Goal: Task Accomplishment & Management: Manage account settings

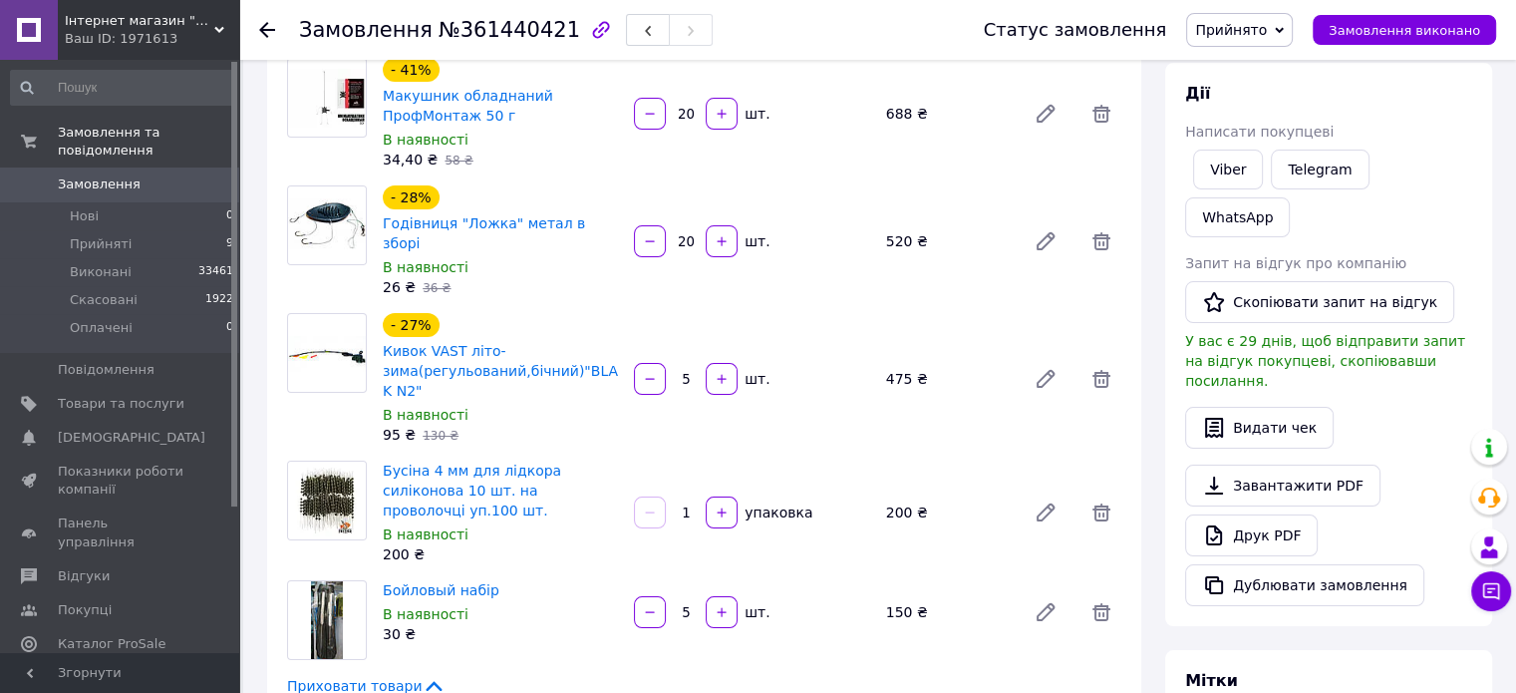
scroll to position [399, 0]
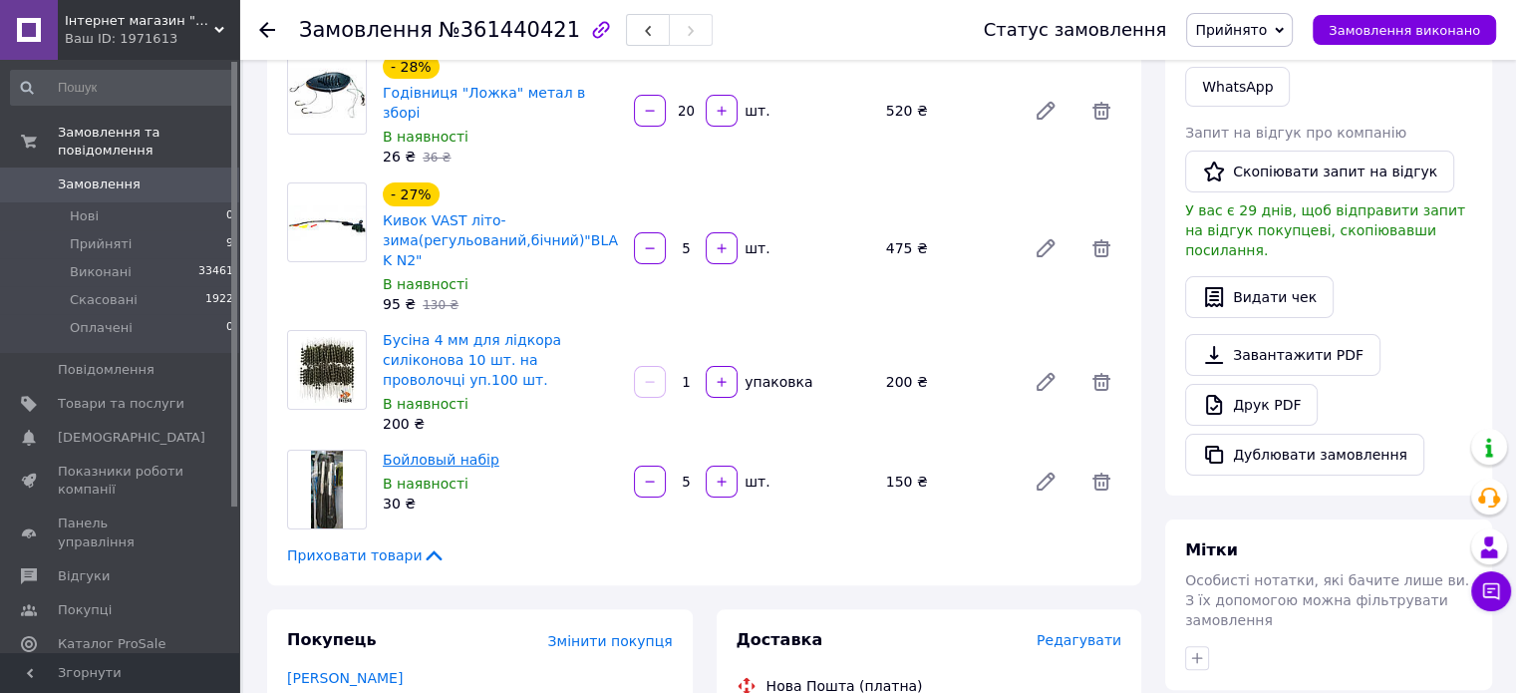
click at [415, 452] on link "Бойловый набір" at bounding box center [441, 460] width 117 height 16
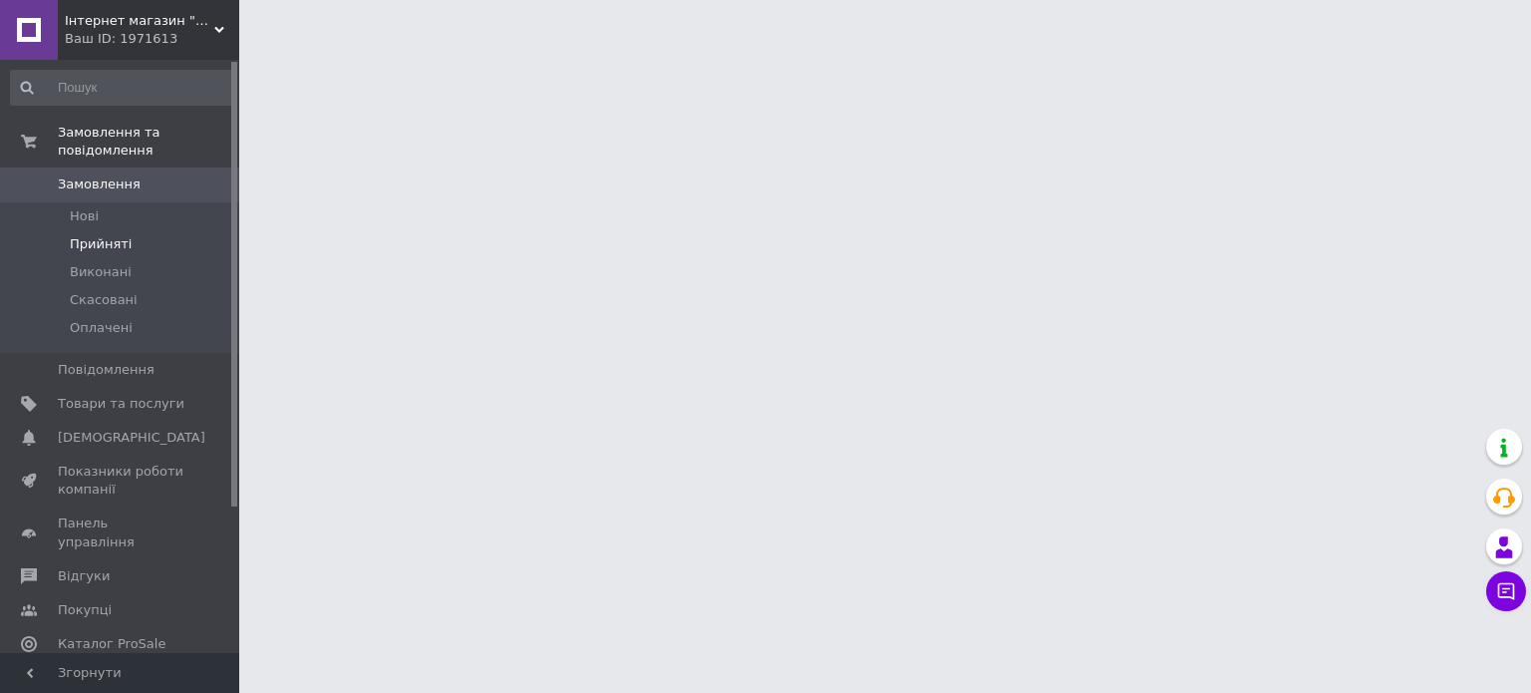
click at [110, 235] on span "Прийняті" at bounding box center [101, 244] width 62 height 18
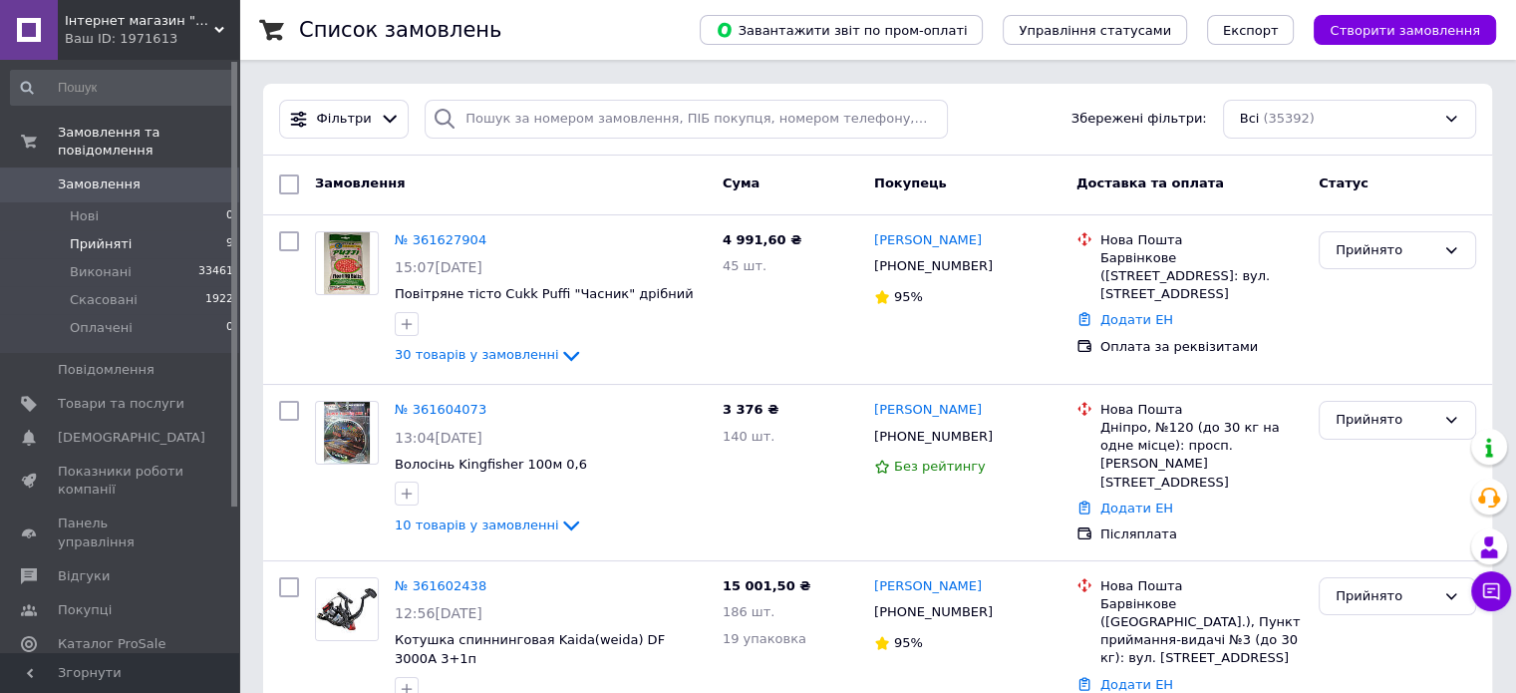
click at [97, 235] on span "Прийняті" at bounding box center [101, 244] width 62 height 18
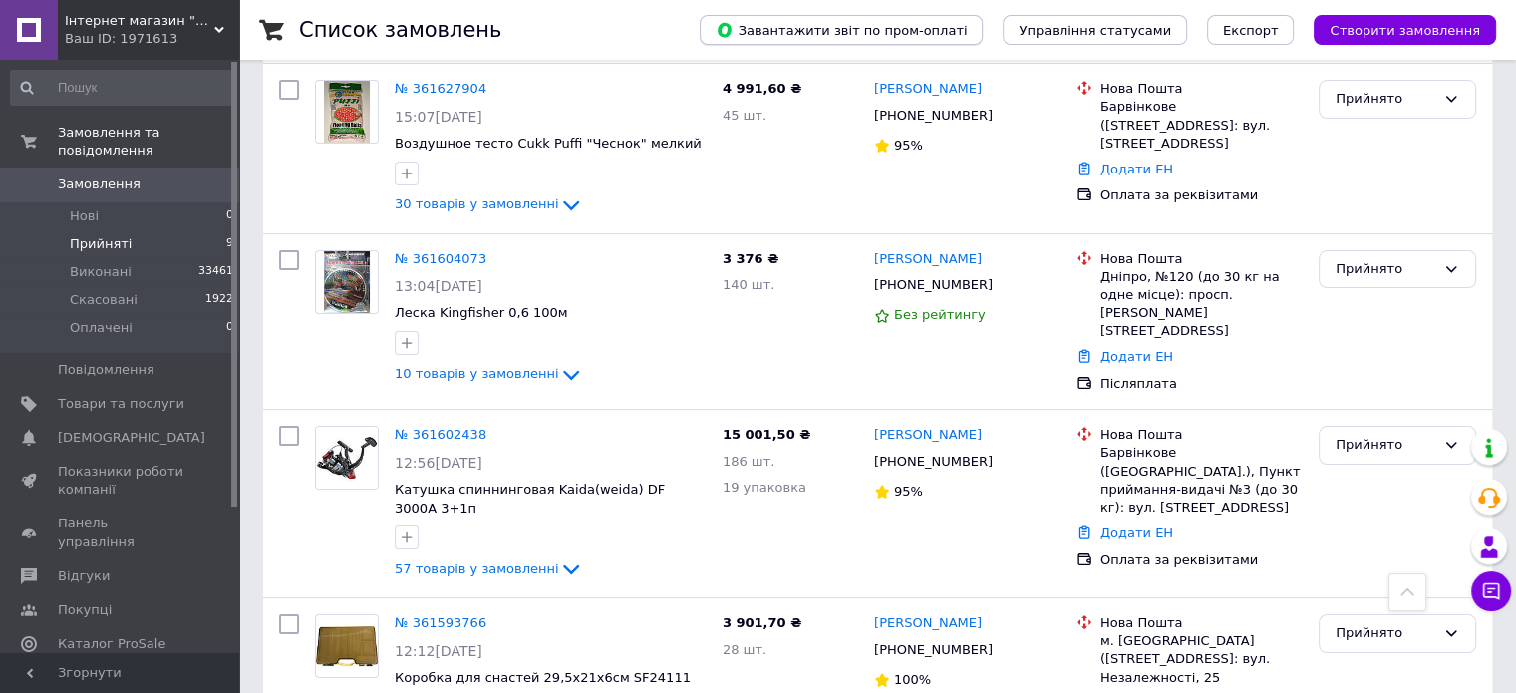
scroll to position [150, 0]
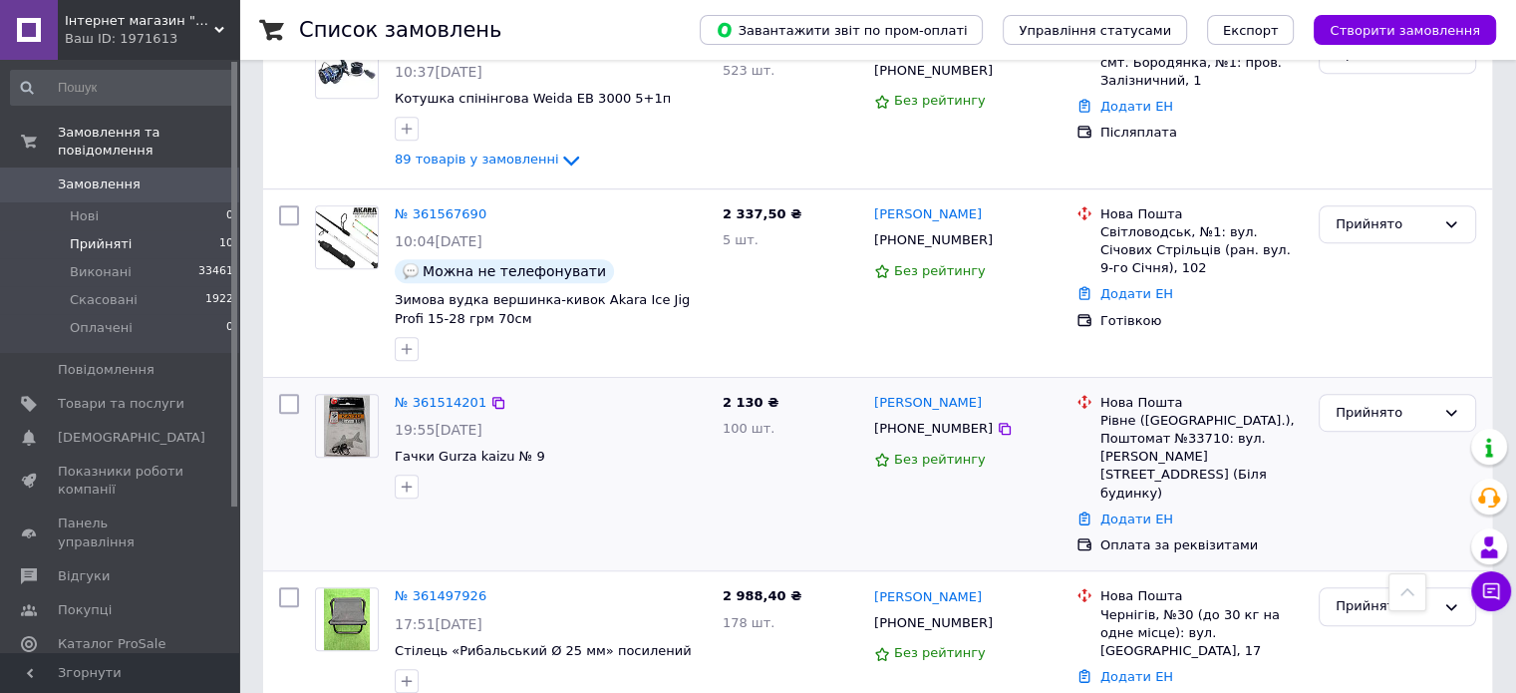
scroll to position [1316, 0]
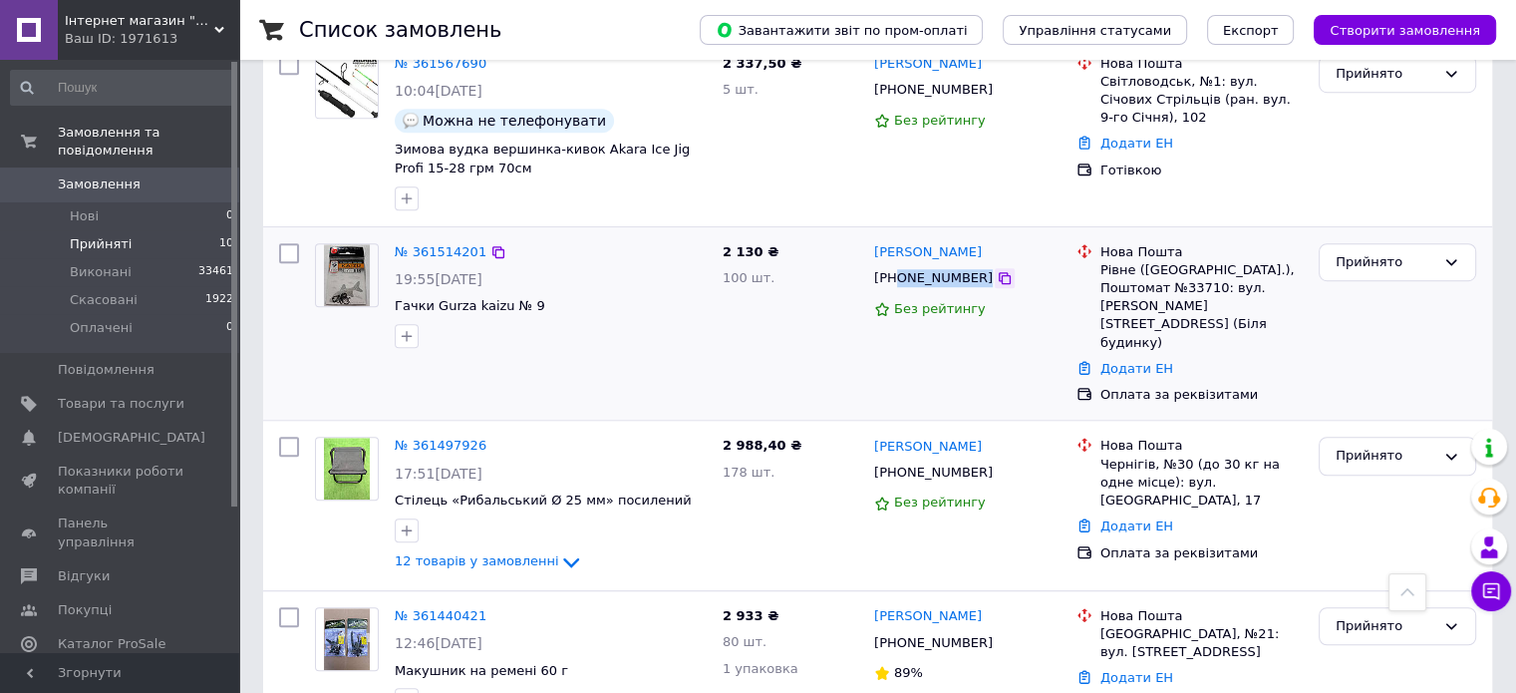
drag, startPoint x: 897, startPoint y: 232, endPoint x: 968, endPoint y: 230, distance: 70.8
click at [968, 267] on div "+380632276129" at bounding box center [967, 278] width 190 height 22
copy div "0632276129"
drag, startPoint x: 1385, startPoint y: 212, endPoint x: 1396, endPoint y: 225, distance: 17.0
click at [1386, 252] on div "Прийнято" at bounding box center [1386, 262] width 100 height 21
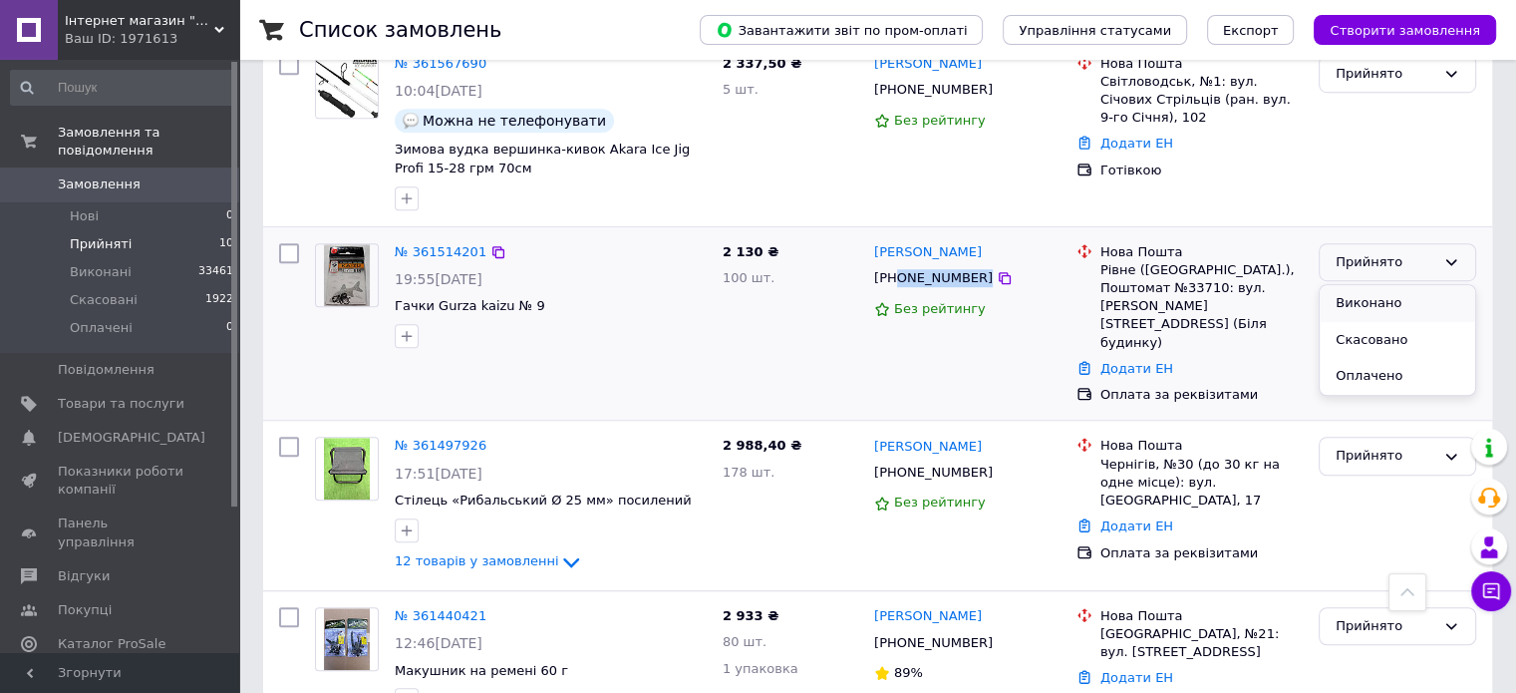
click at [1365, 285] on li "Виконано" at bounding box center [1398, 303] width 156 height 37
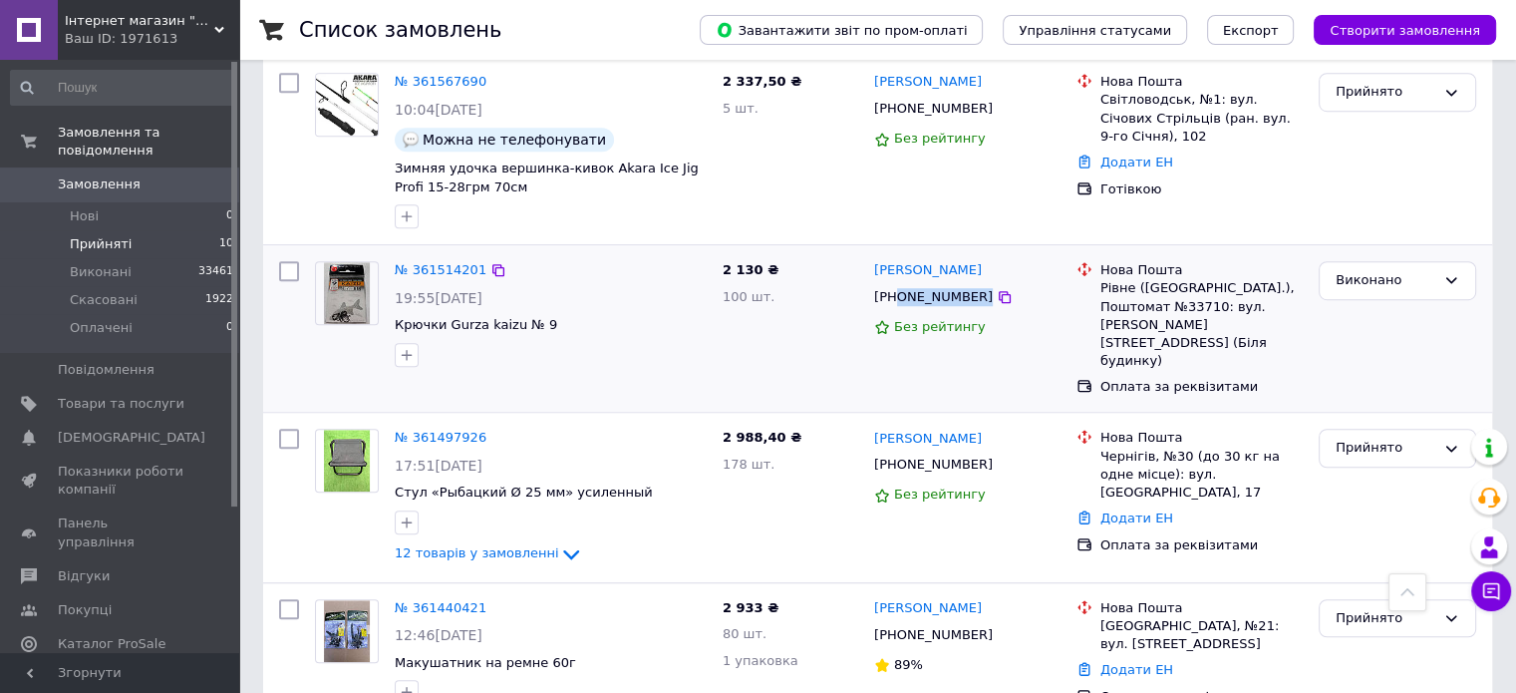
scroll to position [1296, 0]
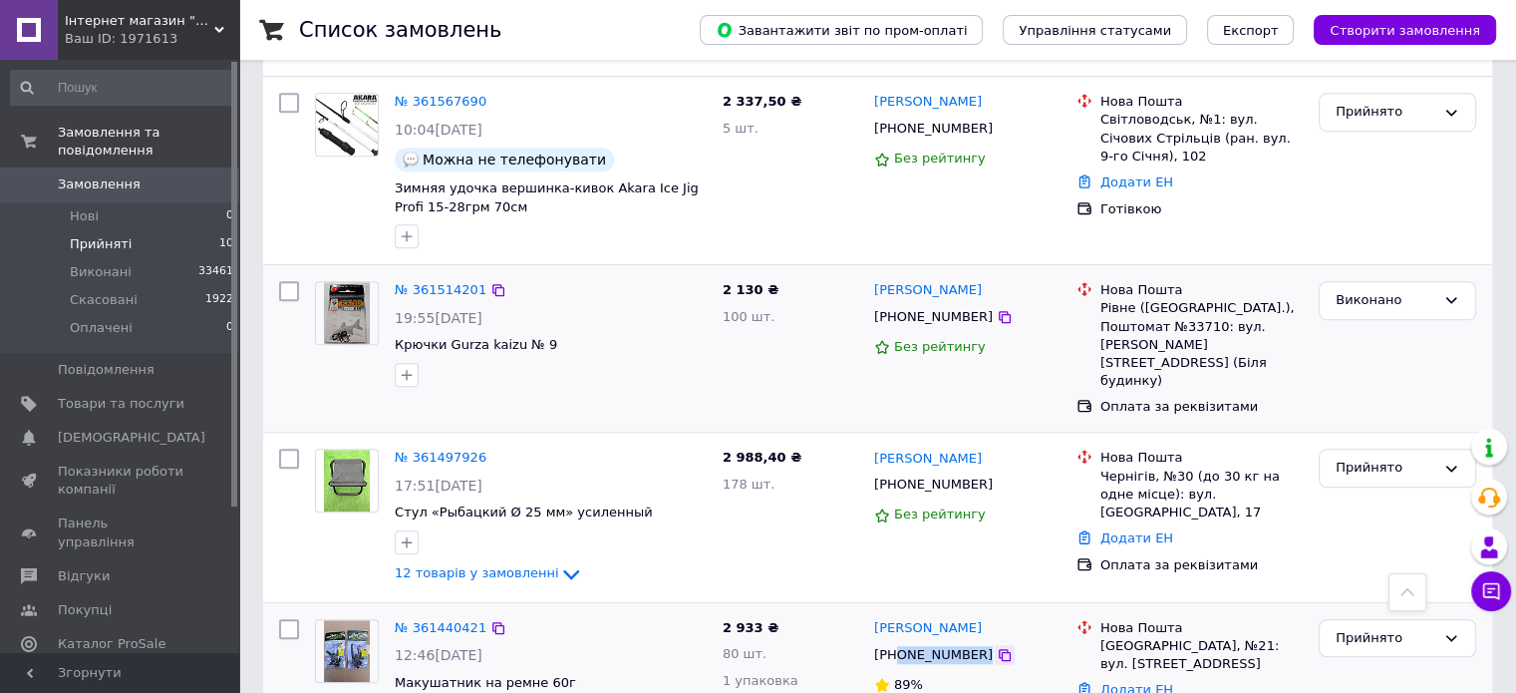
drag, startPoint x: 897, startPoint y: 556, endPoint x: 962, endPoint y: 548, distance: 65.3
click at [968, 644] on div "+380634706160" at bounding box center [967, 655] width 190 height 22
copy div "0634706160"
click at [1363, 628] on div "Прийнято" at bounding box center [1386, 638] width 100 height 21
click at [1372, 661] on li "Виконано" at bounding box center [1398, 679] width 156 height 37
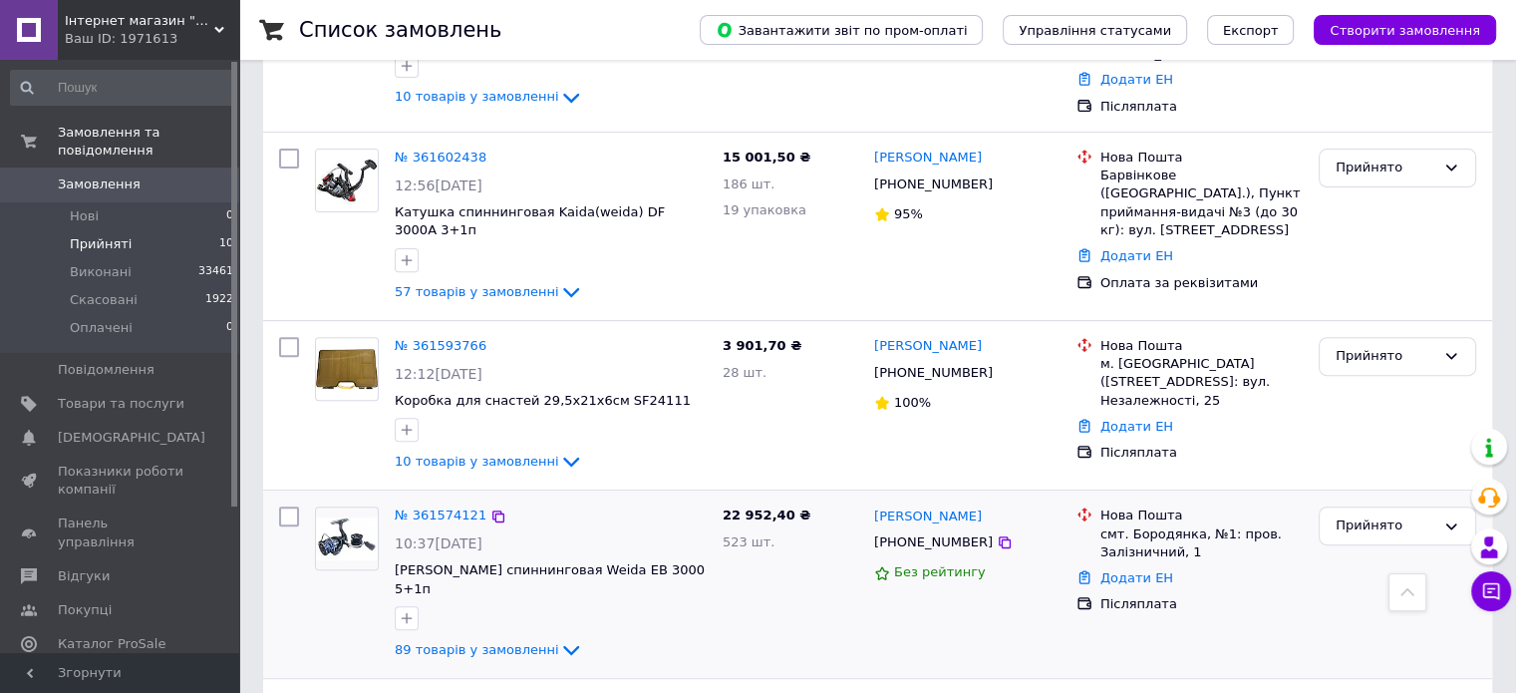
scroll to position [698, 0]
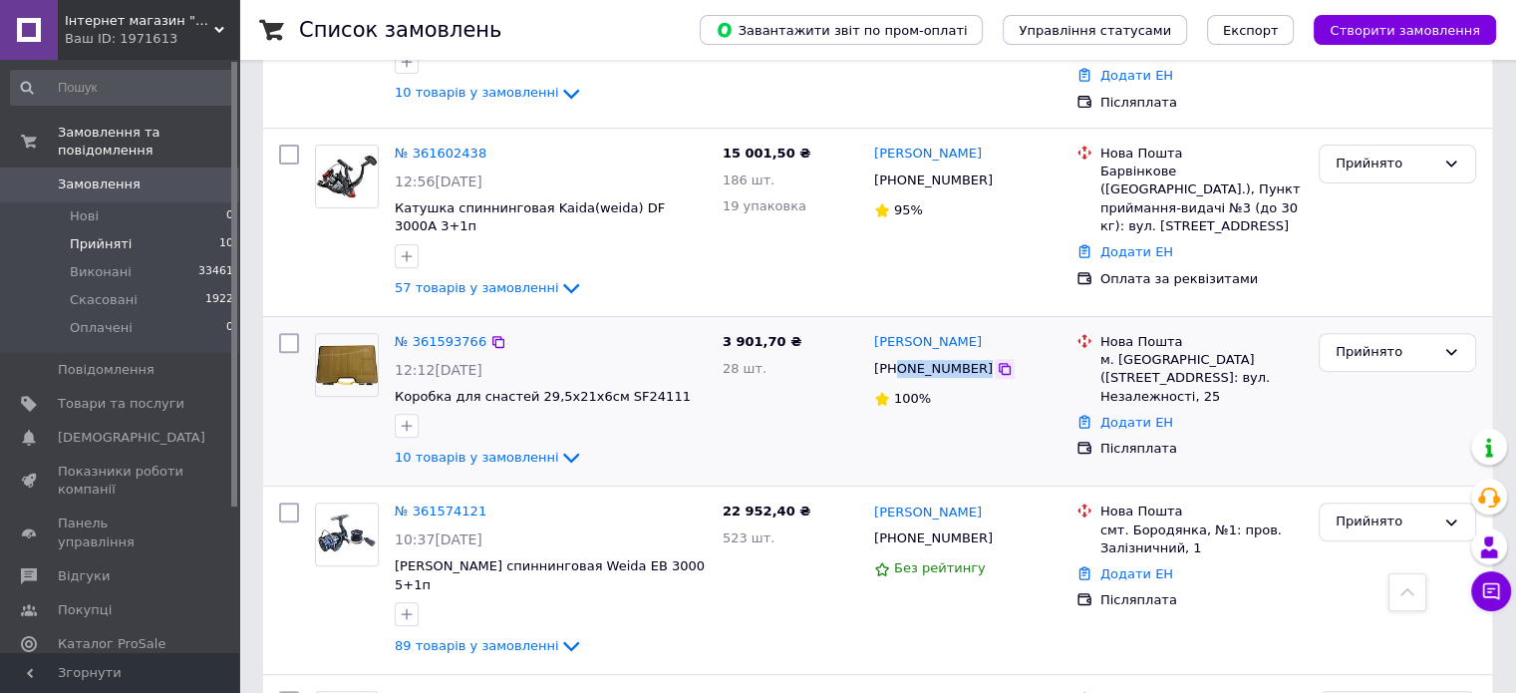
drag, startPoint x: 894, startPoint y: 318, endPoint x: 971, endPoint y: 317, distance: 76.8
click at [971, 358] on div "+380937024926" at bounding box center [967, 369] width 190 height 22
copy div "0937024926"
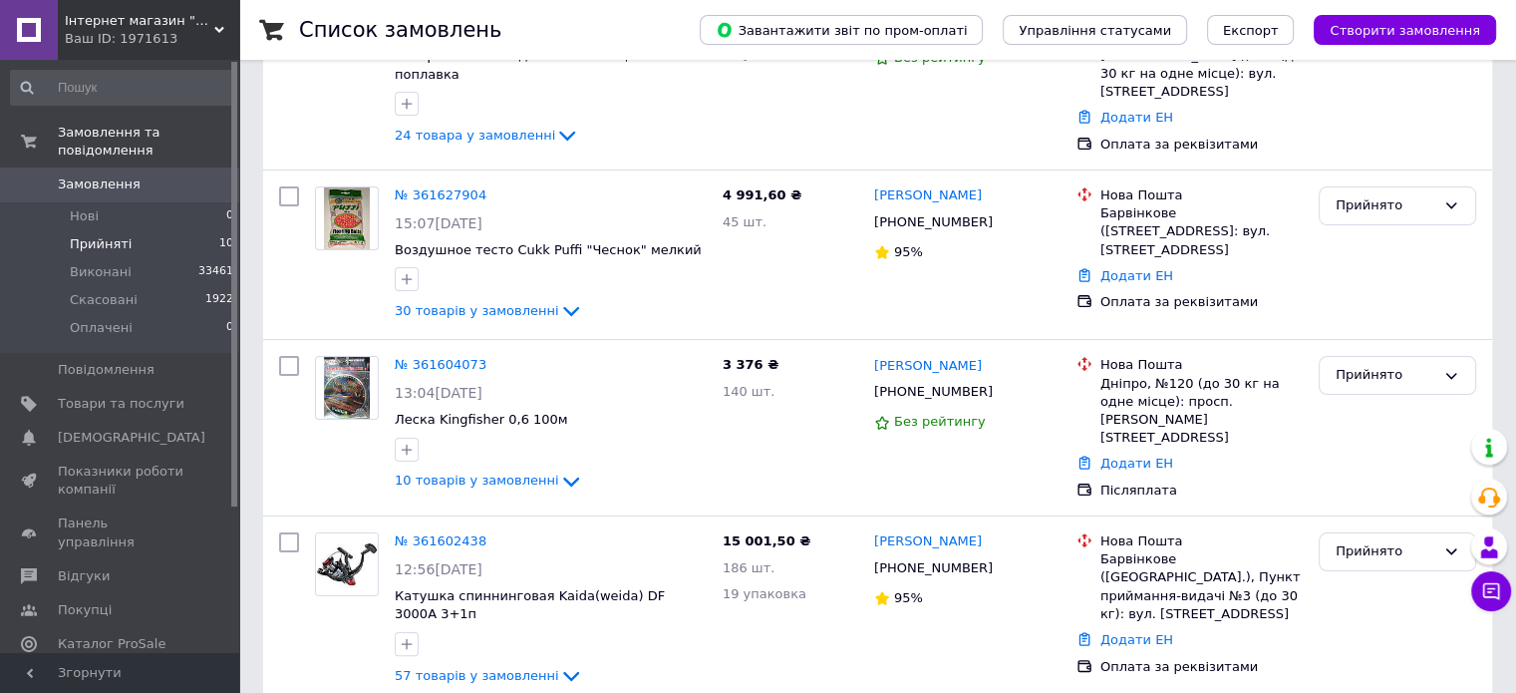
scroll to position [261, 0]
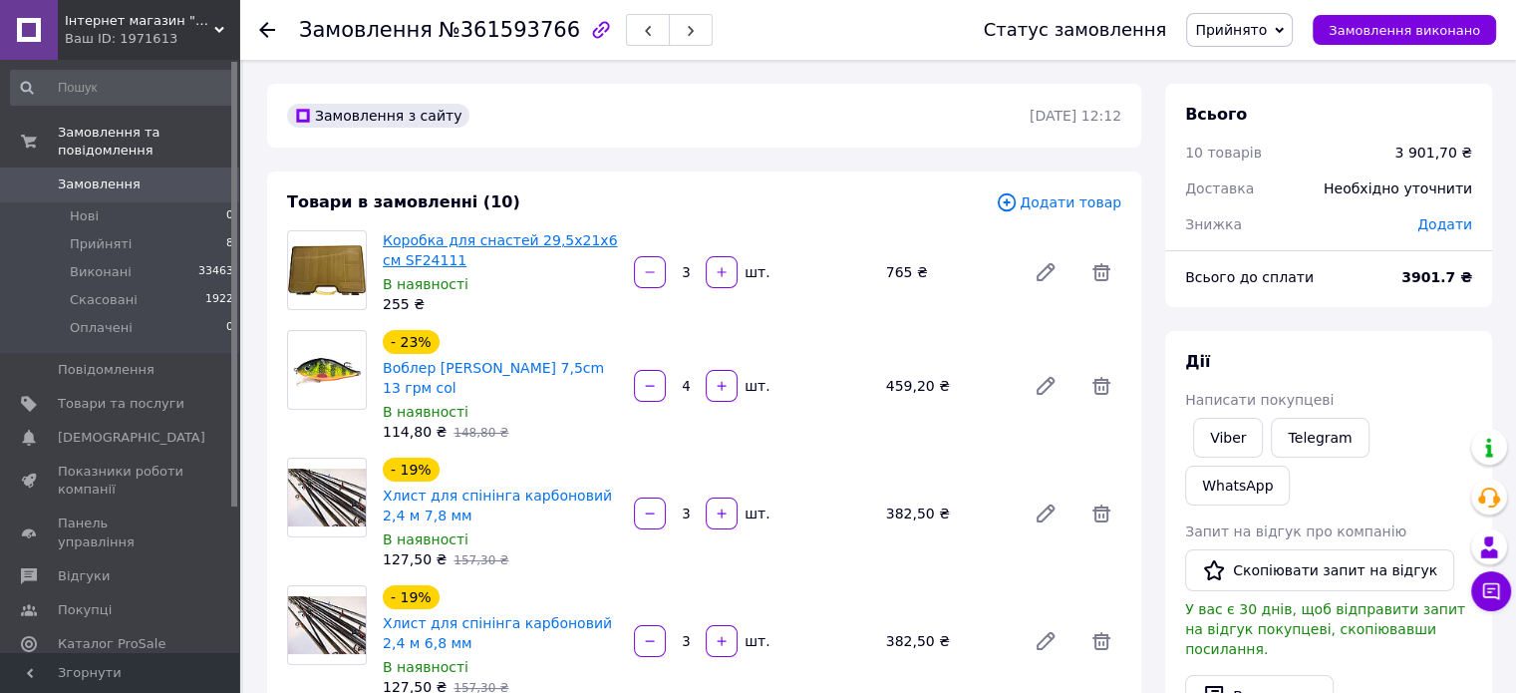
click at [456, 238] on link "Коробка для снастей 29,5х21х6 см SF24111" at bounding box center [500, 250] width 234 height 36
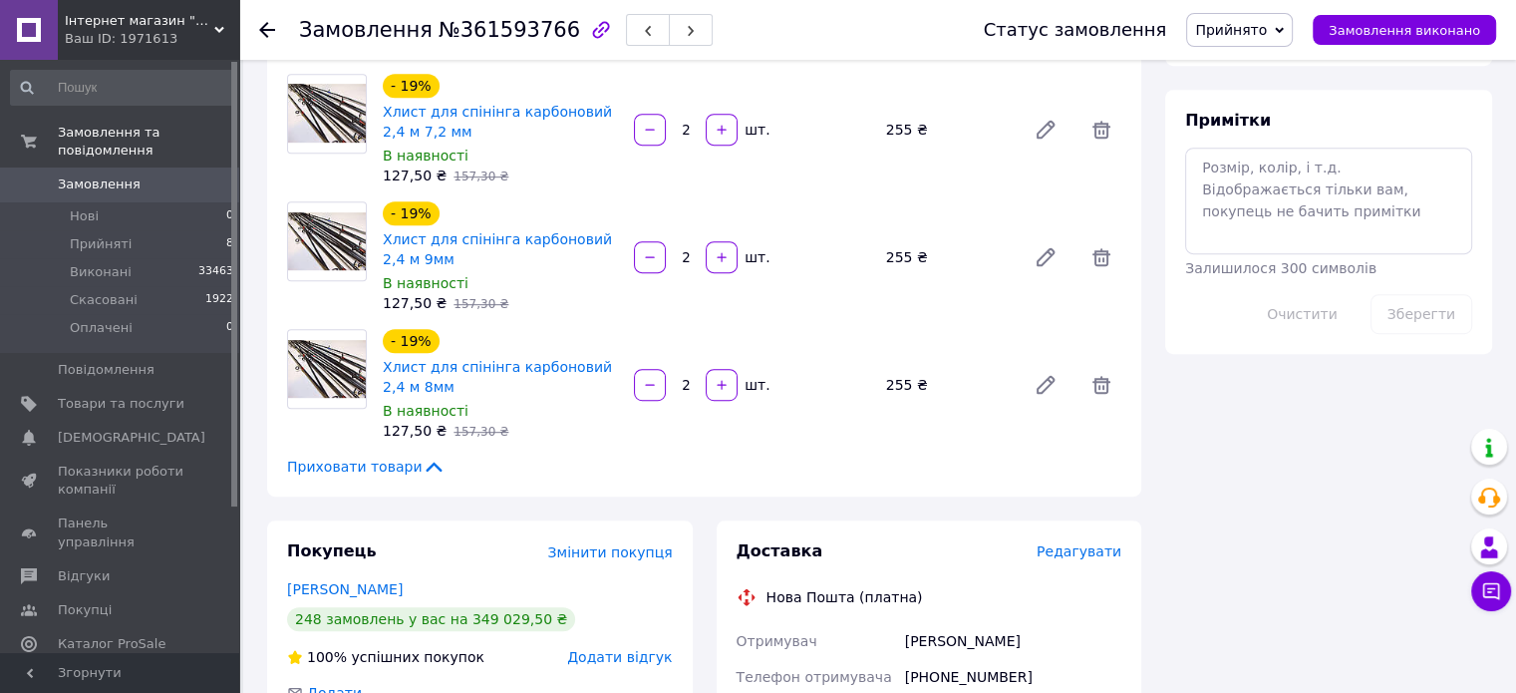
scroll to position [1097, 0]
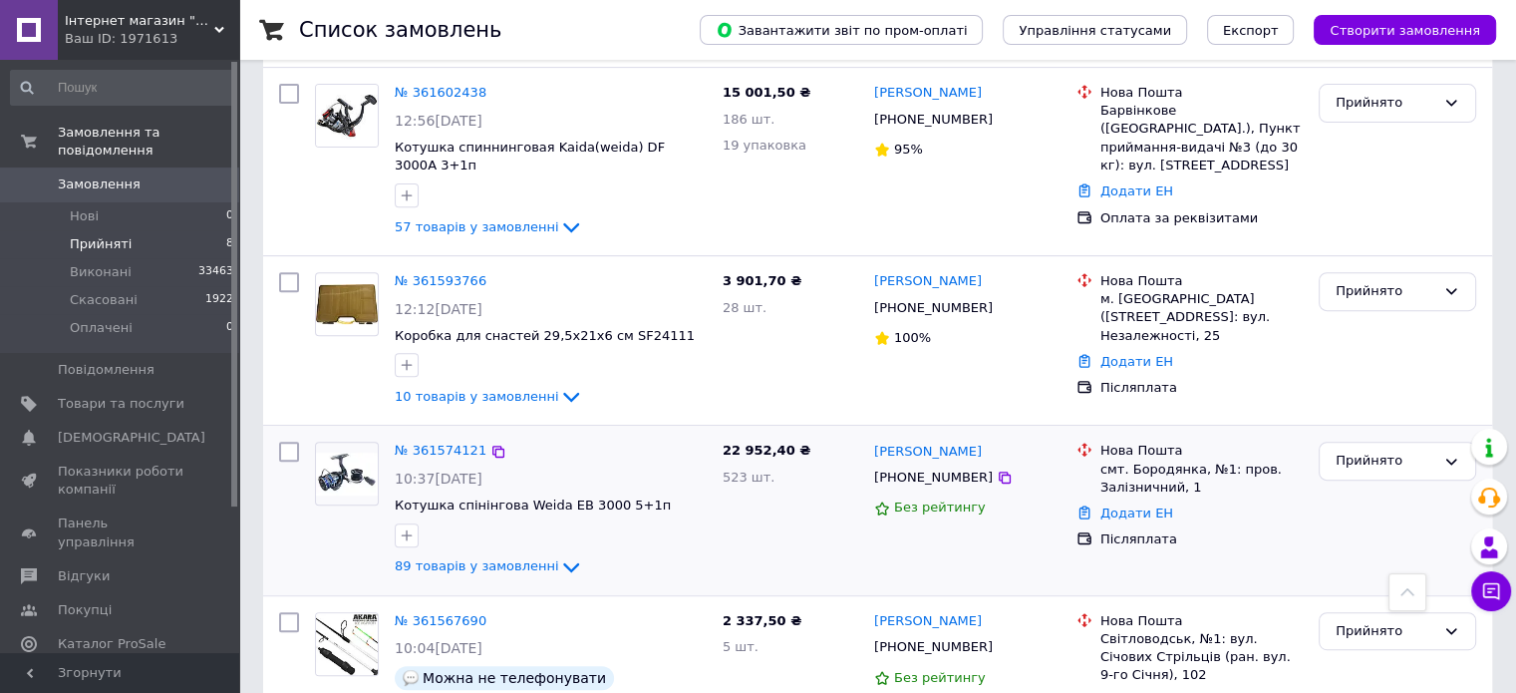
scroll to position [690, 0]
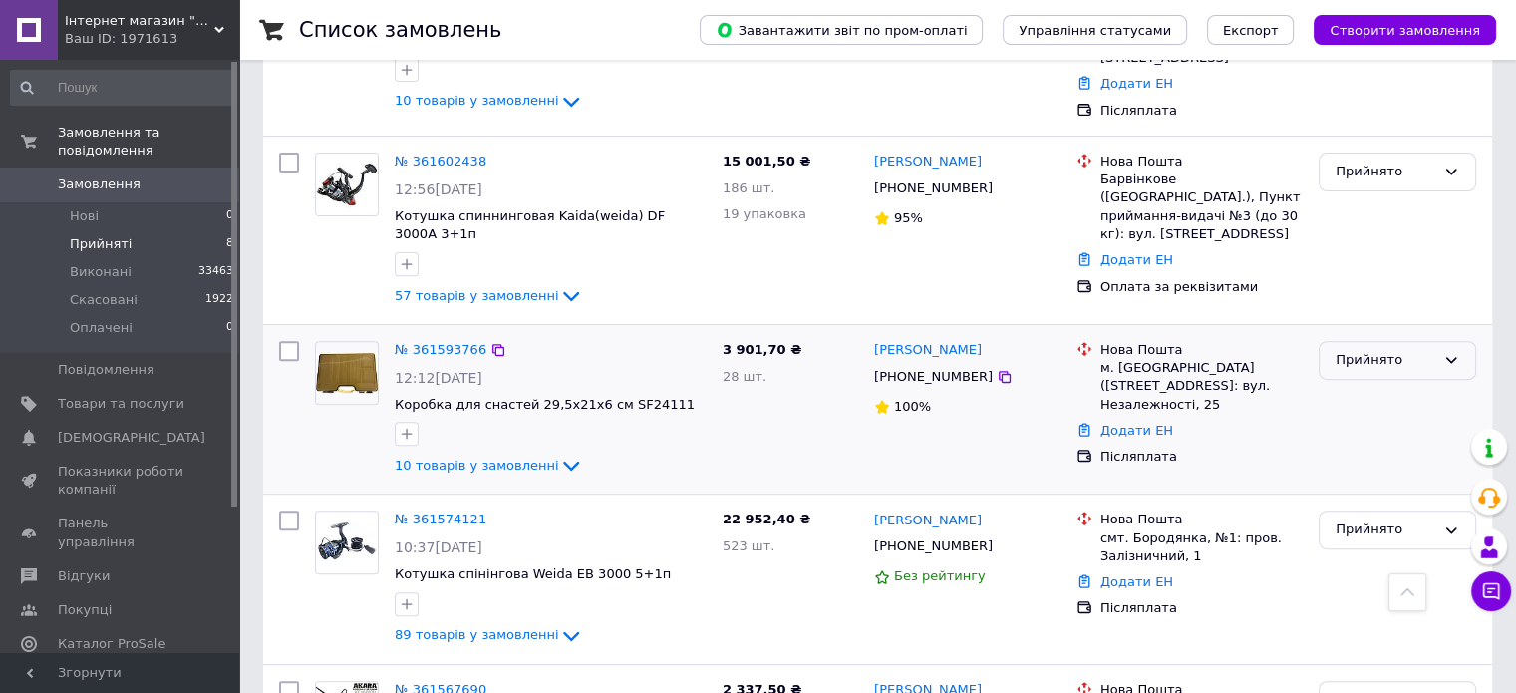
click at [1345, 350] on div "Прийнято" at bounding box center [1386, 360] width 100 height 21
click at [1347, 384] on li "Виконано" at bounding box center [1398, 402] width 156 height 37
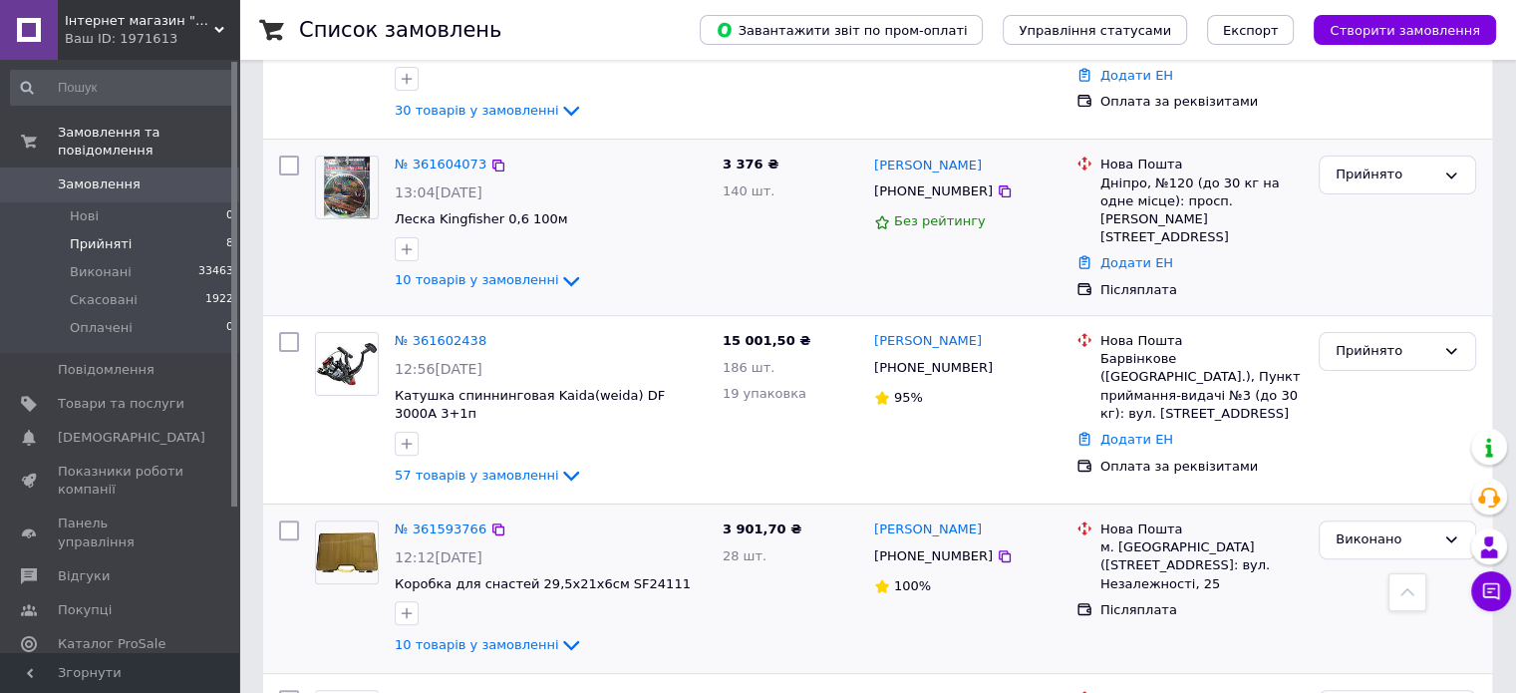
scroll to position [291, 0]
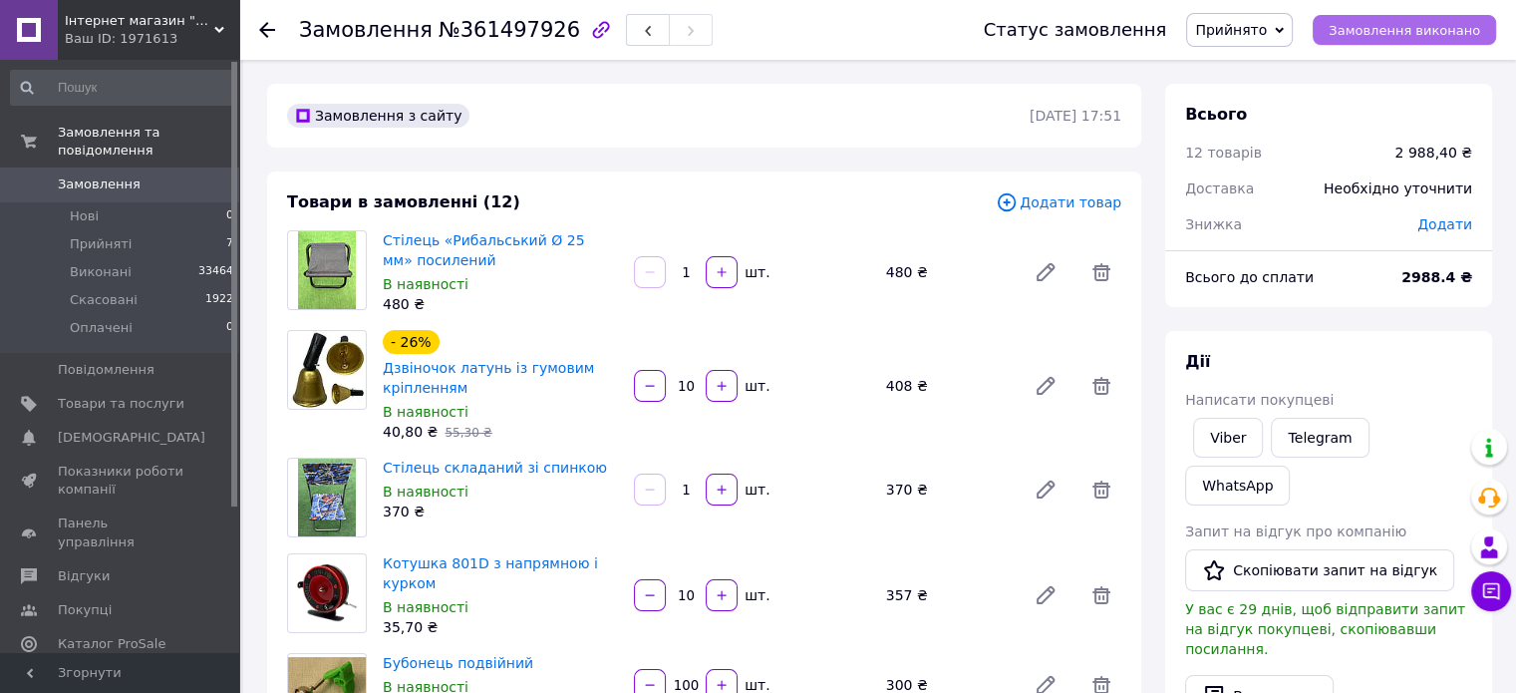
drag, startPoint x: 1419, startPoint y: 20, endPoint x: 1410, endPoint y: 27, distance: 11.4
click at [1417, 23] on span "Замовлення виконано" at bounding box center [1405, 30] width 152 height 15
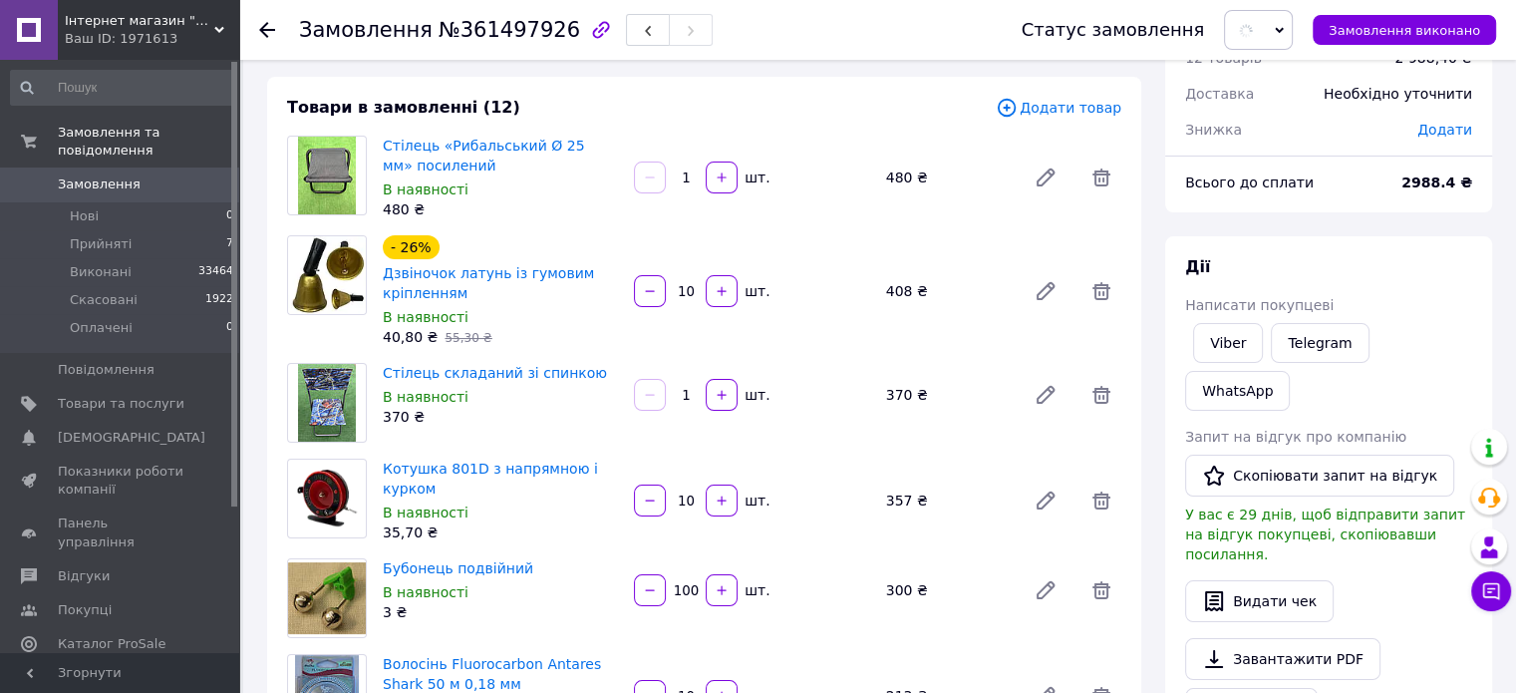
scroll to position [199, 0]
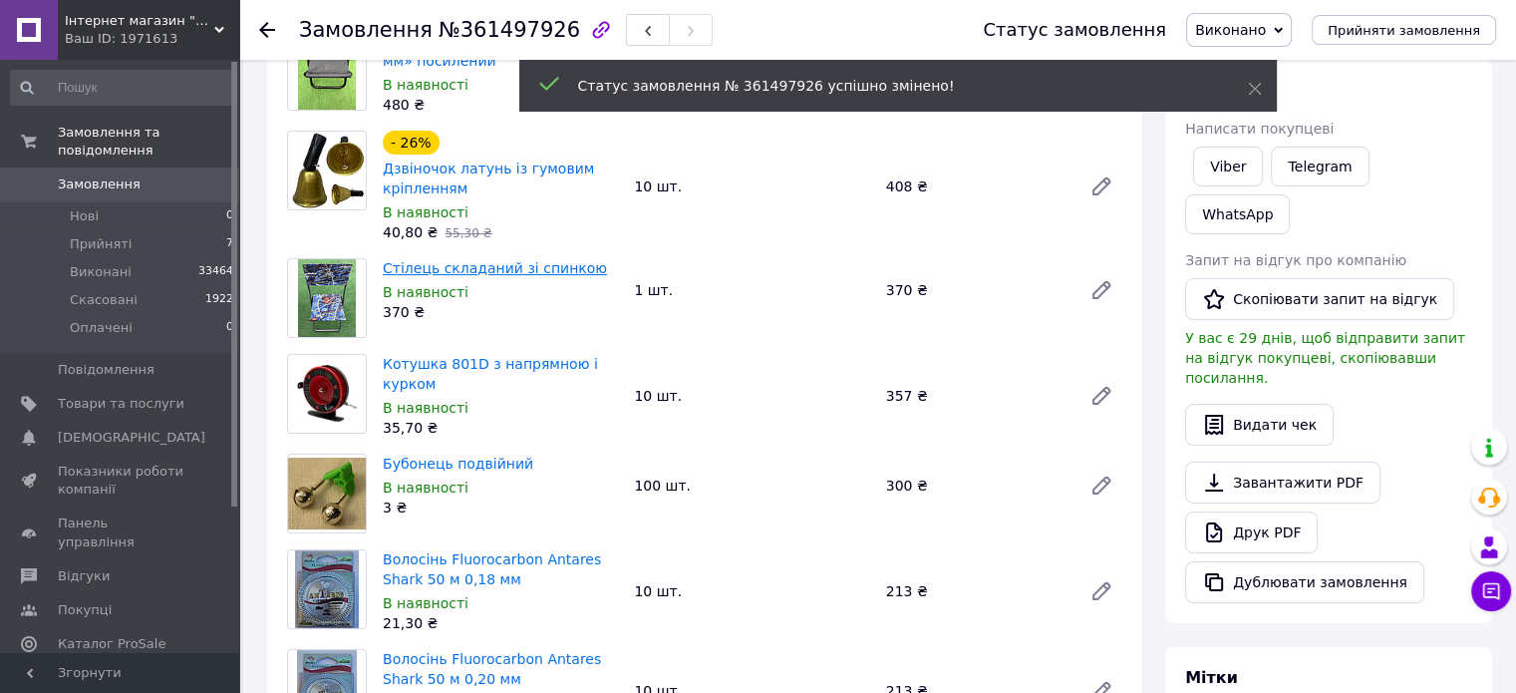
click at [480, 269] on link "Стілець складаний зі спинкою" at bounding box center [495, 268] width 224 height 16
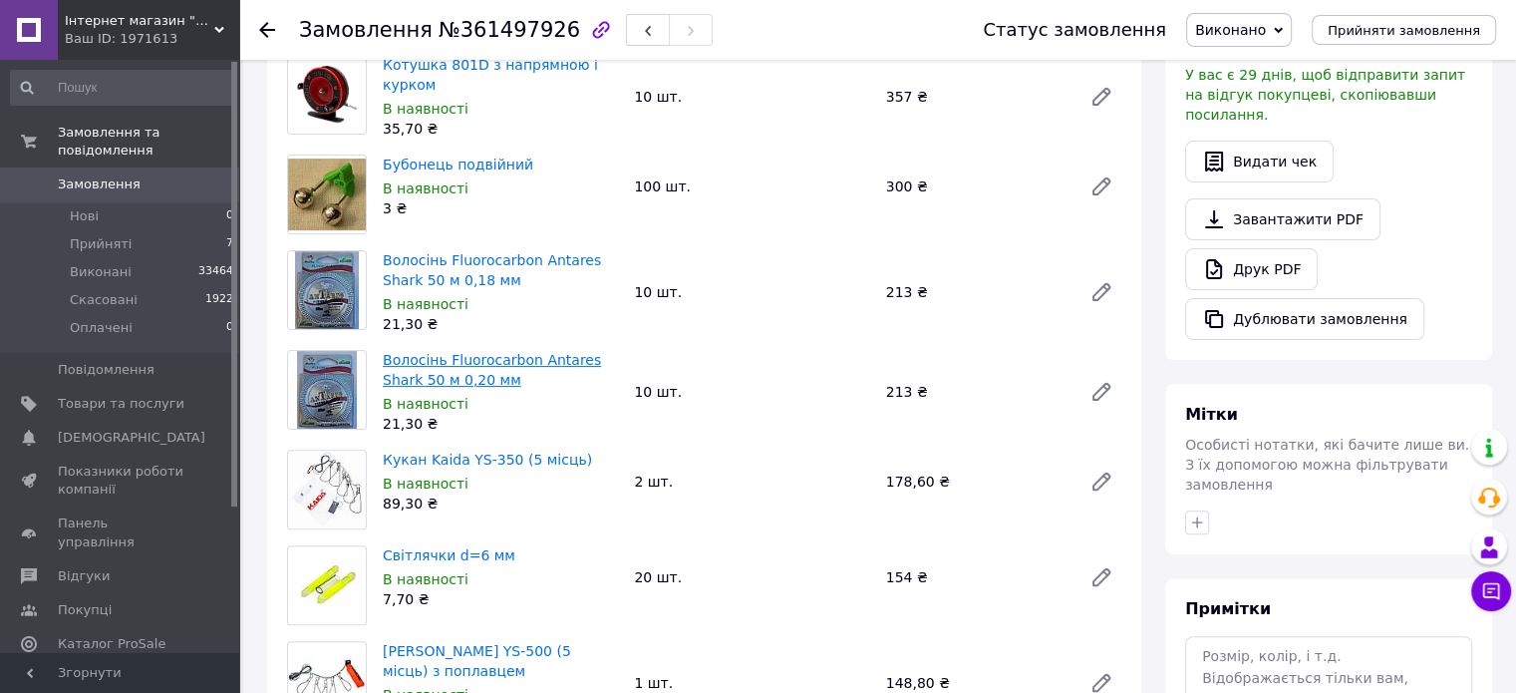
scroll to position [598, 0]
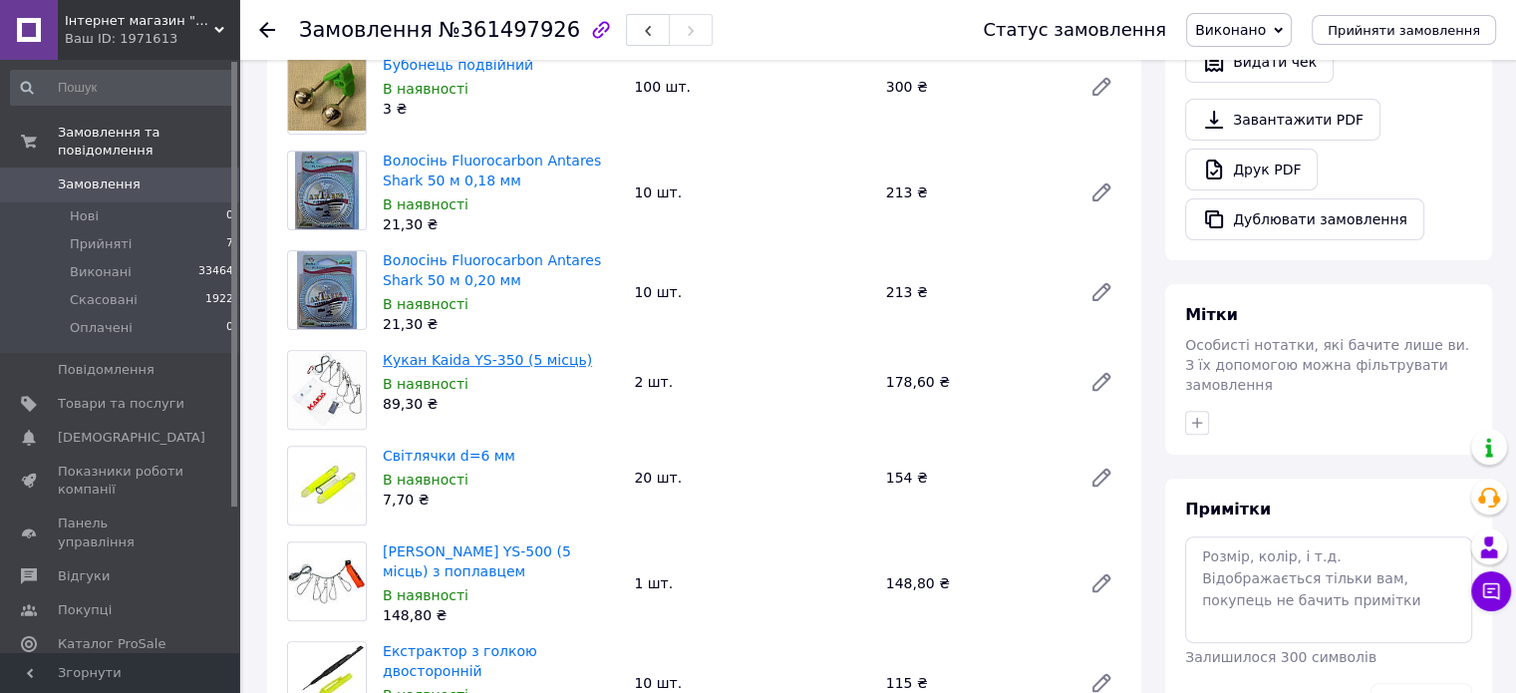
click at [475, 357] on link "Кукан Kaida YS-350 (5 місць)" at bounding box center [487, 360] width 209 height 16
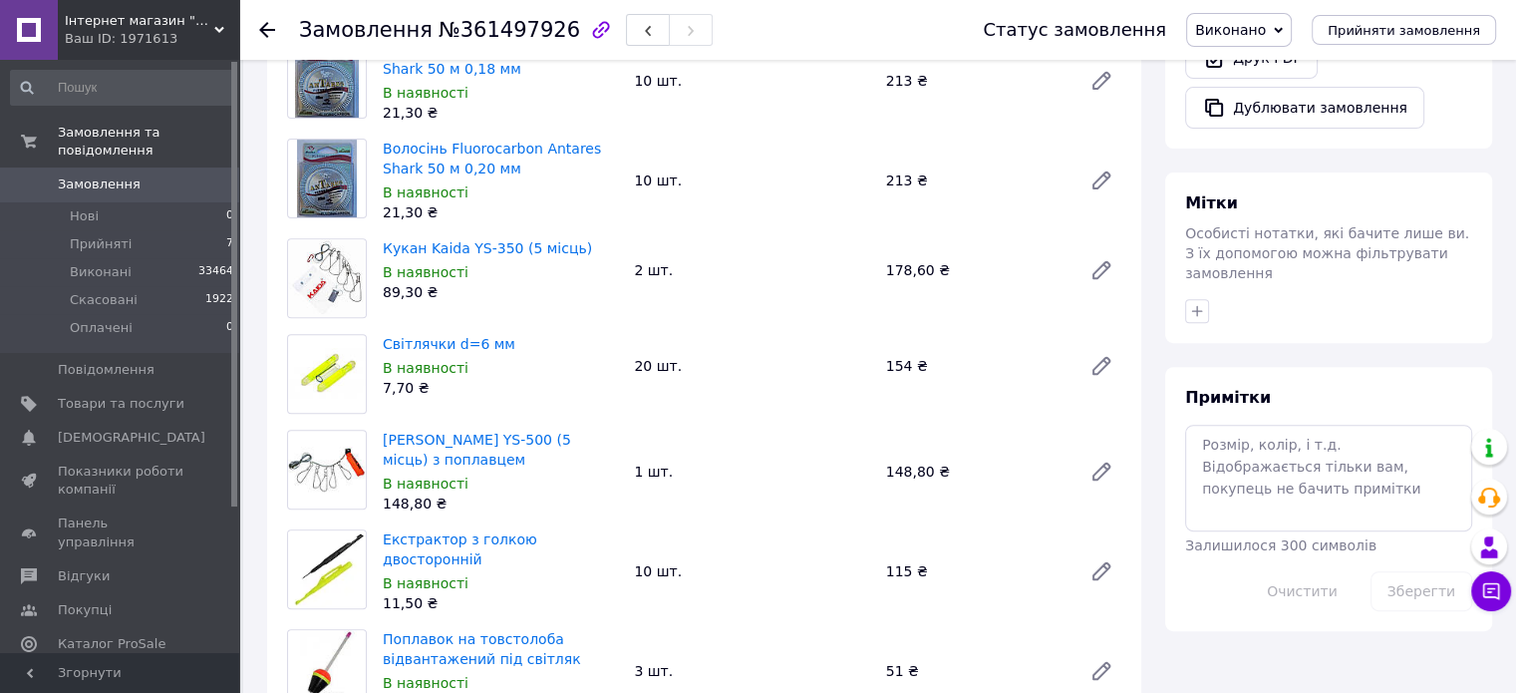
scroll to position [798, 0]
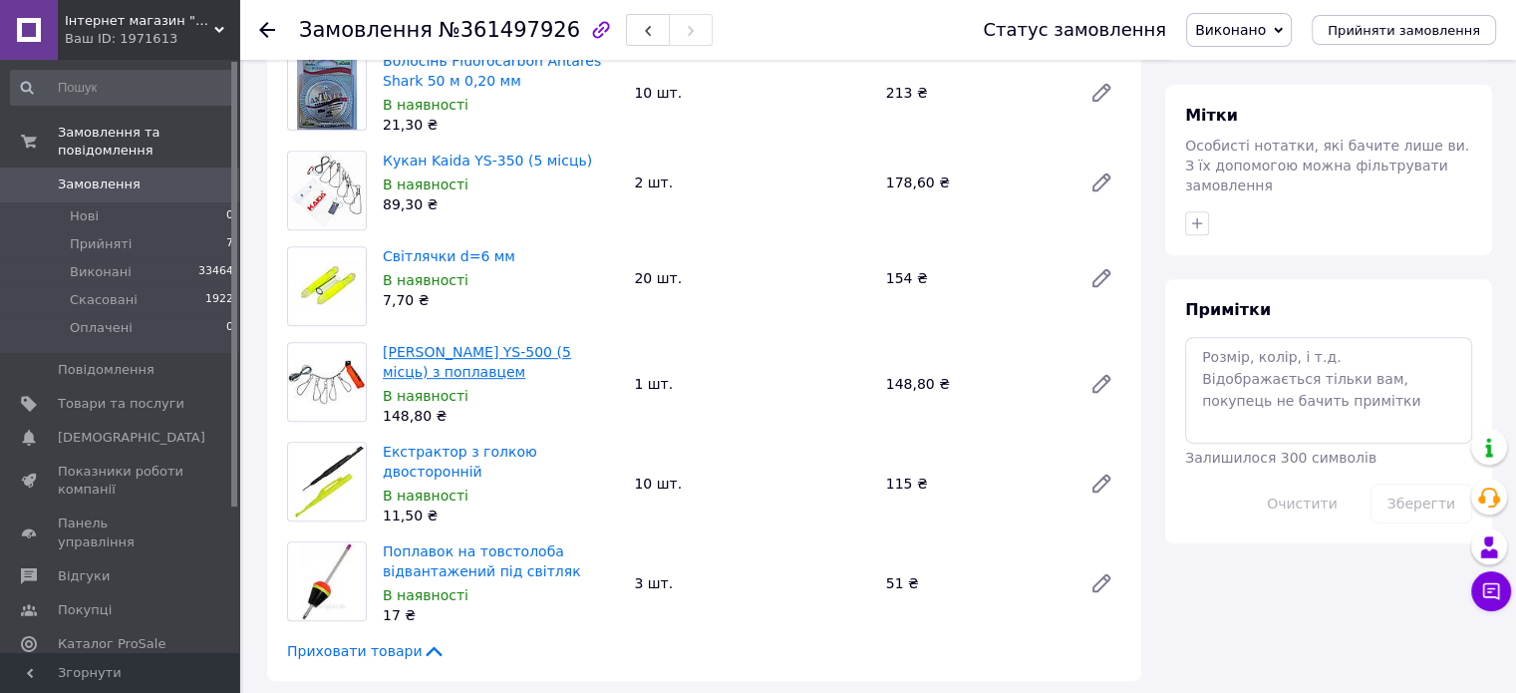
click at [495, 352] on link "[PERSON_NAME] YS-500 (5 місць) з поплавцем" at bounding box center [477, 362] width 188 height 36
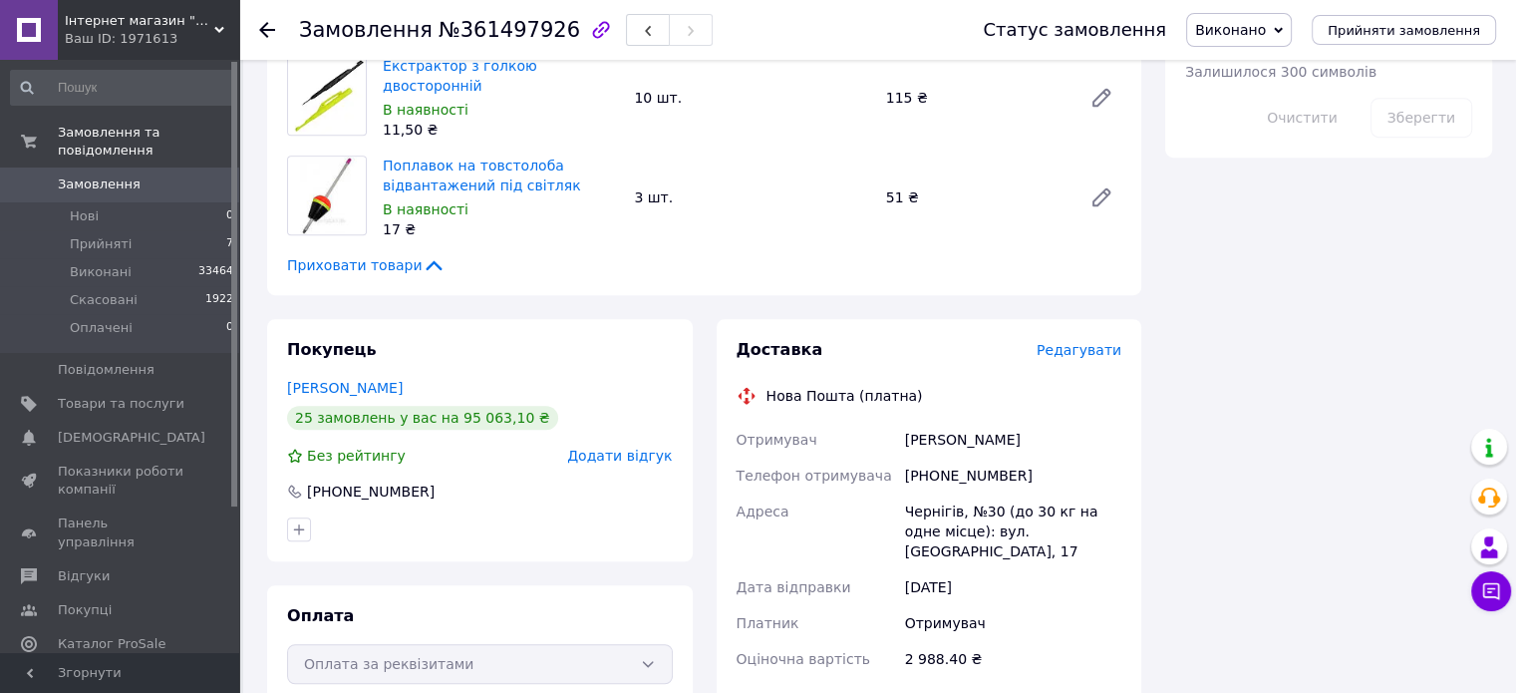
scroll to position [1196, 0]
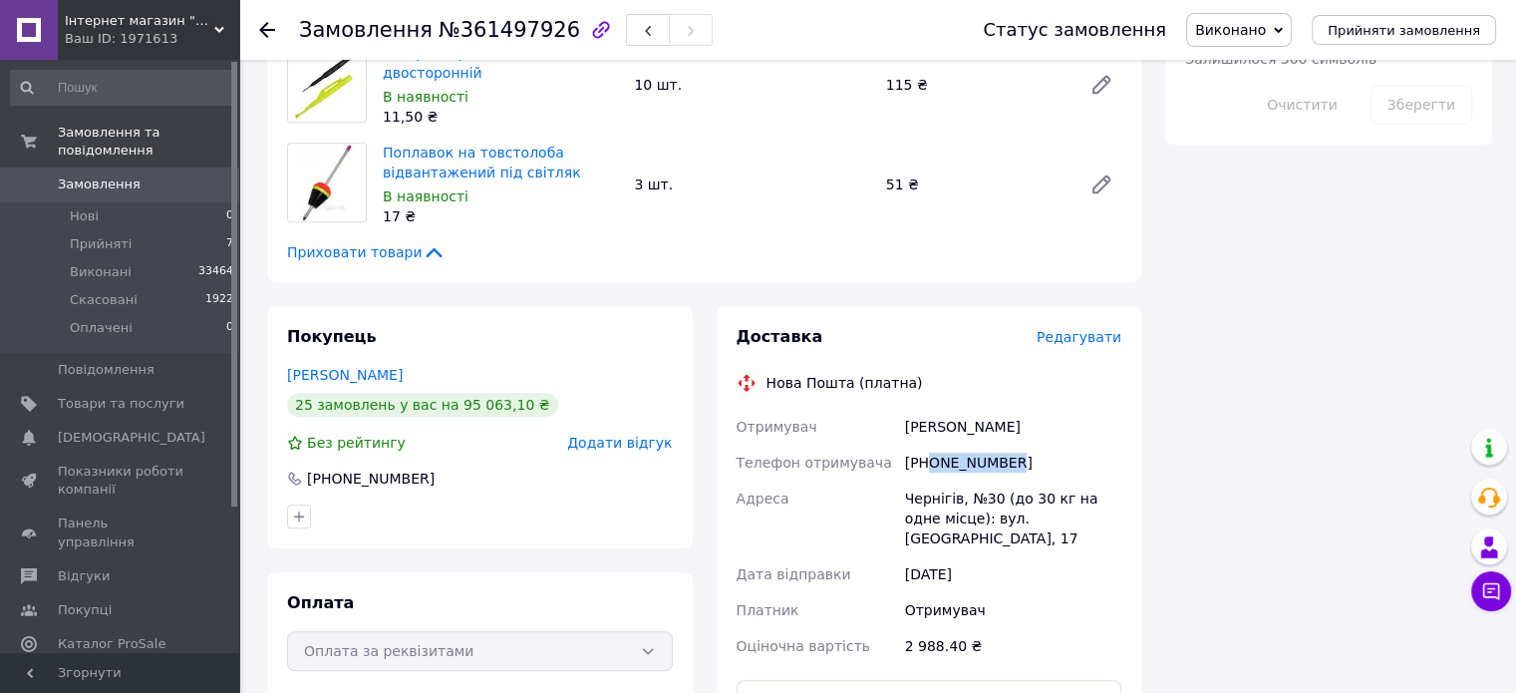
drag, startPoint x: 1029, startPoint y: 460, endPoint x: 928, endPoint y: 462, distance: 100.7
click at [929, 461] on div "+380636675715" at bounding box center [1013, 463] width 224 height 36
copy div "0636675715"
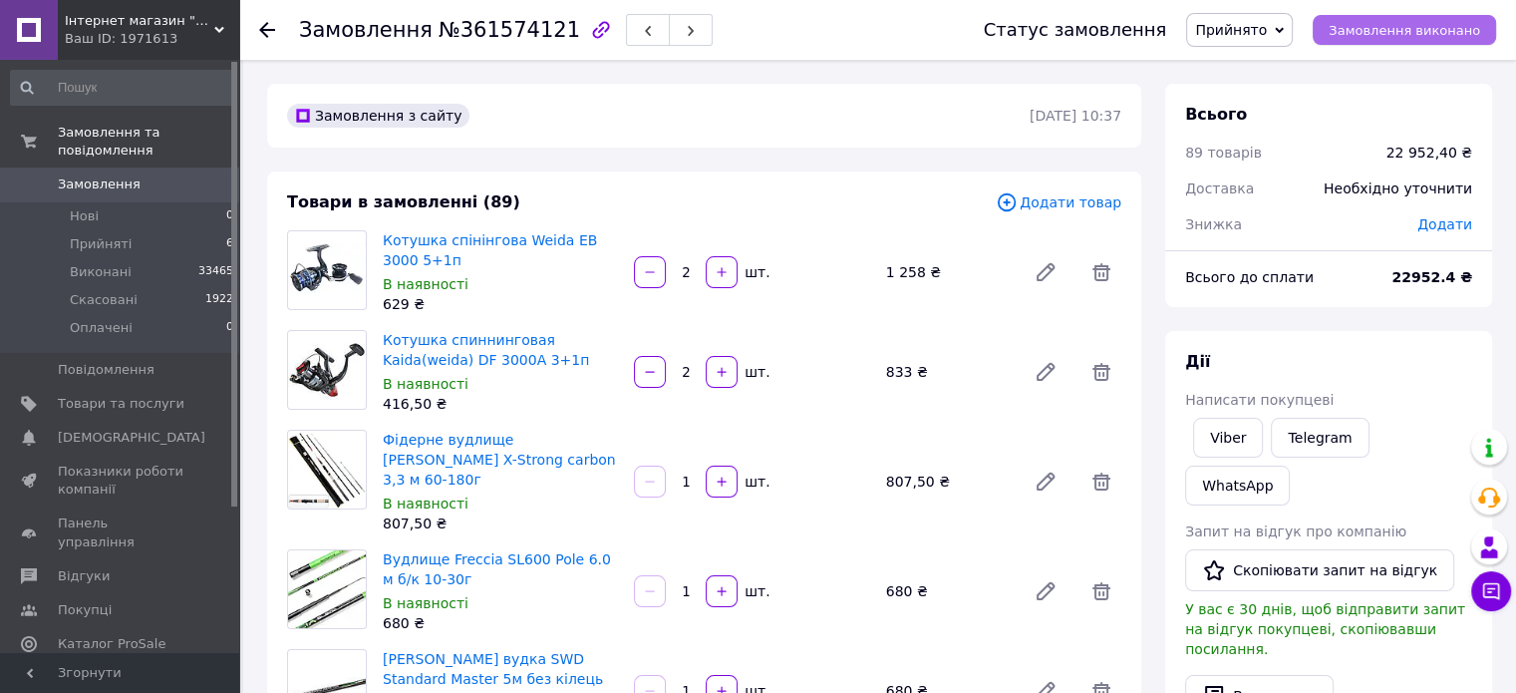
click at [1373, 40] on button "Замовлення виконано" at bounding box center [1404, 30] width 183 height 30
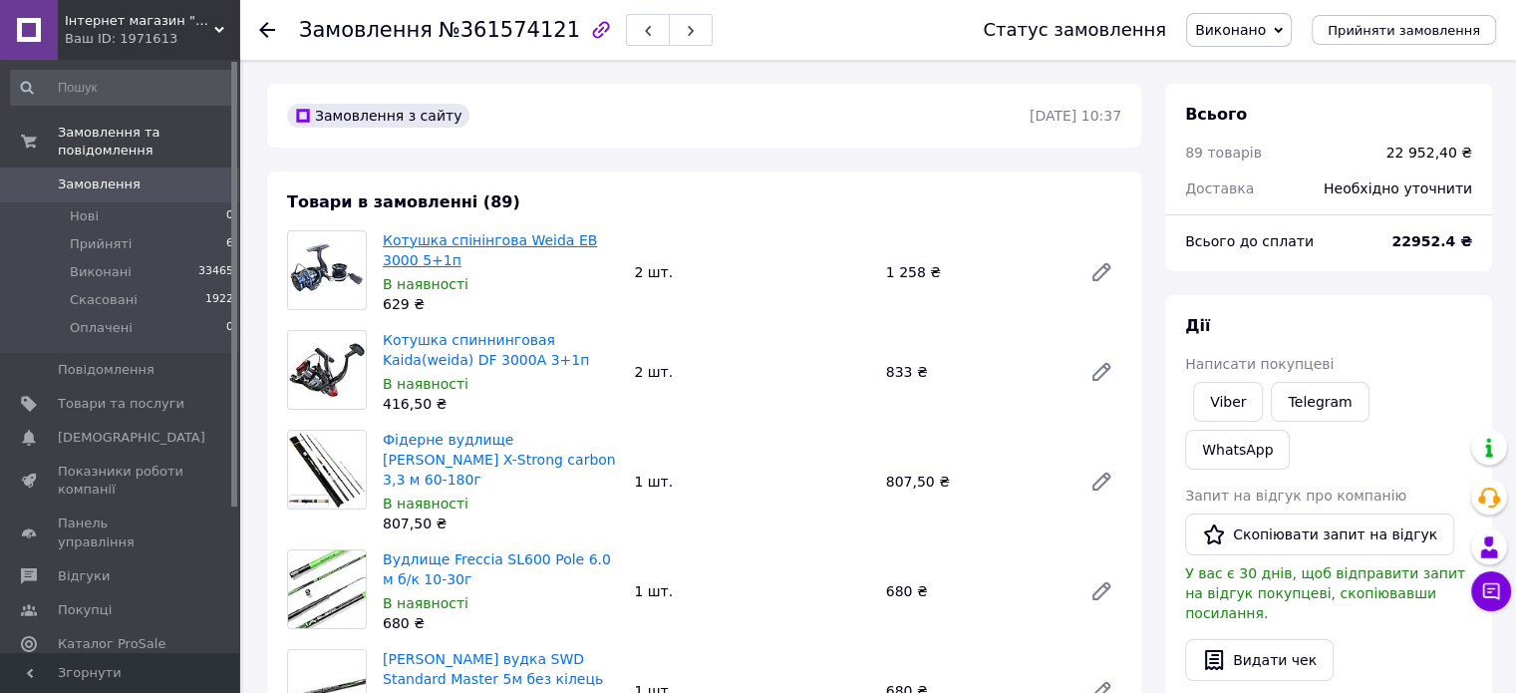
click at [495, 238] on link "Котушка спінінгова Weida EB 3000 5+1п" at bounding box center [490, 250] width 214 height 36
click at [498, 335] on link "Котушка спиннинговая Kaida(weida) DF 3000A 3+1п" at bounding box center [486, 350] width 206 height 36
click at [493, 444] on link "Фідерне вудлище Sams Fish X-Strong carbon 3,3 м 60-180г" at bounding box center [499, 460] width 233 height 56
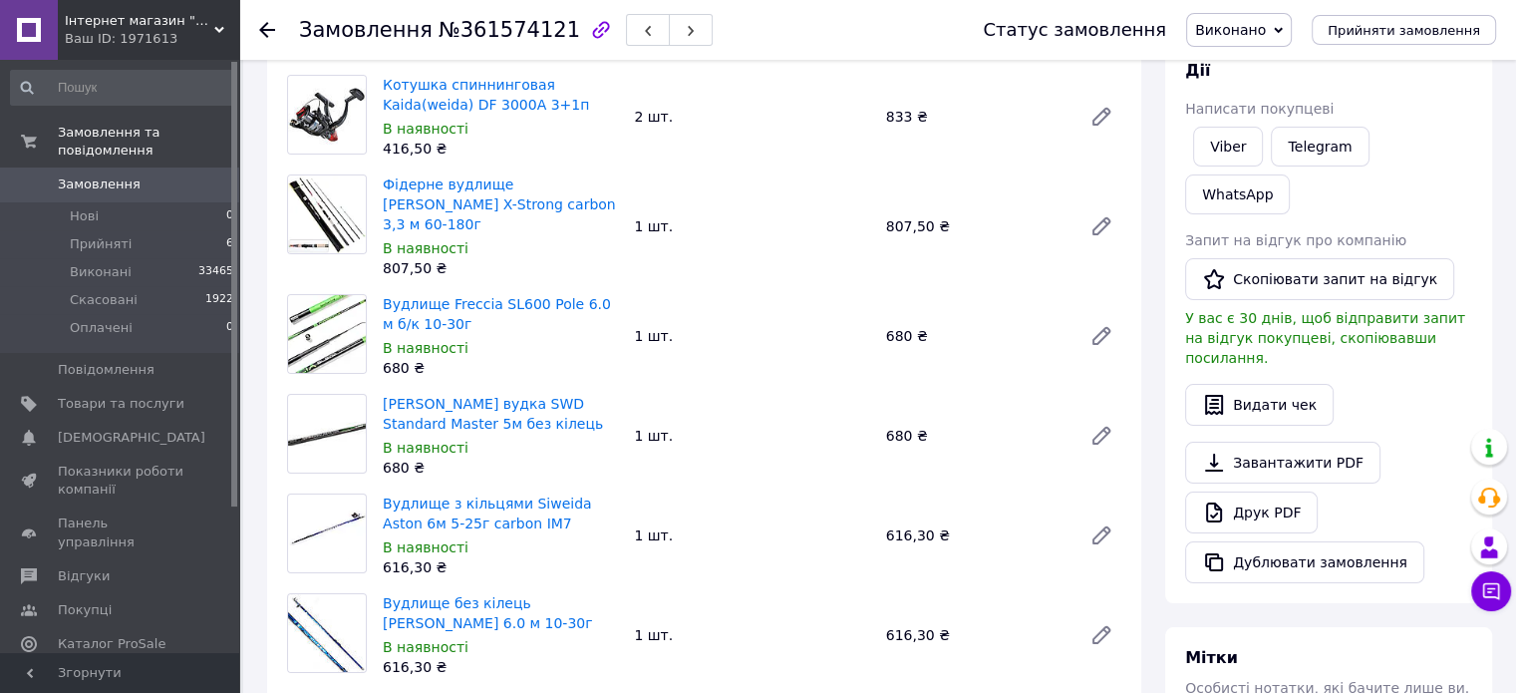
scroll to position [299, 0]
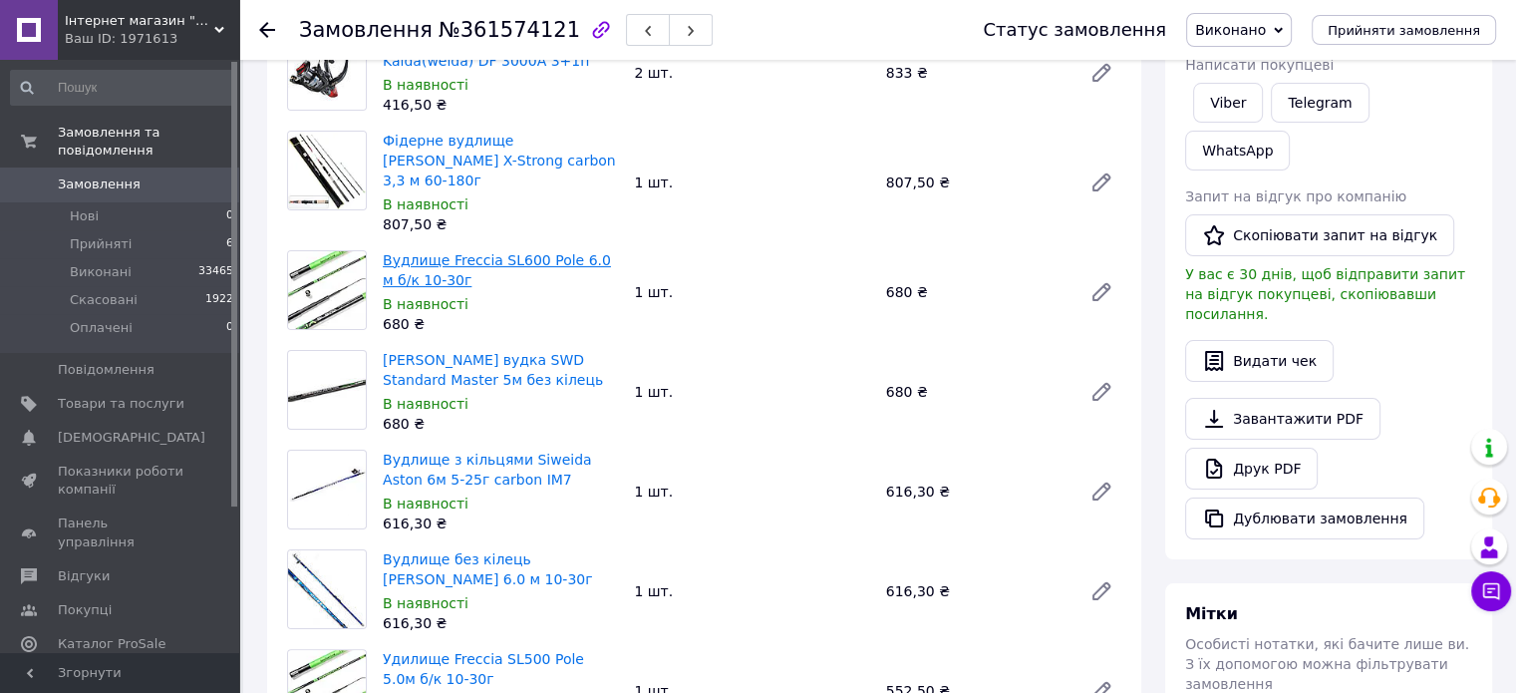
click at [478, 252] on link "Вудлище Freccia SL600 Pole 6.0 м б/к 10-30г" at bounding box center [497, 270] width 228 height 36
click at [536, 352] on link "Махова вудка SWD Standard Master 5м без кілець" at bounding box center [493, 370] width 220 height 36
click at [480, 452] on link "Вудлище з кільцями Siweida Aston 6м 5-25г carbon IM7" at bounding box center [487, 470] width 209 height 36
click at [475, 452] on link "Вудлище з кільцями Siweida Aston 6м 5-25г carbon IM7" at bounding box center [487, 470] width 209 height 36
click at [483, 551] on link "Вудлище без кілець Gladiator QUEEN 6.0 м 10-30г" at bounding box center [488, 569] width 210 height 36
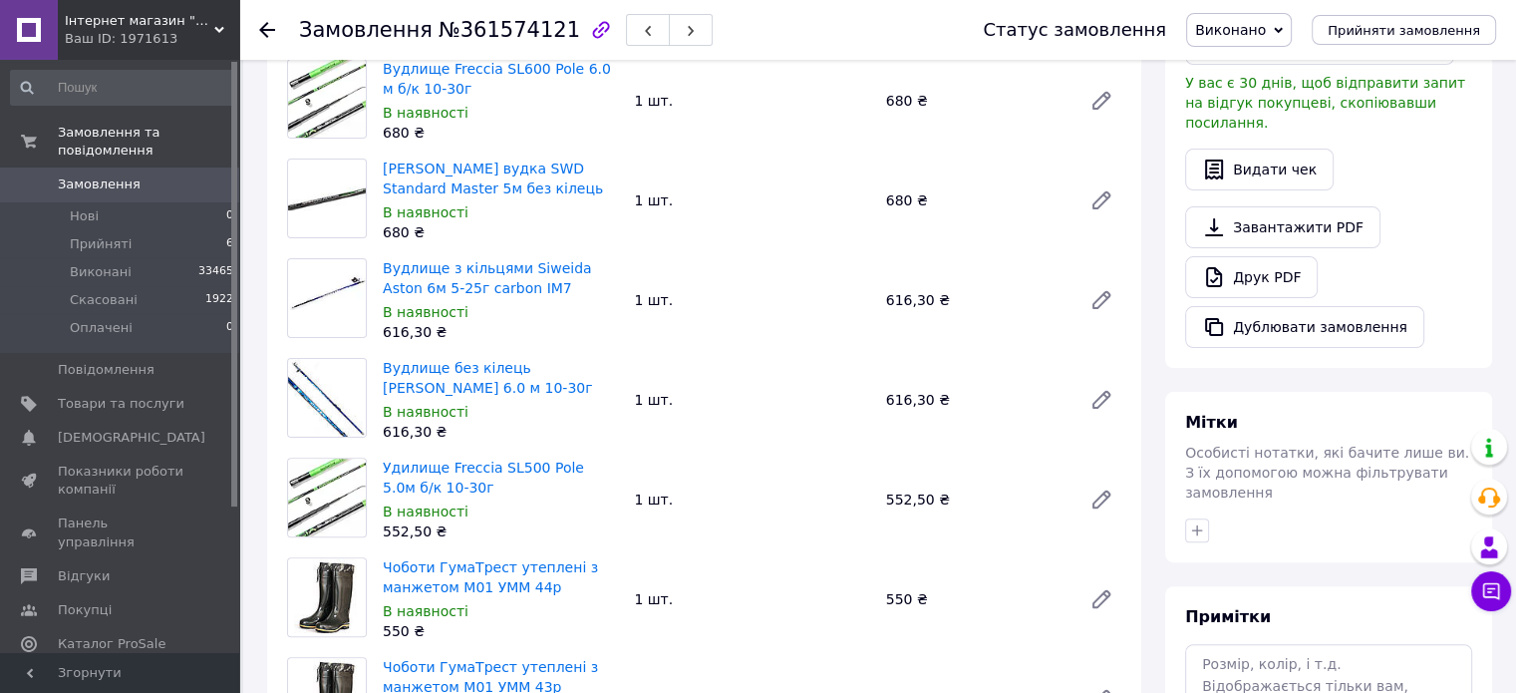
scroll to position [498, 0]
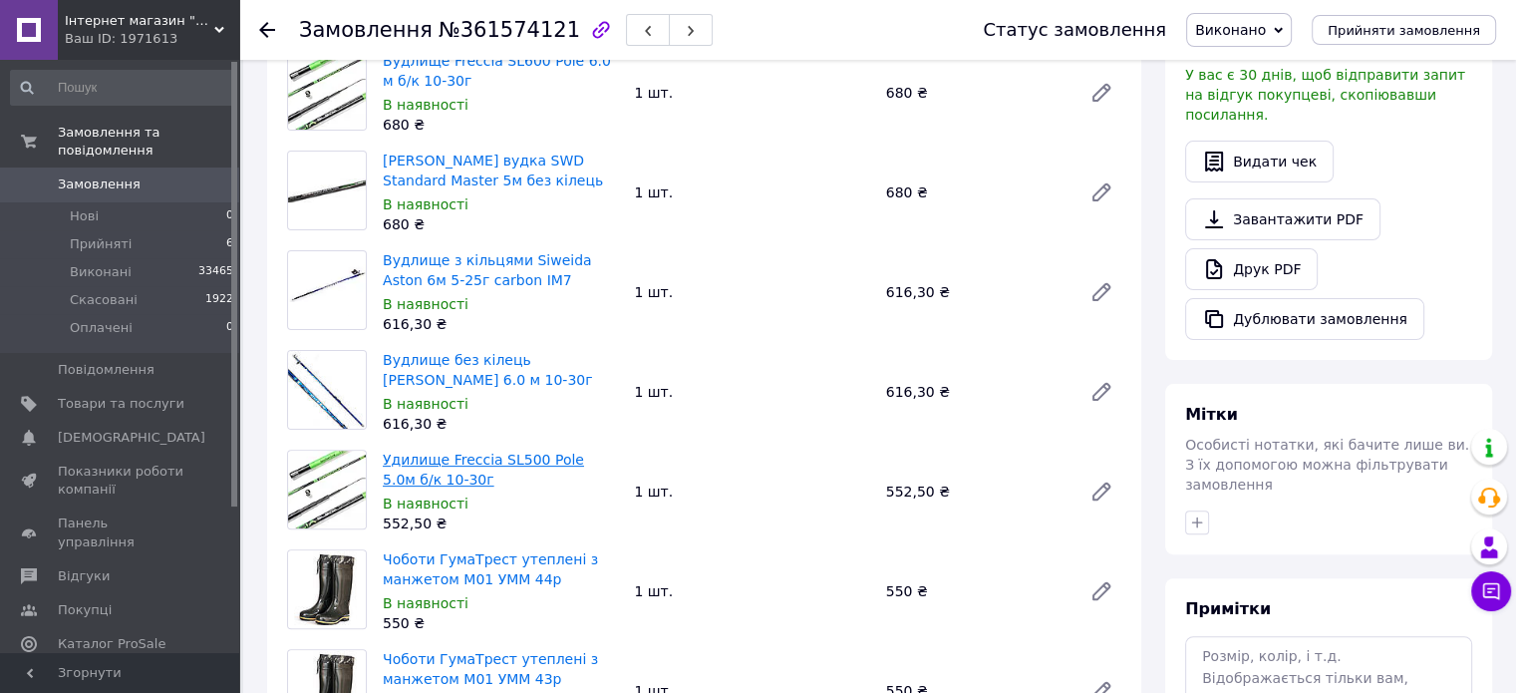
click at [541, 452] on link "Удилище Freccia SL500 Pole 5.0м б/к 10-30г" at bounding box center [483, 470] width 201 height 36
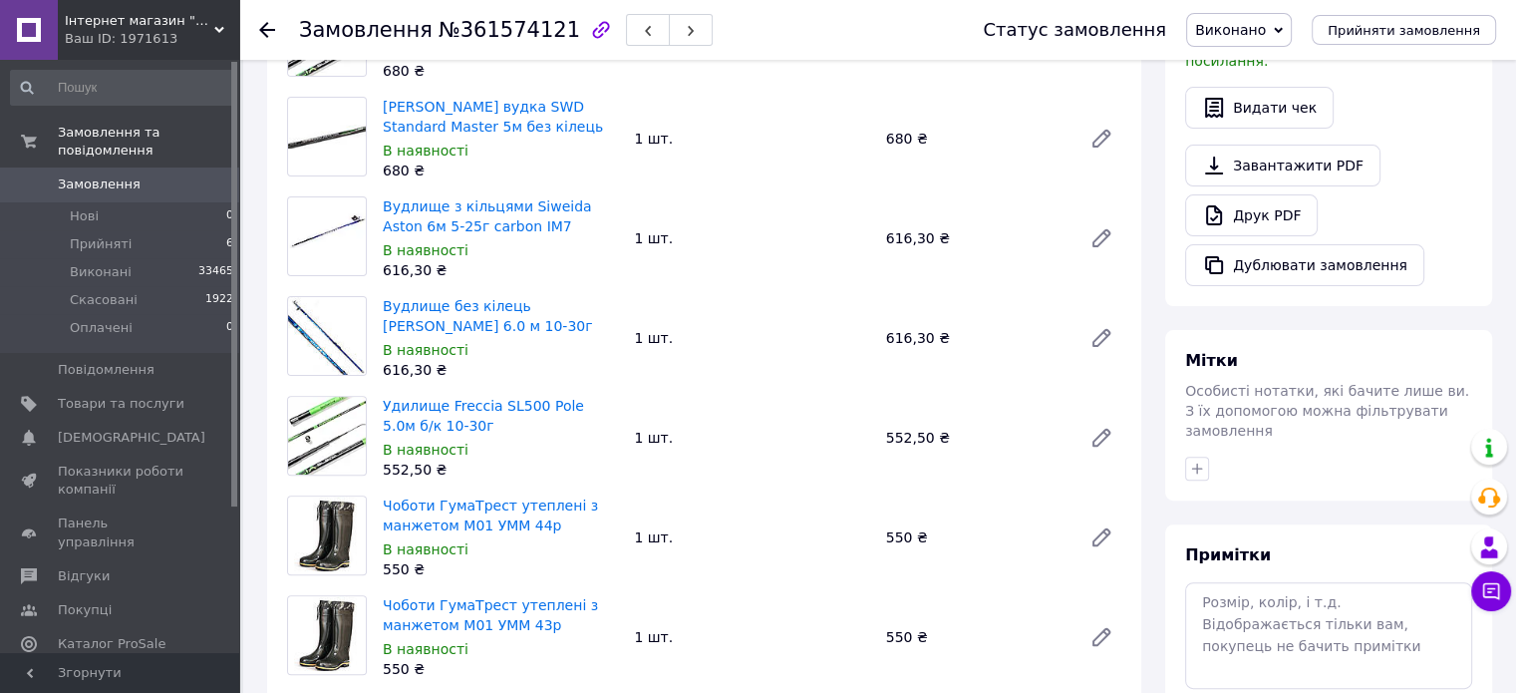
scroll to position [598, 0]
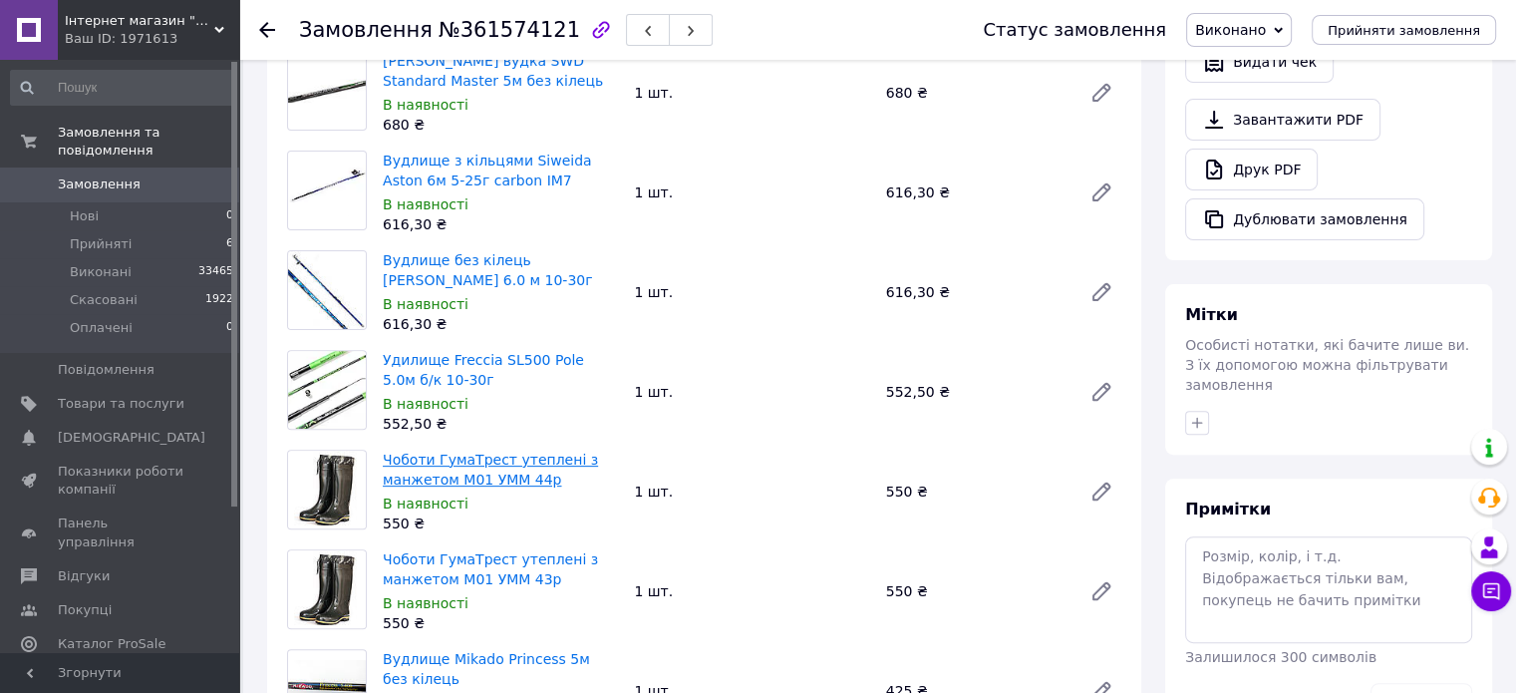
click at [514, 452] on link "Чоботи ГумаТрест утеплені з манжетом M01 УММ 44р" at bounding box center [490, 470] width 215 height 36
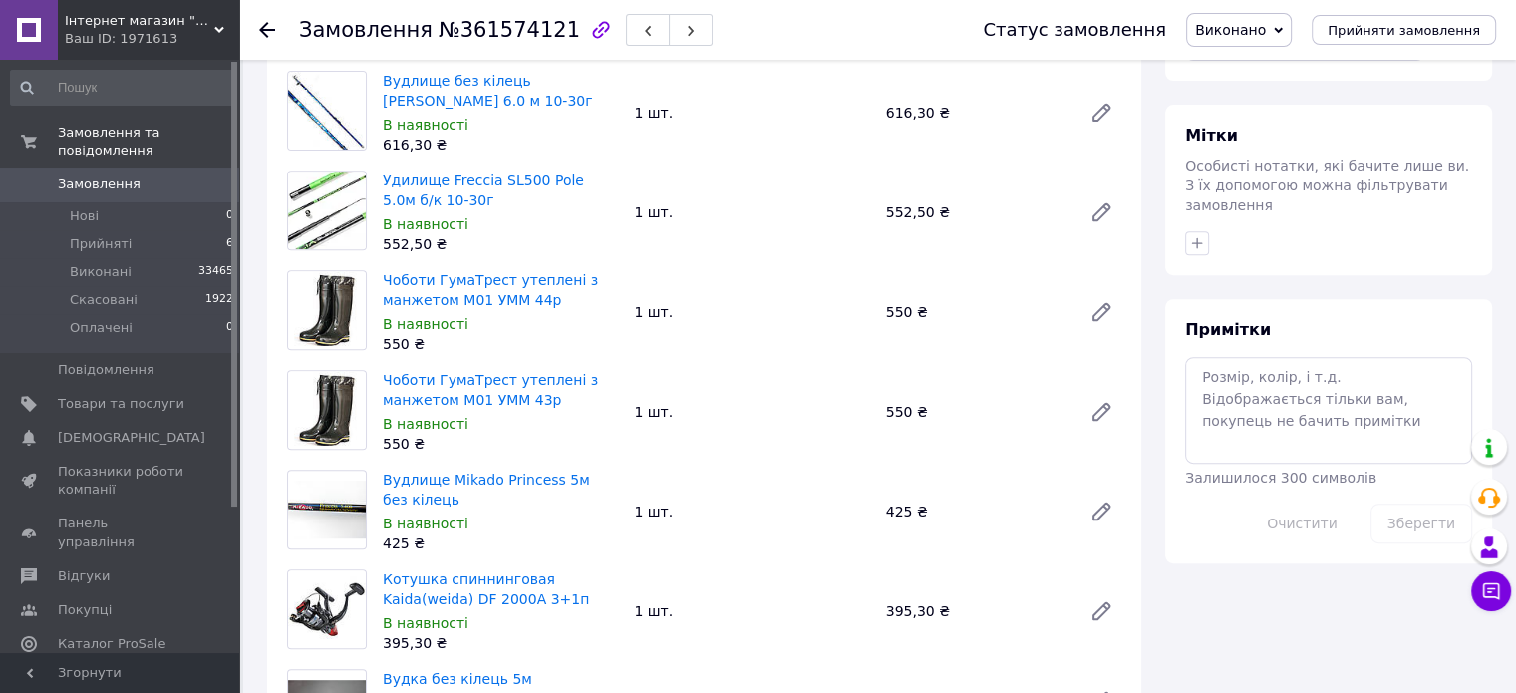
scroll to position [897, 0]
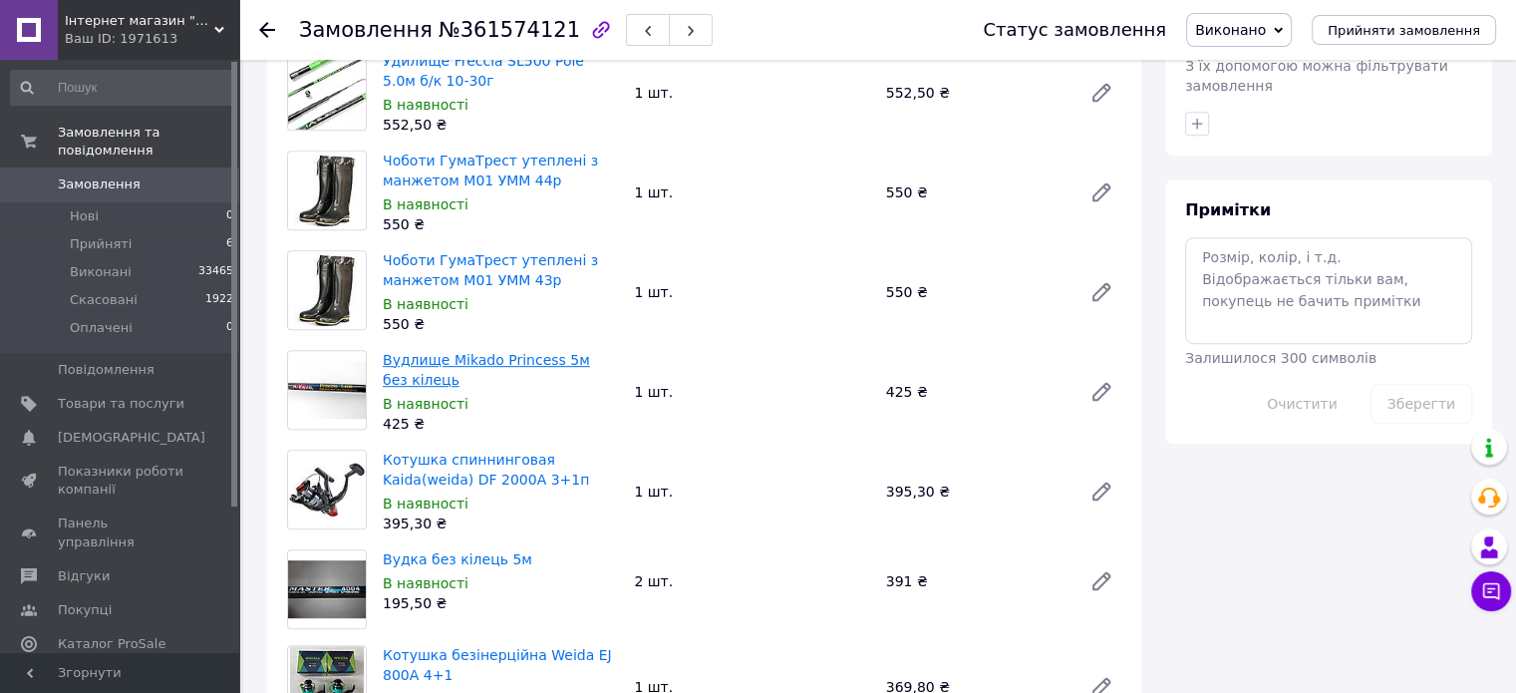
click at [490, 352] on link "Вудлище Mikado Princess 5м без кілець" at bounding box center [486, 370] width 207 height 36
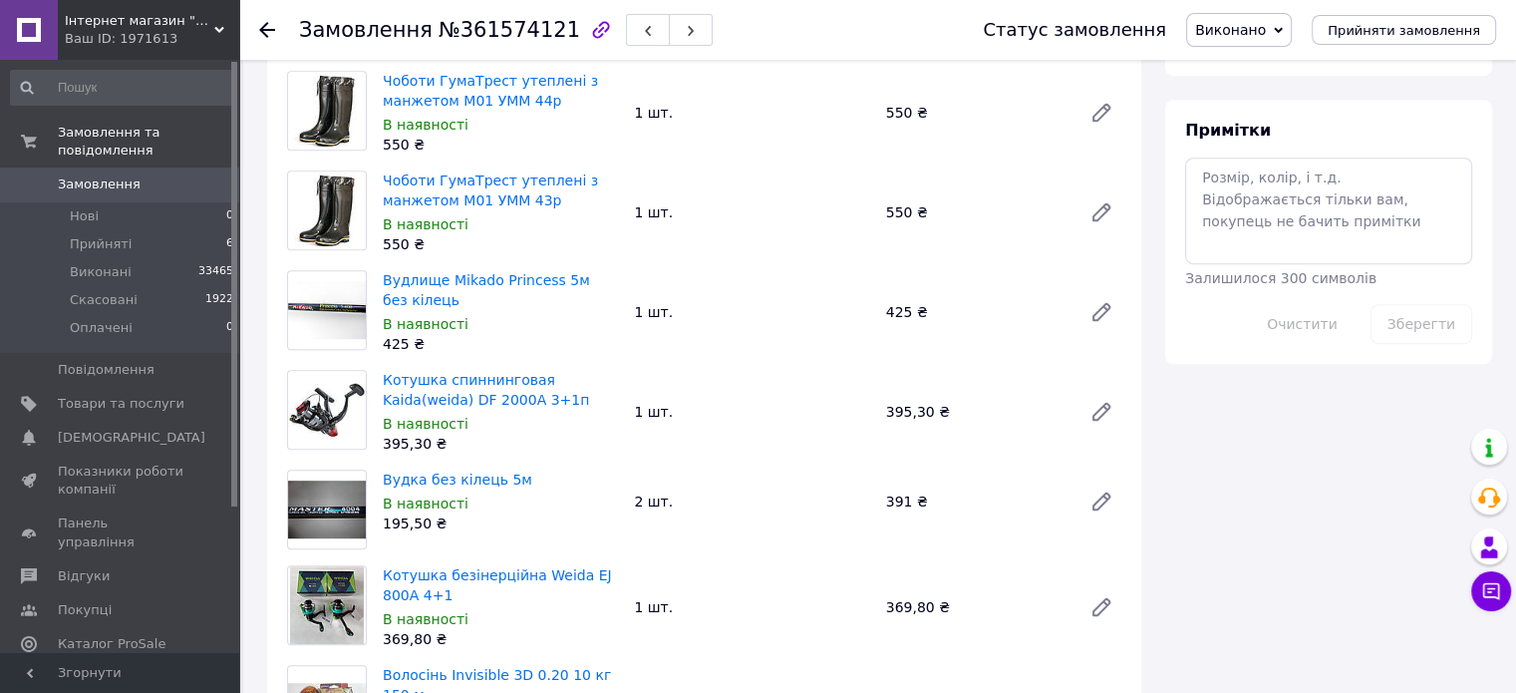
scroll to position [1097, 0]
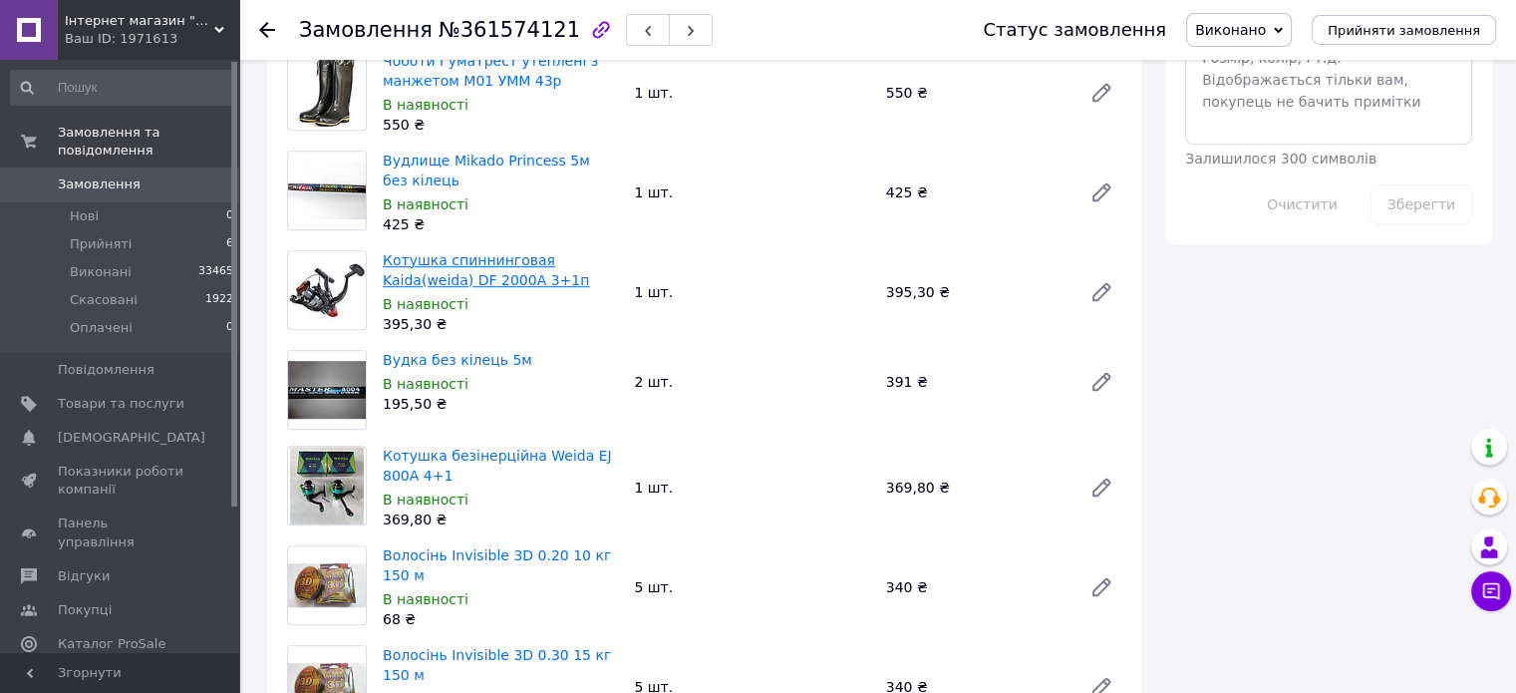
click at [522, 252] on link "Котушка спиннинговая Kaida(weida) DF 2000A 3+1п" at bounding box center [486, 270] width 206 height 36
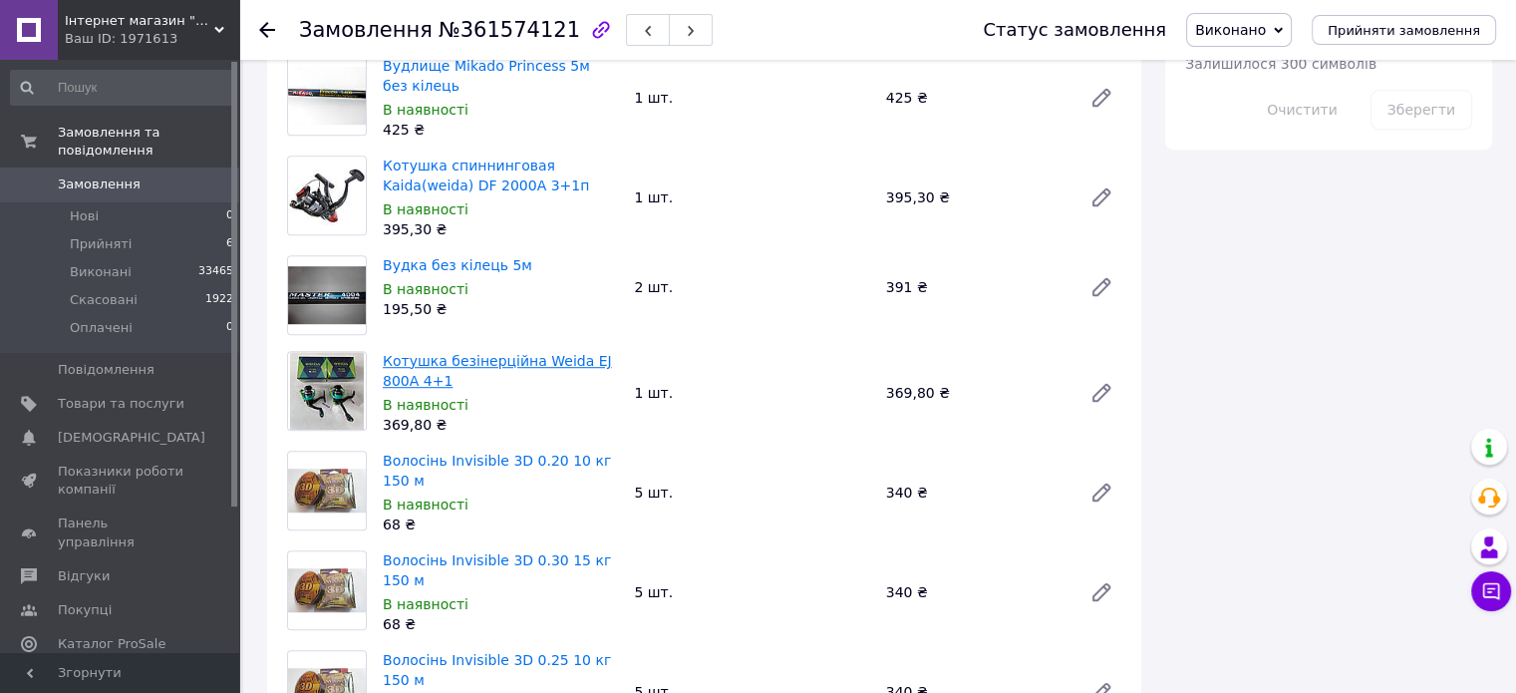
scroll to position [1196, 0]
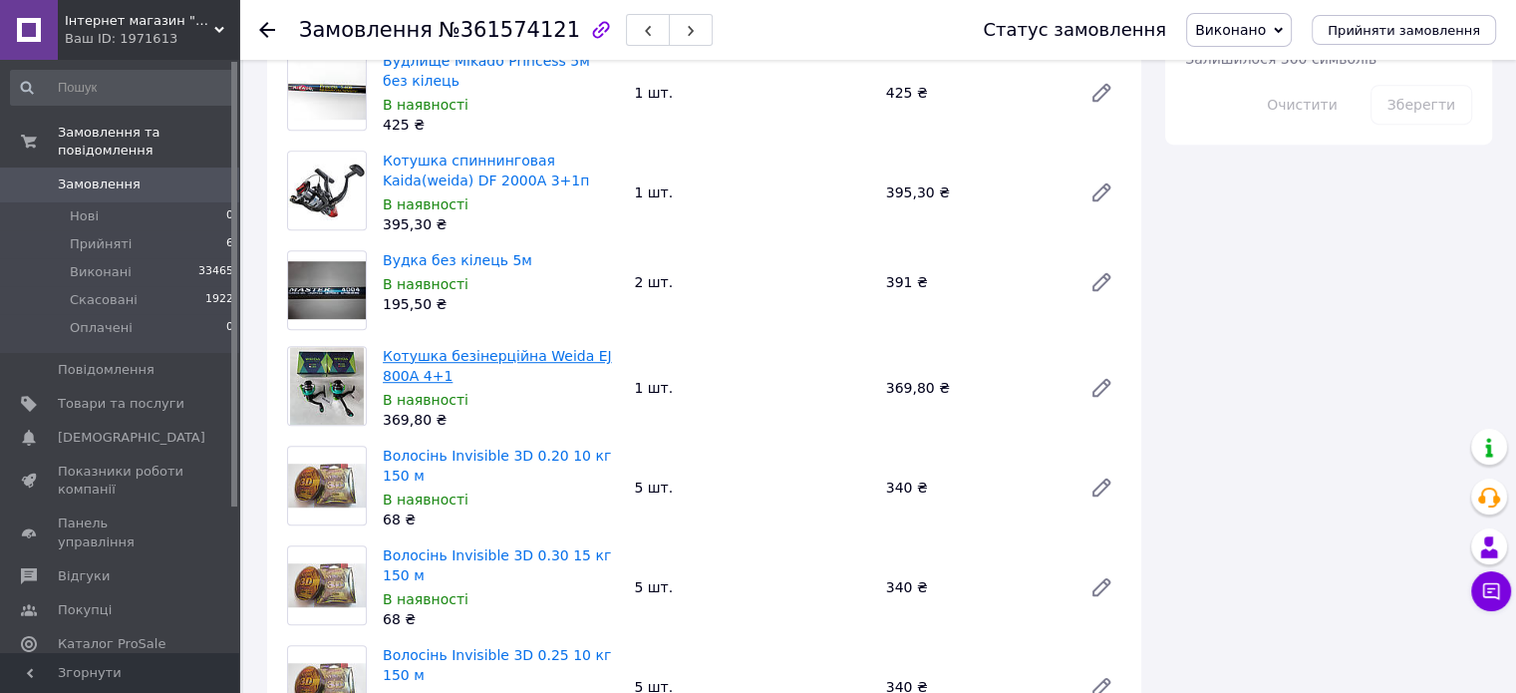
click at [460, 348] on link "Котушка безінерційна Weida EJ 800A 4+1" at bounding box center [497, 366] width 229 height 36
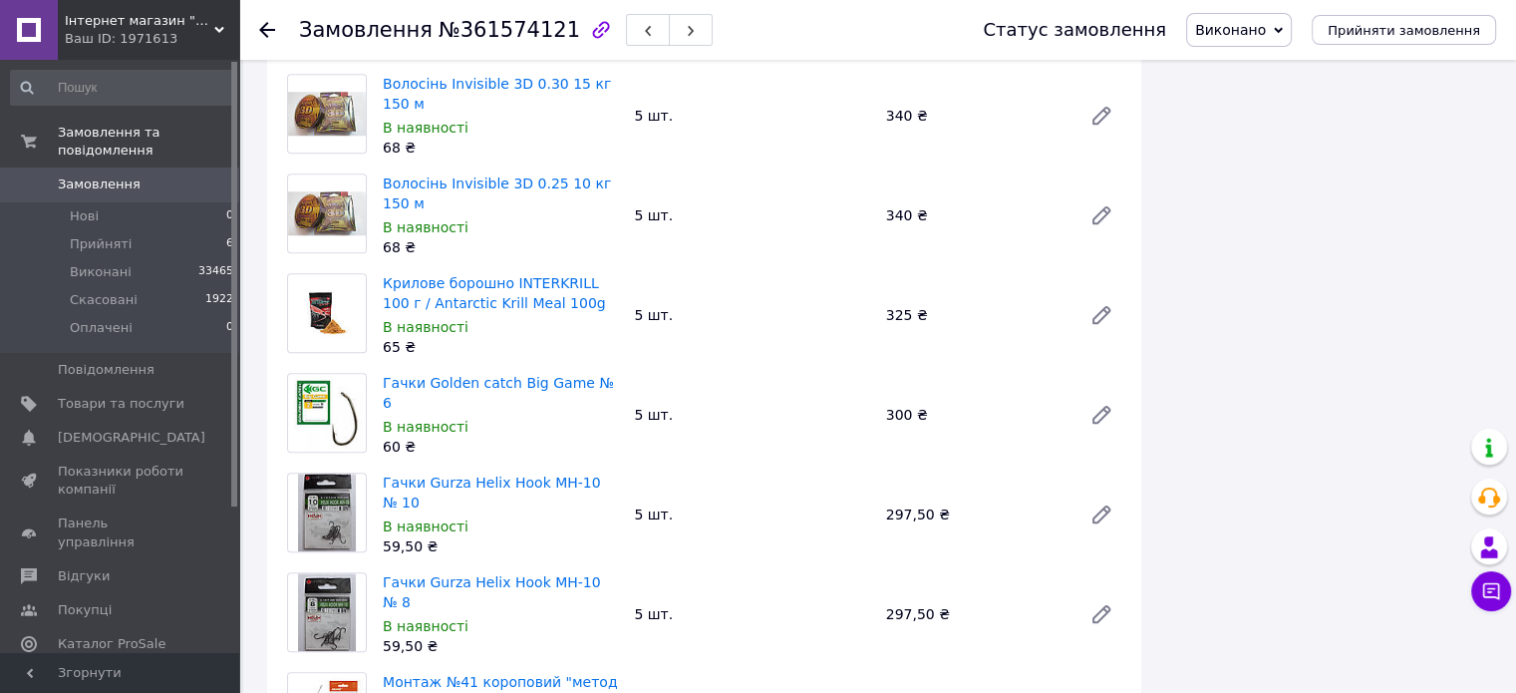
scroll to position [1695, 0]
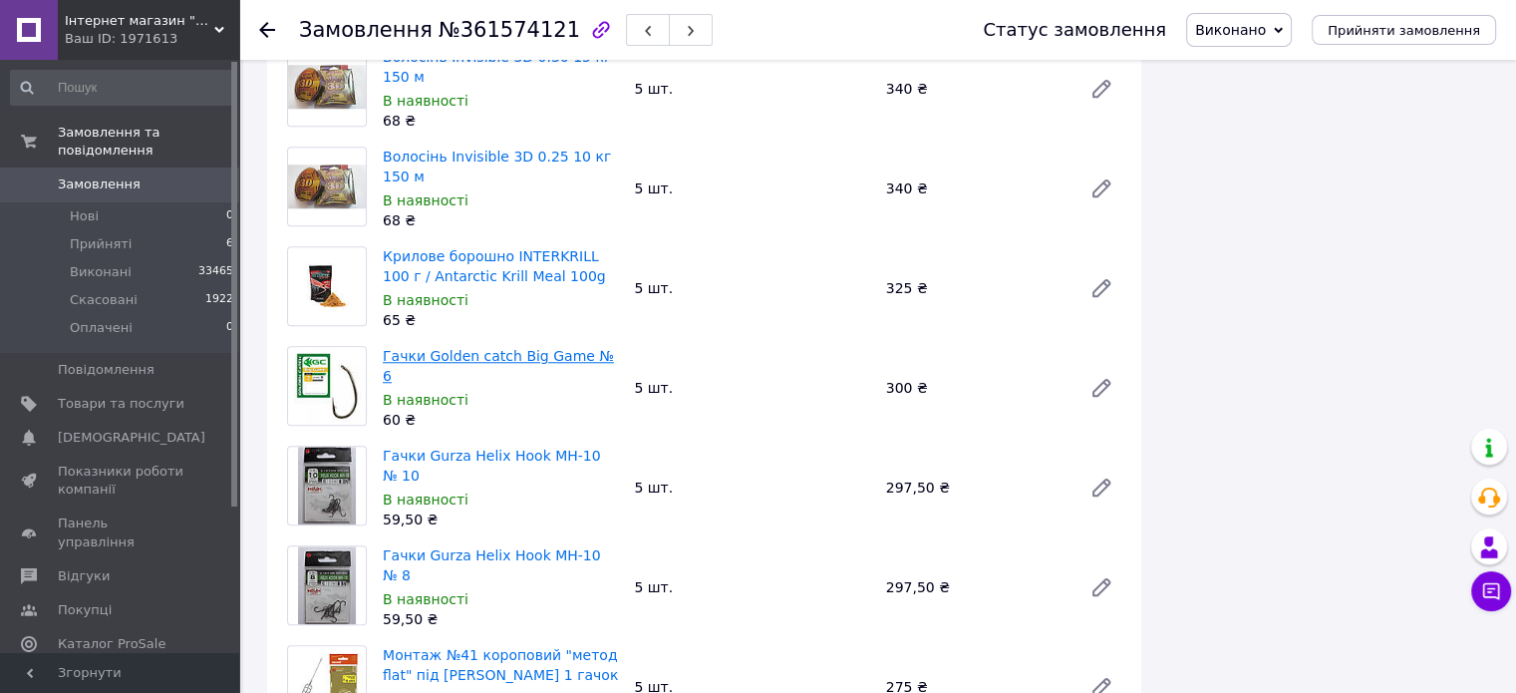
click at [501, 348] on link "Гачки Golden catch Big Game № 6" at bounding box center [498, 366] width 231 height 36
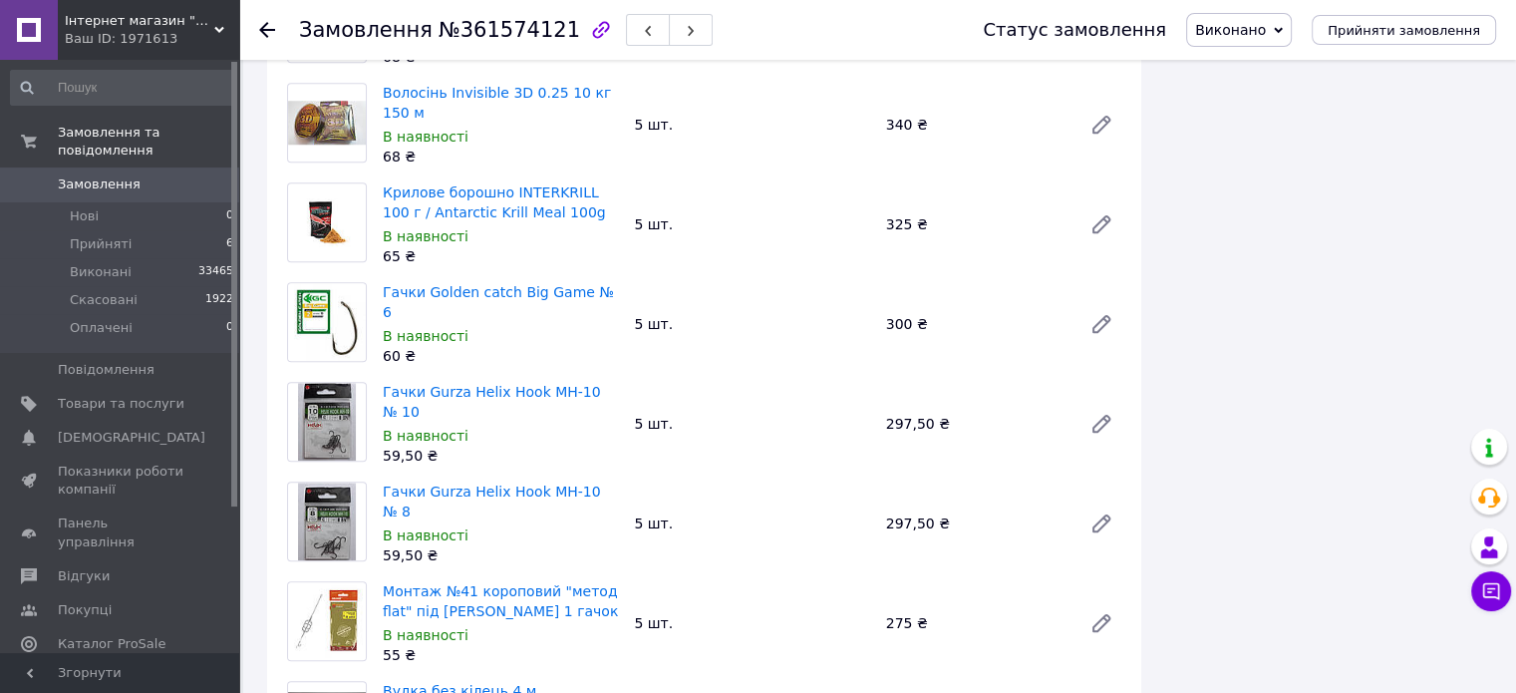
scroll to position [1795, 0]
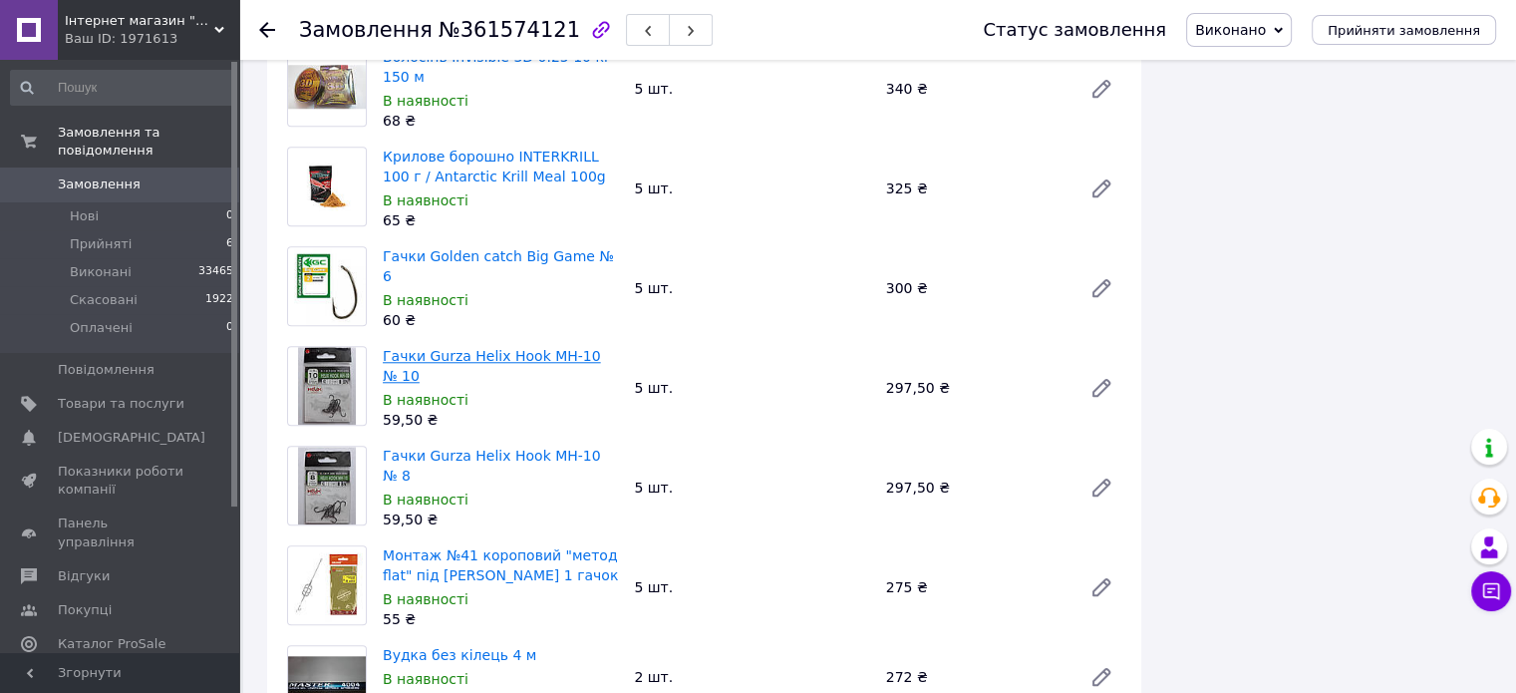
click at [504, 348] on link "Гачки Gurza Helix Hook MH-10 № 10" at bounding box center [492, 366] width 218 height 36
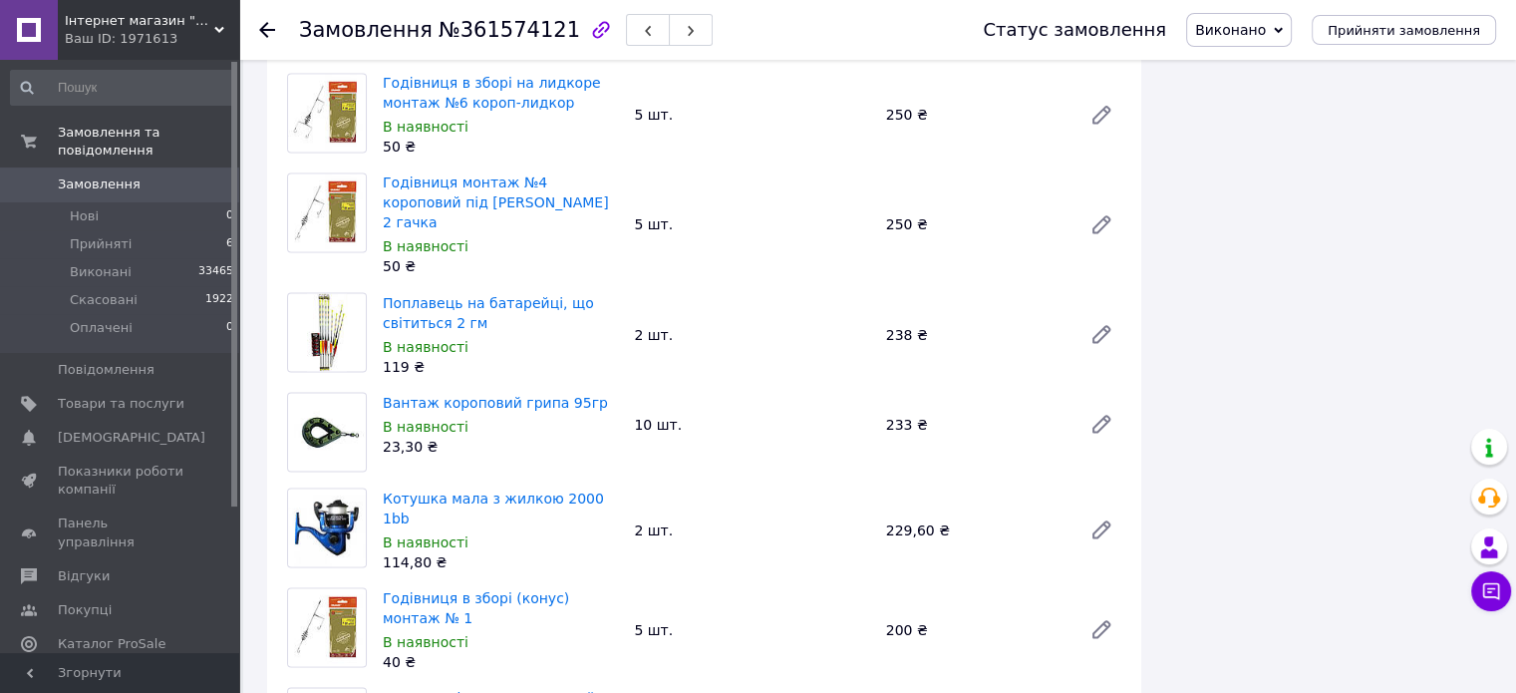
scroll to position [3390, 0]
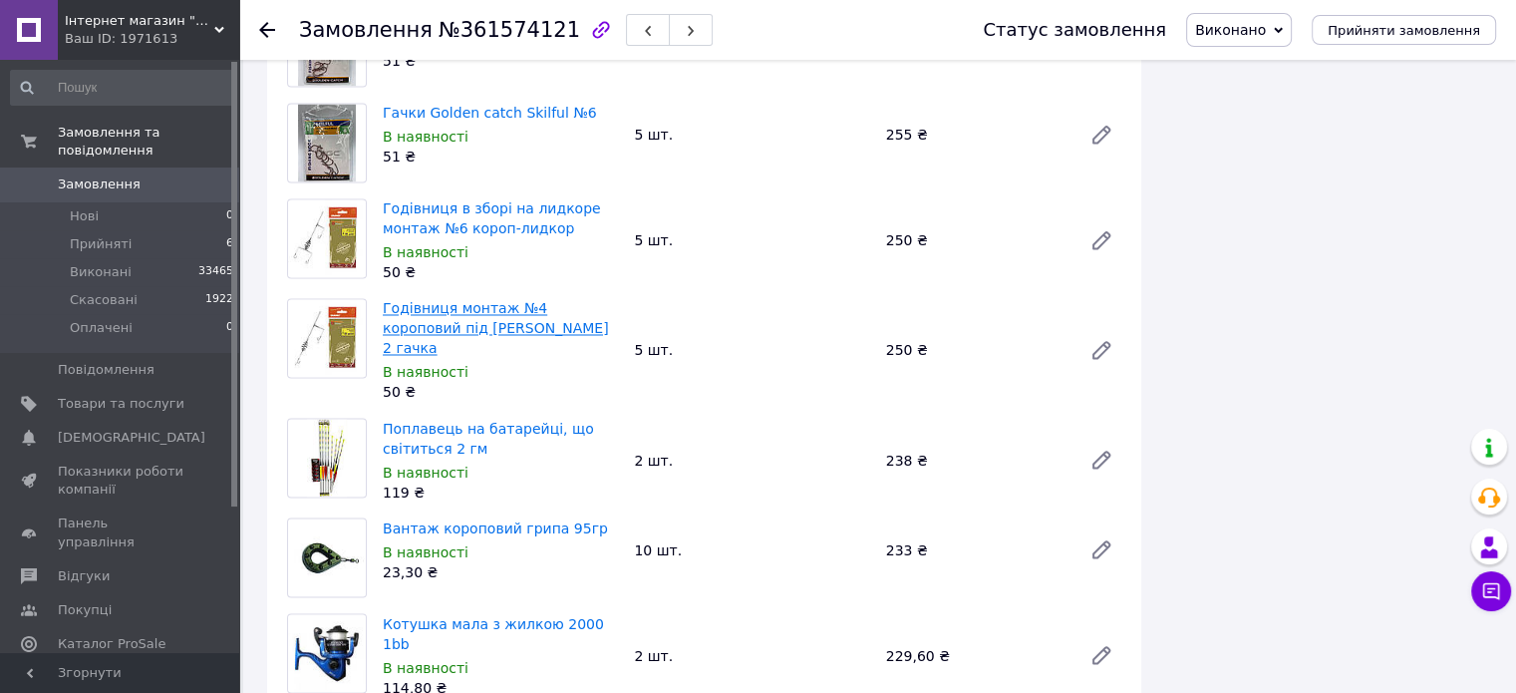
click at [486, 300] on link "Годівниця монтаж №4 короповий під бойл 2 гачка" at bounding box center [496, 328] width 226 height 56
click at [474, 420] on link "Поплавець на батарейці, що світиться 2 гм" at bounding box center [488, 438] width 211 height 36
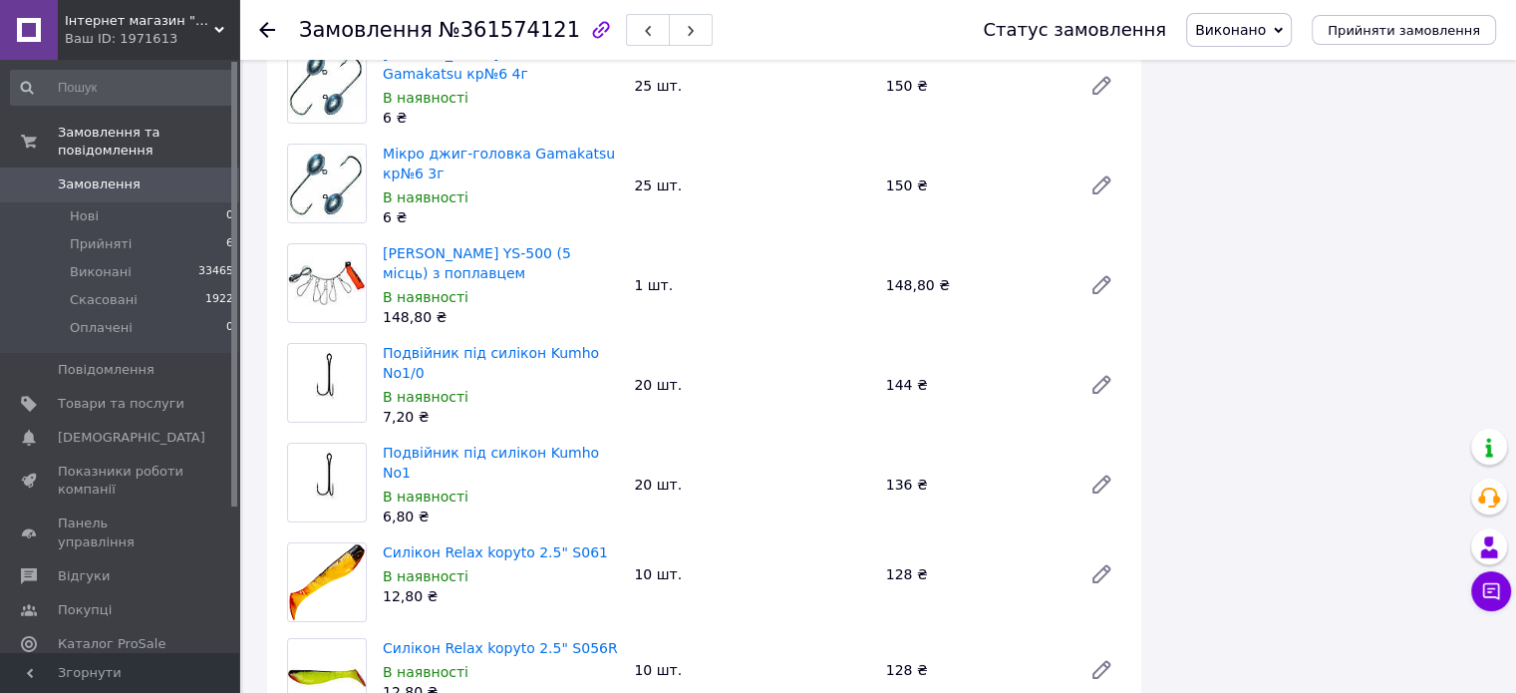
scroll to position [6580, 0]
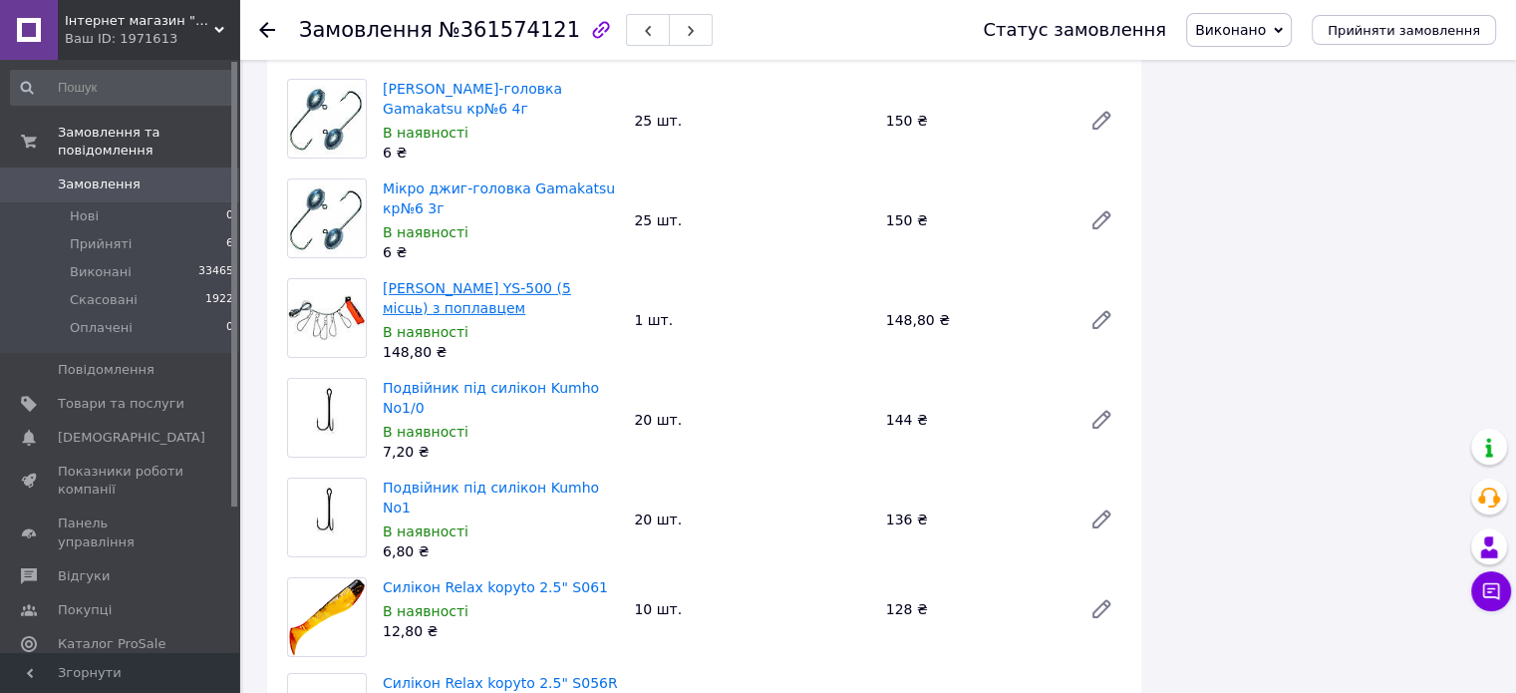
click at [546, 280] on link "Кукан Kaida YS-500 (5 місць) з поплавцем" at bounding box center [477, 298] width 188 height 36
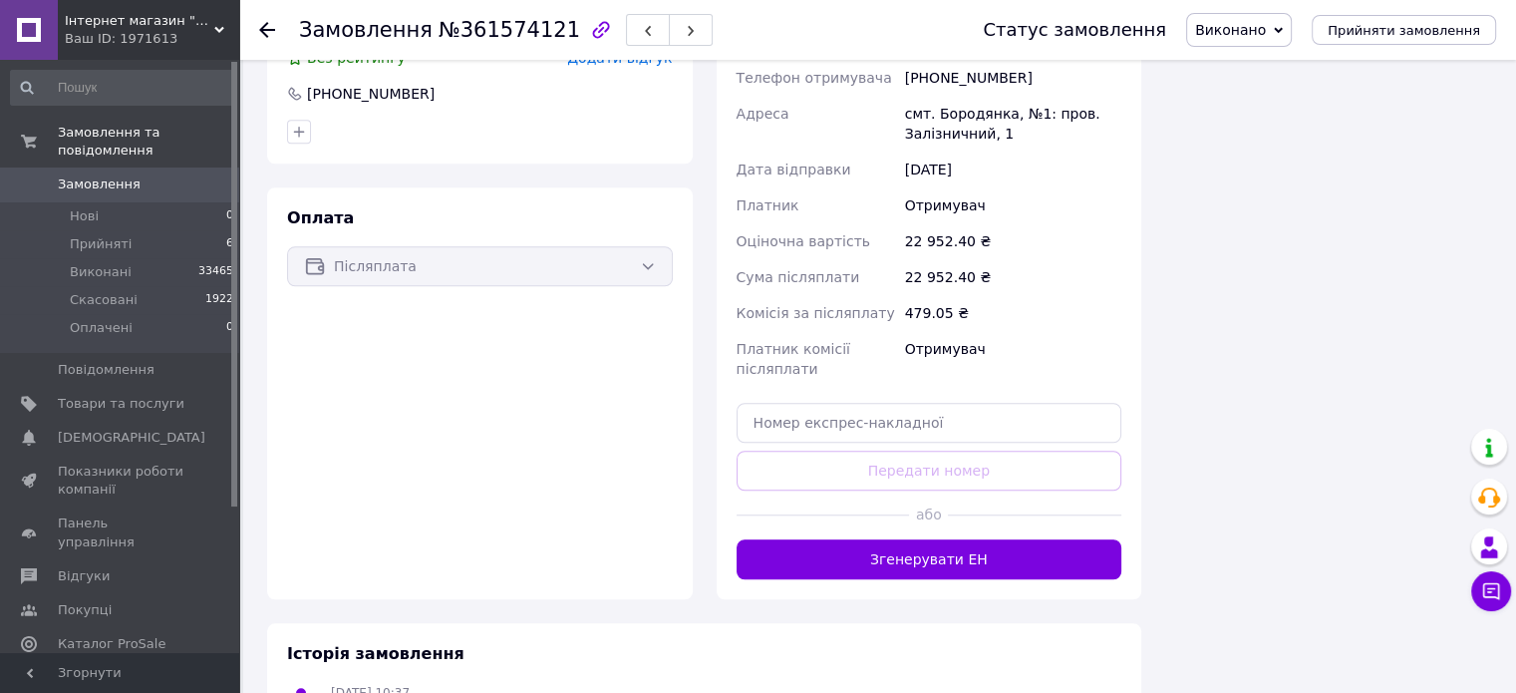
scroll to position [8859, 0]
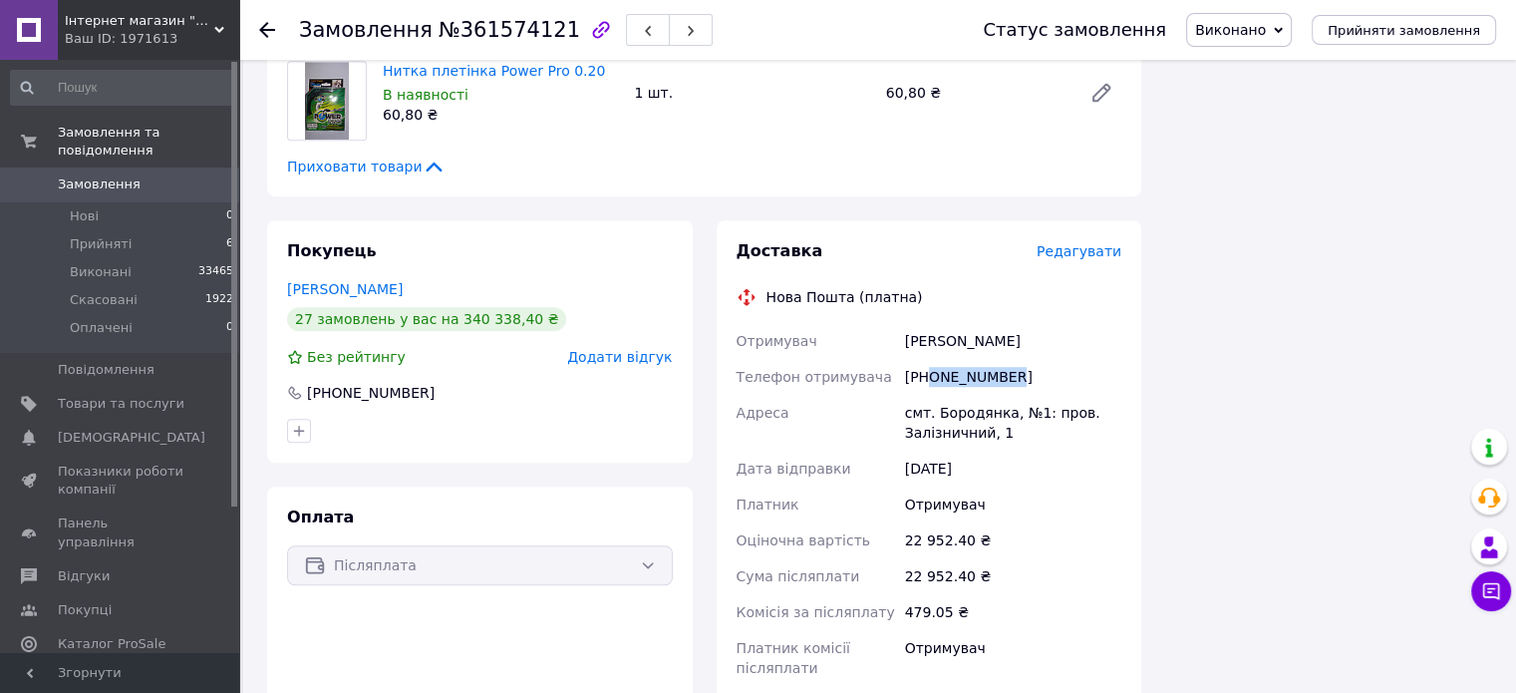
drag, startPoint x: 1029, startPoint y: 255, endPoint x: 925, endPoint y: 254, distance: 103.7
click at [925, 359] on div "+380682146964" at bounding box center [1013, 377] width 224 height 36
drag, startPoint x: 925, startPoint y: 254, endPoint x: 1212, endPoint y: 190, distance: 294.1
drag, startPoint x: 1017, startPoint y: 257, endPoint x: 930, endPoint y: 262, distance: 86.9
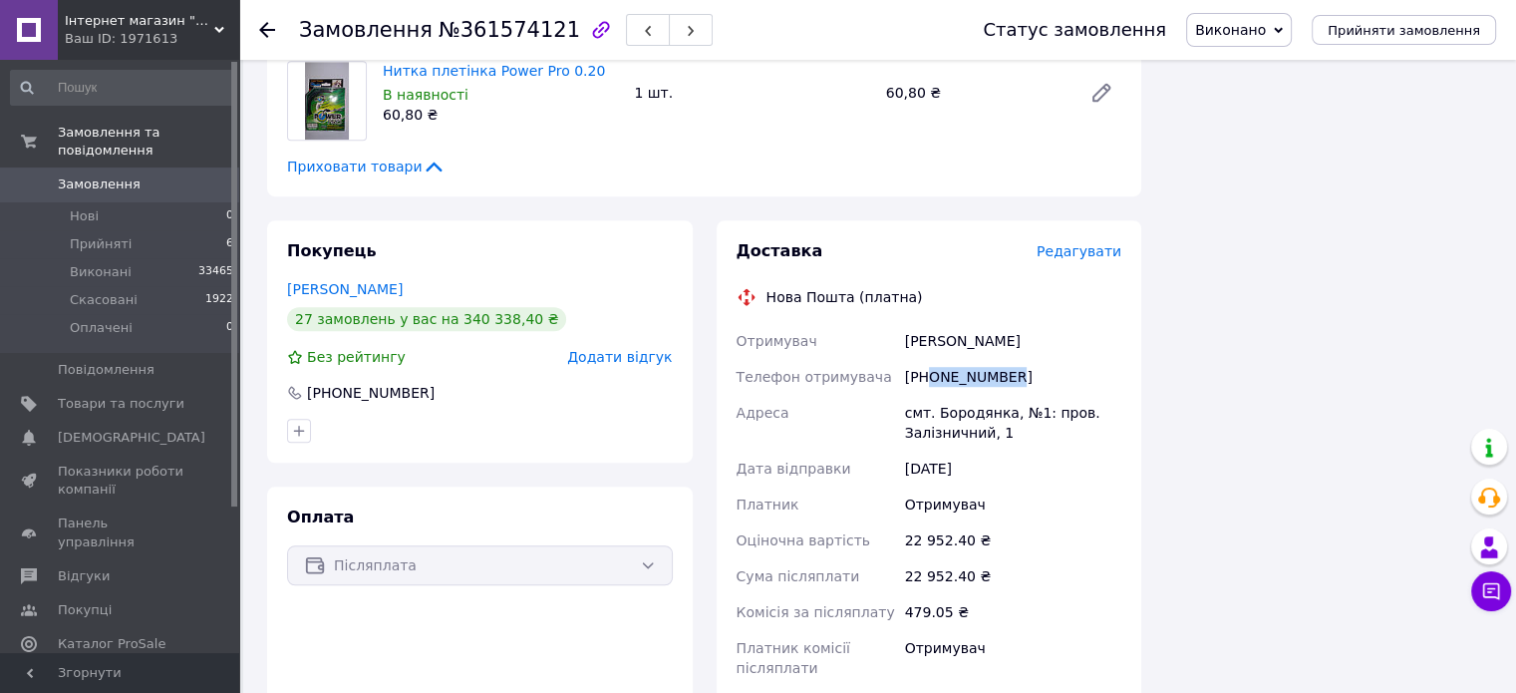
click at [930, 359] on div "+380682146964" at bounding box center [1013, 377] width 224 height 36
copy div "0682146964"
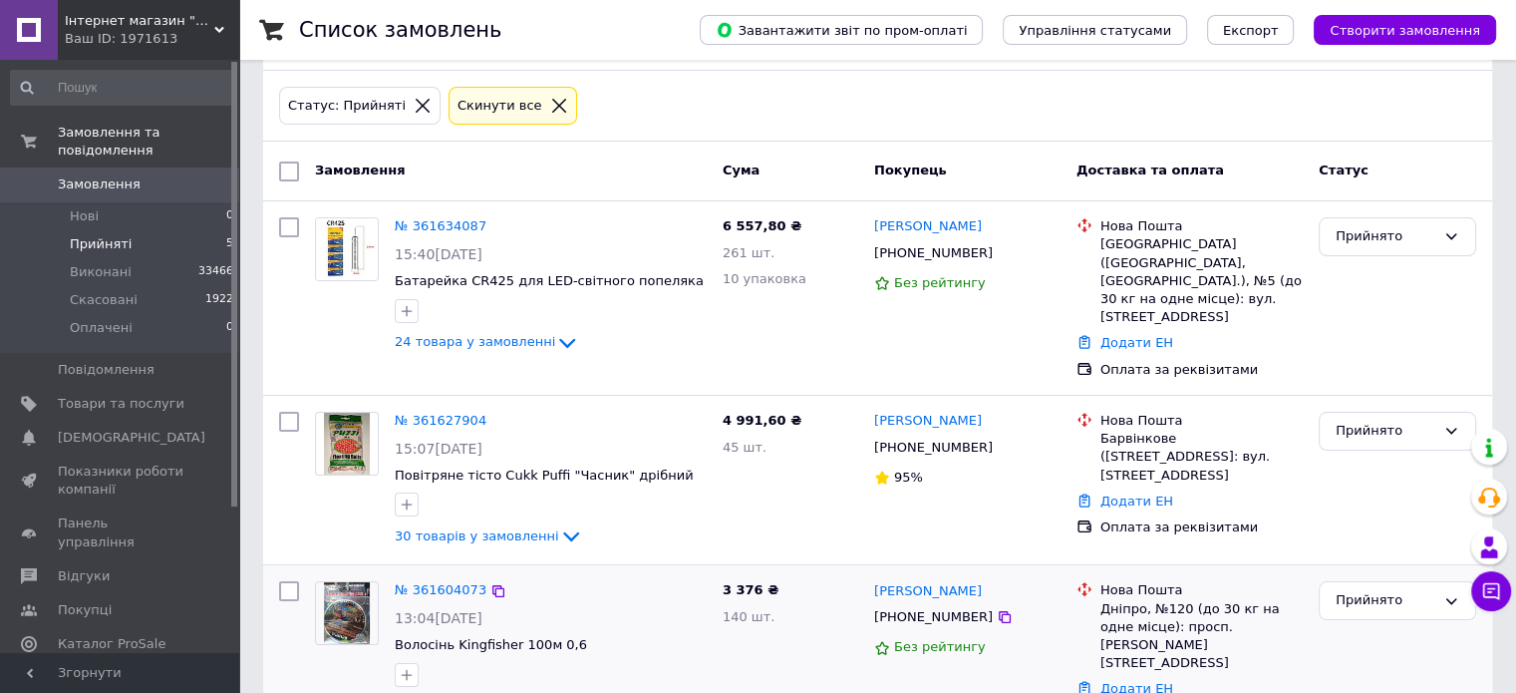
scroll to position [199, 0]
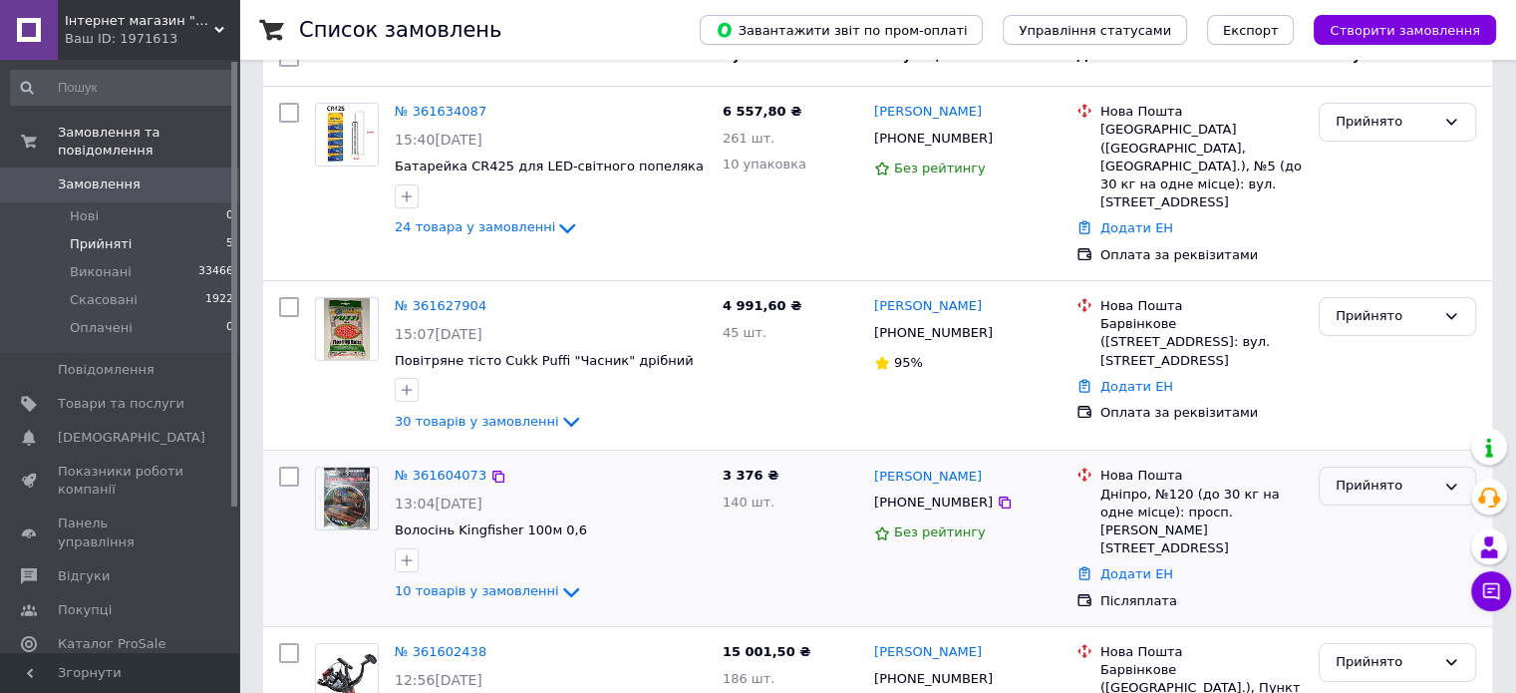
click at [1365, 476] on div "Прийнято" at bounding box center [1386, 486] width 100 height 21
click at [1370, 514] on li "Виконано" at bounding box center [1398, 527] width 156 height 37
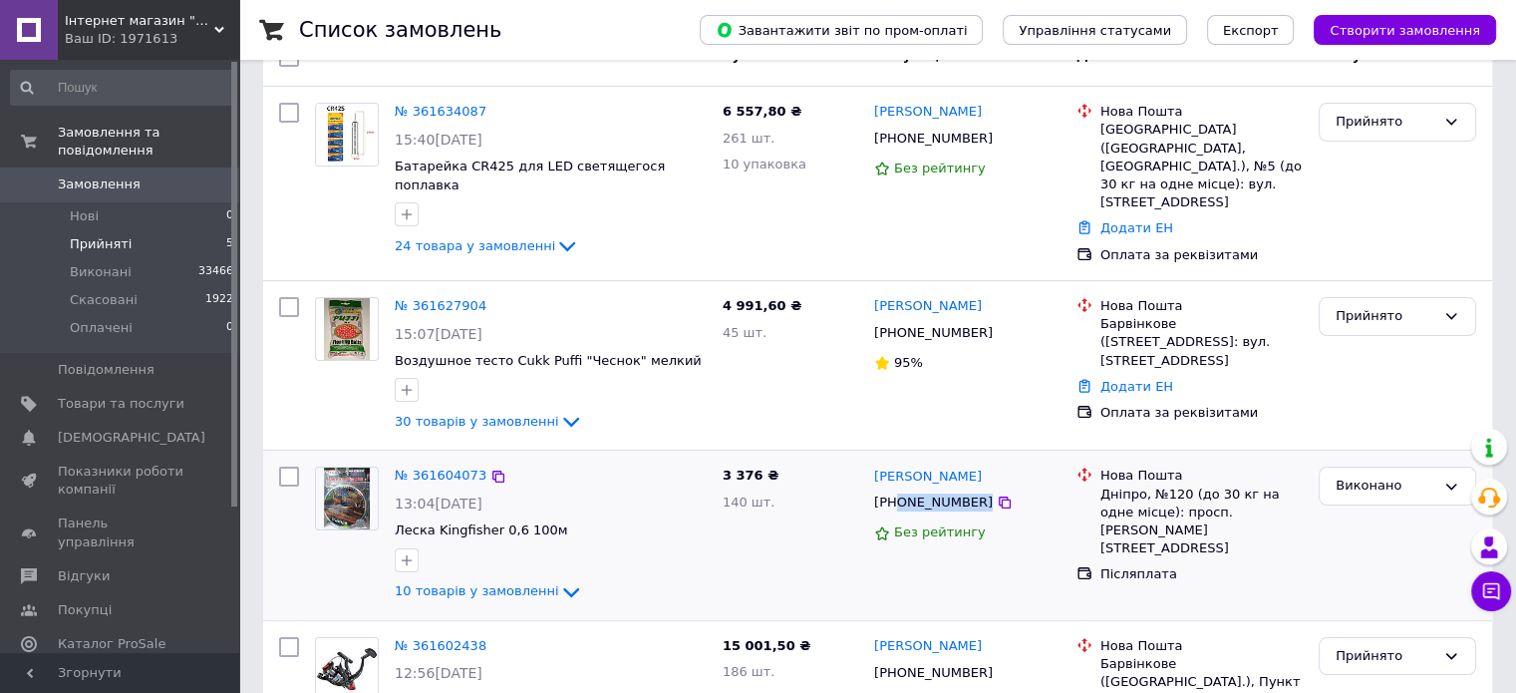
drag, startPoint x: 968, startPoint y: 477, endPoint x: 897, endPoint y: 480, distance: 70.8
click at [897, 492] on div "+380501637025" at bounding box center [967, 503] width 190 height 22
copy div "0501637025"
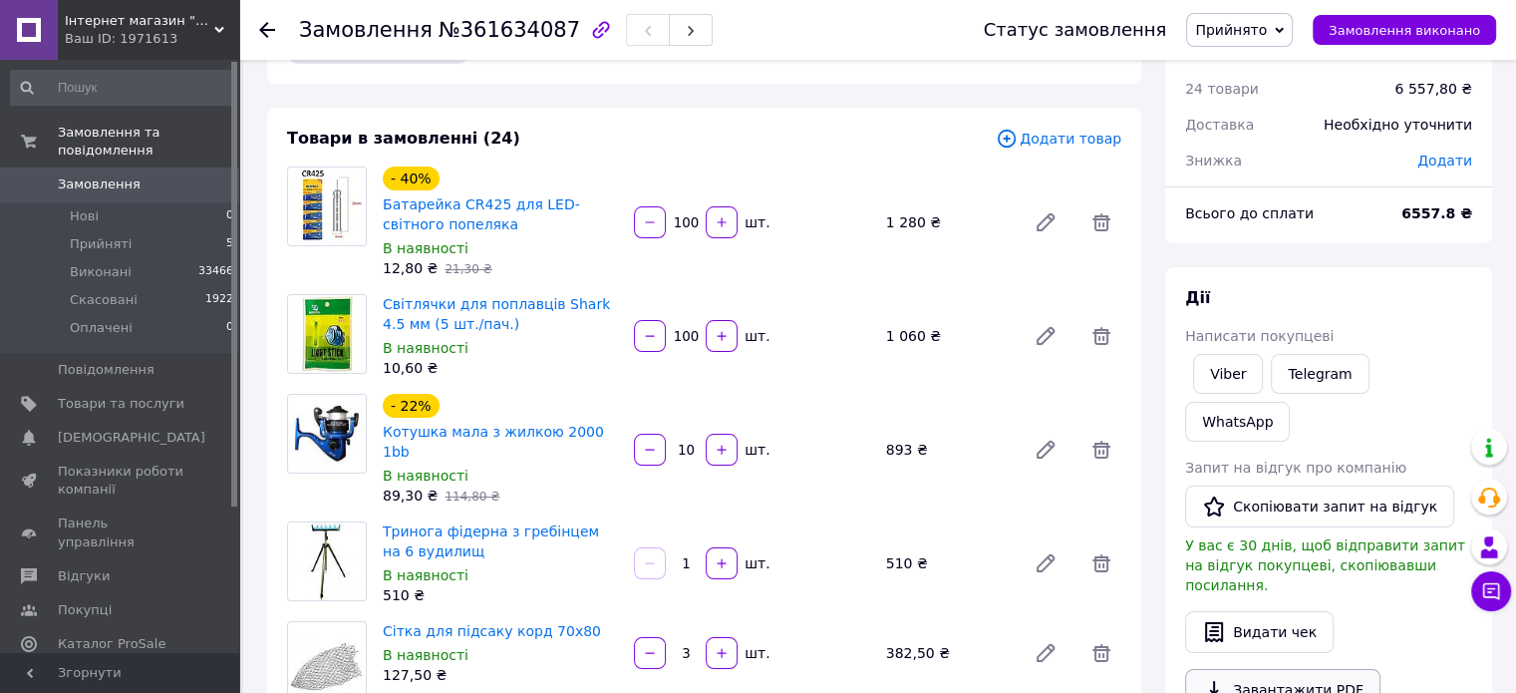
scroll to position [199, 0]
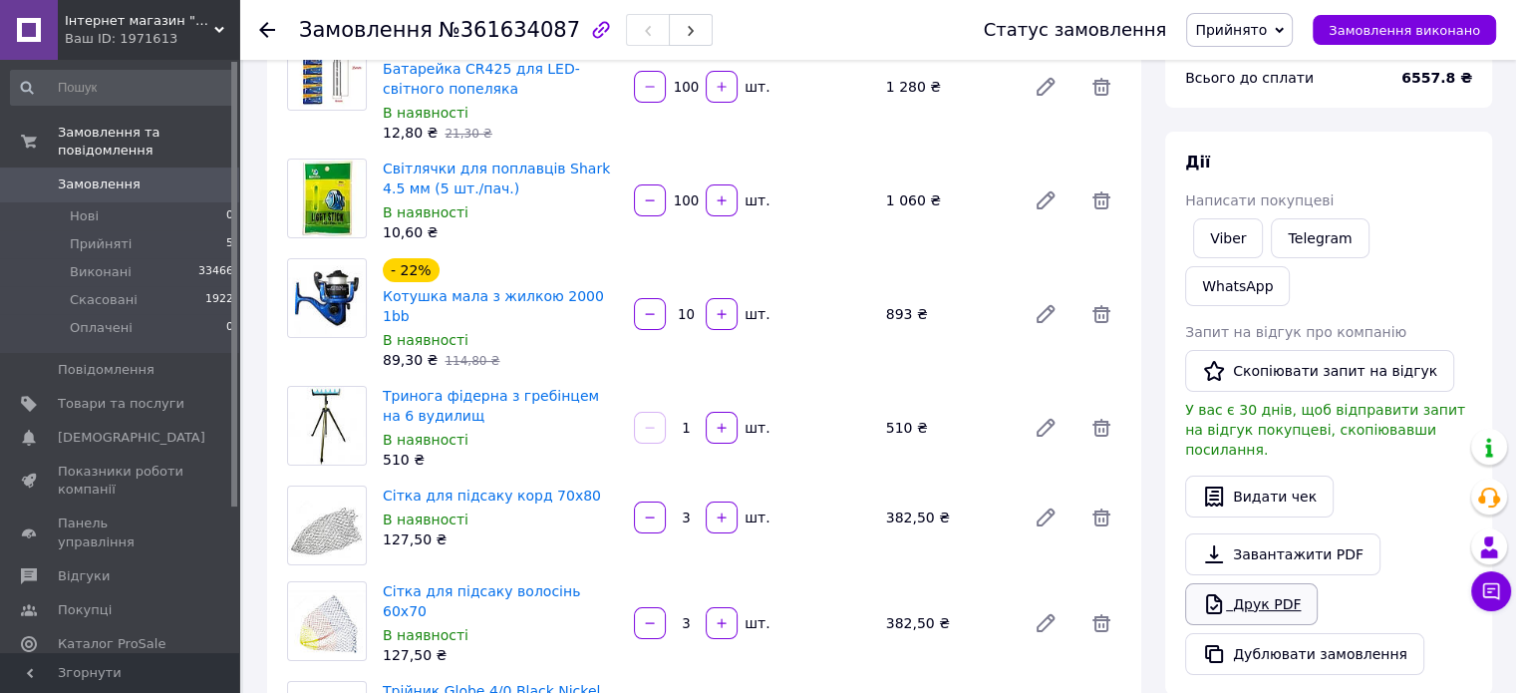
click at [1261, 583] on link "Друк PDF" at bounding box center [1251, 604] width 133 height 42
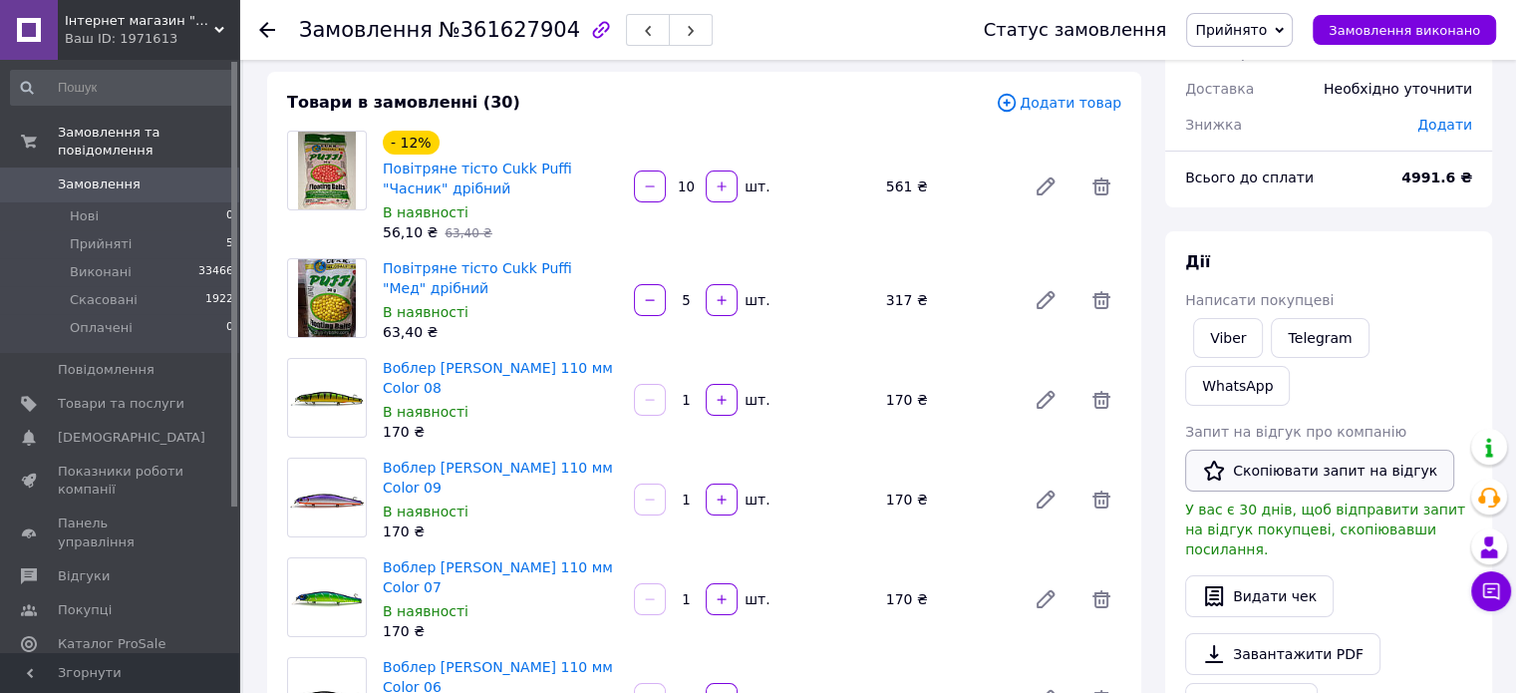
scroll to position [199, 0]
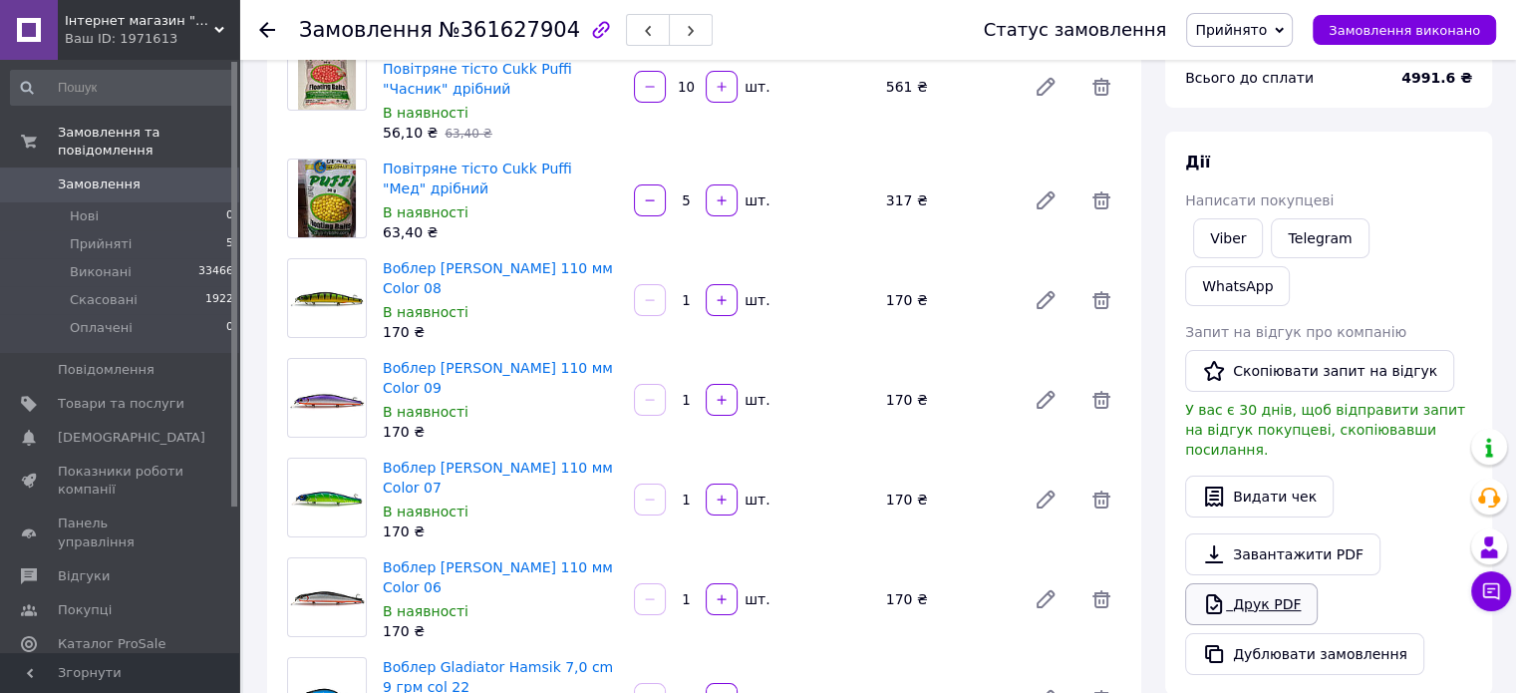
click at [1250, 583] on link "Друк PDF" at bounding box center [1251, 604] width 133 height 42
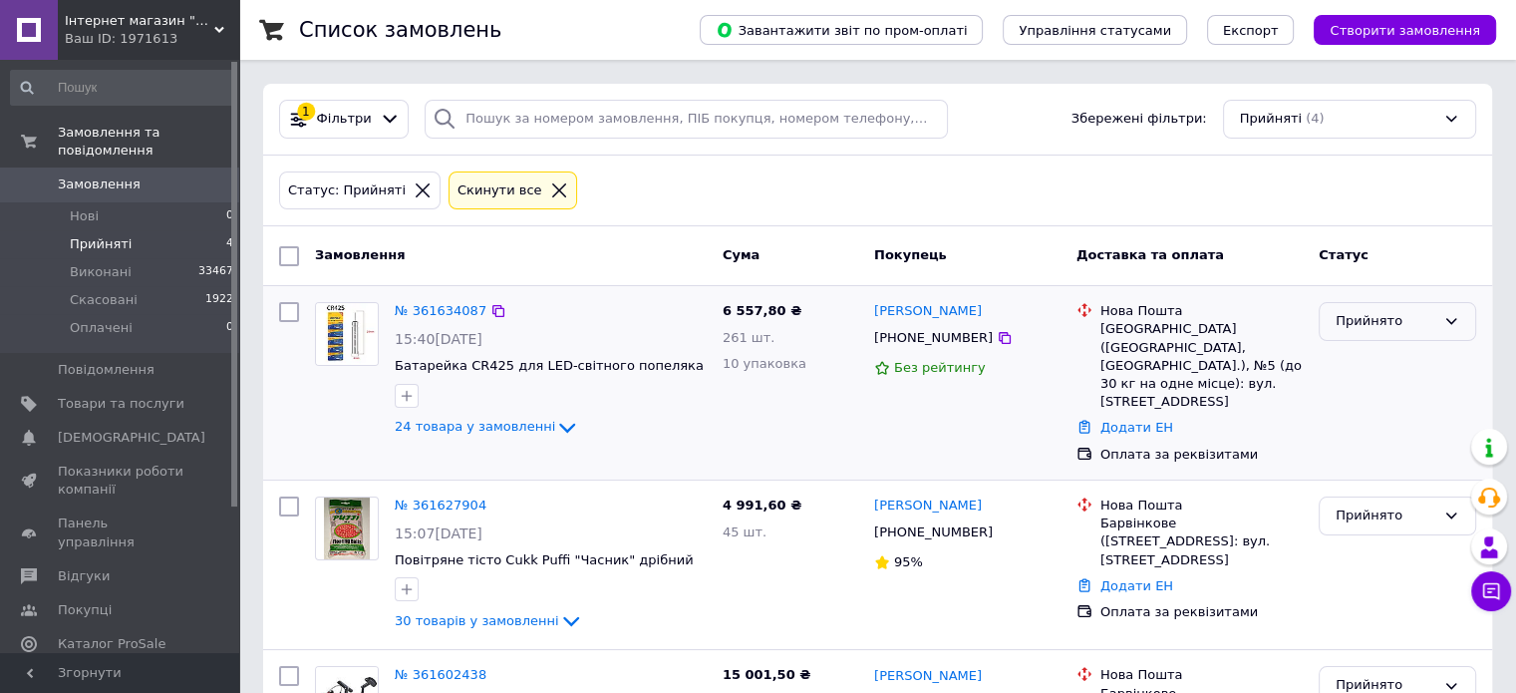
click at [1358, 327] on div "Прийнято" at bounding box center [1386, 321] width 100 height 21
click at [1356, 354] on li "Виконано" at bounding box center [1398, 363] width 156 height 37
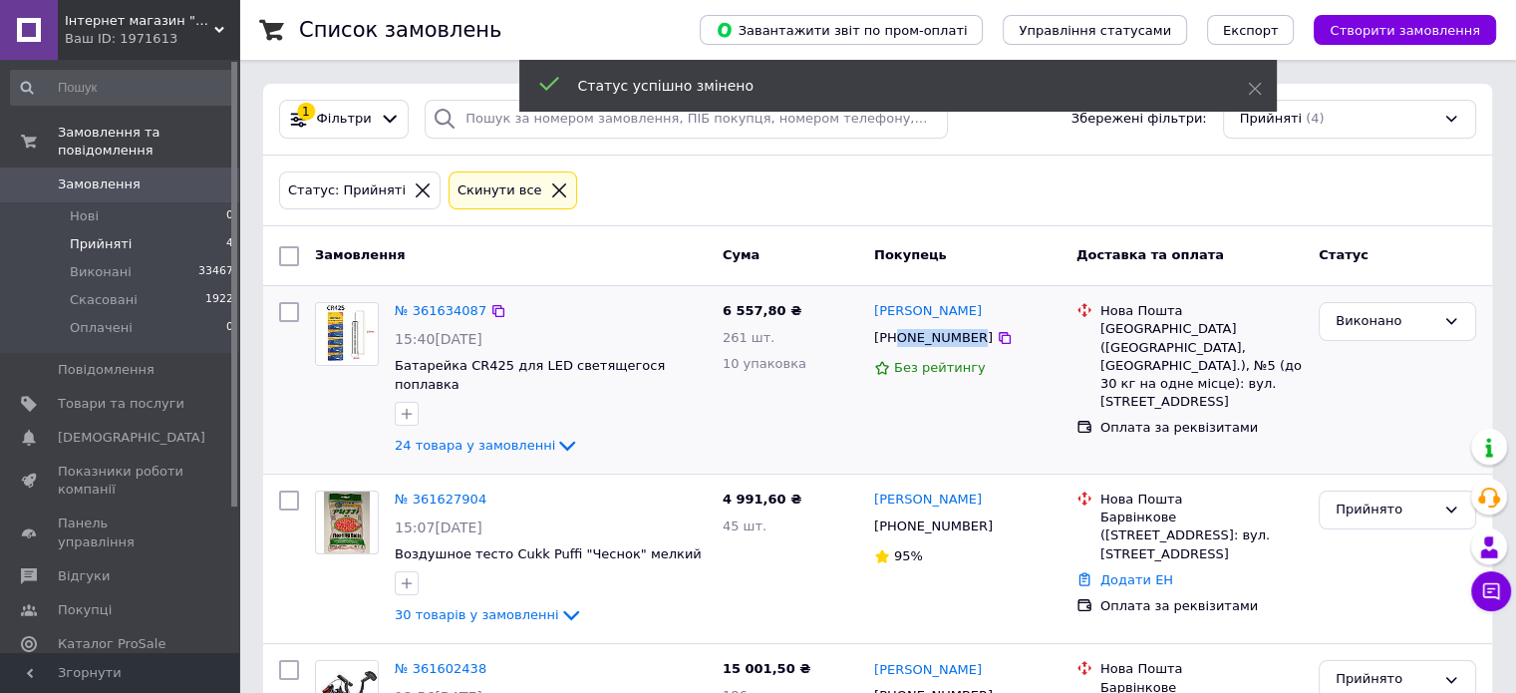
drag, startPoint x: 966, startPoint y: 334, endPoint x: 897, endPoint y: 337, distance: 68.9
click at [897, 337] on div "[PHONE_NUMBER]" at bounding box center [933, 338] width 127 height 26
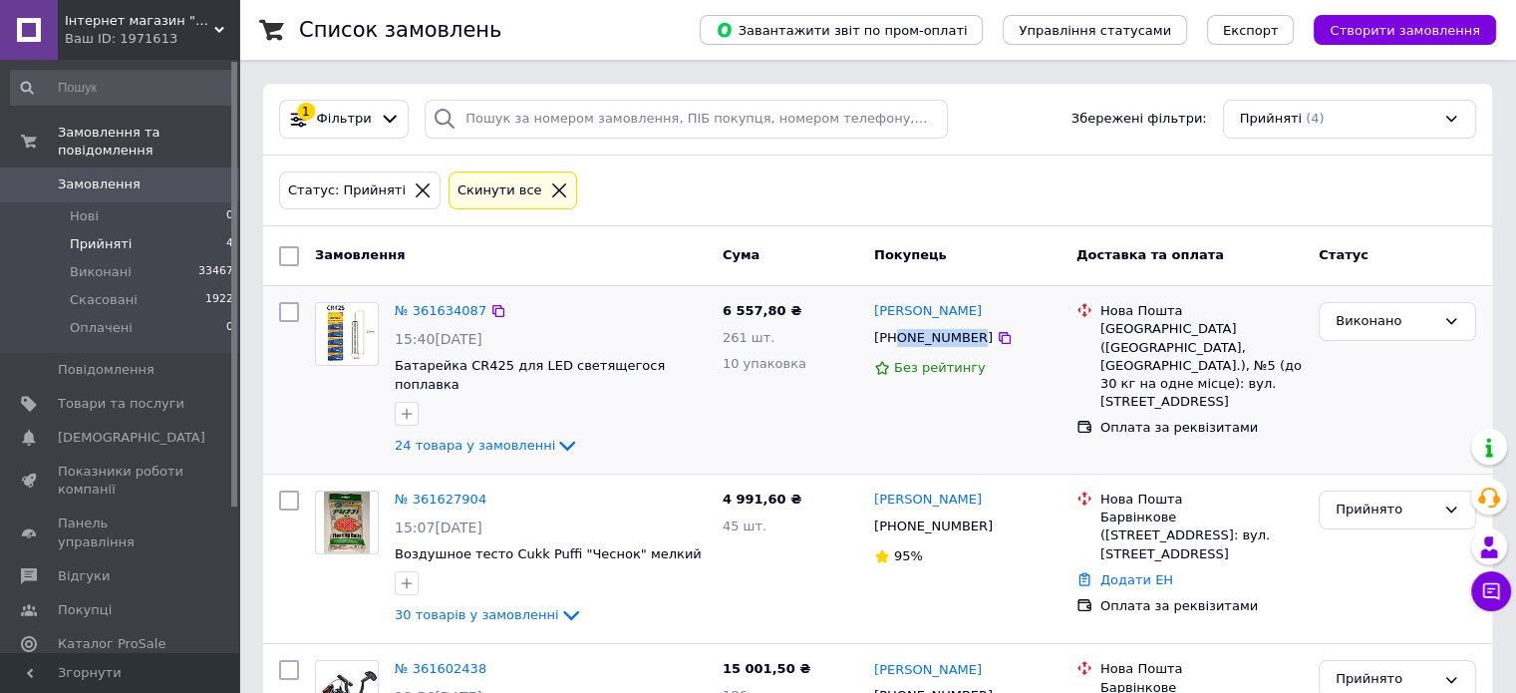
copy div "0662410414"
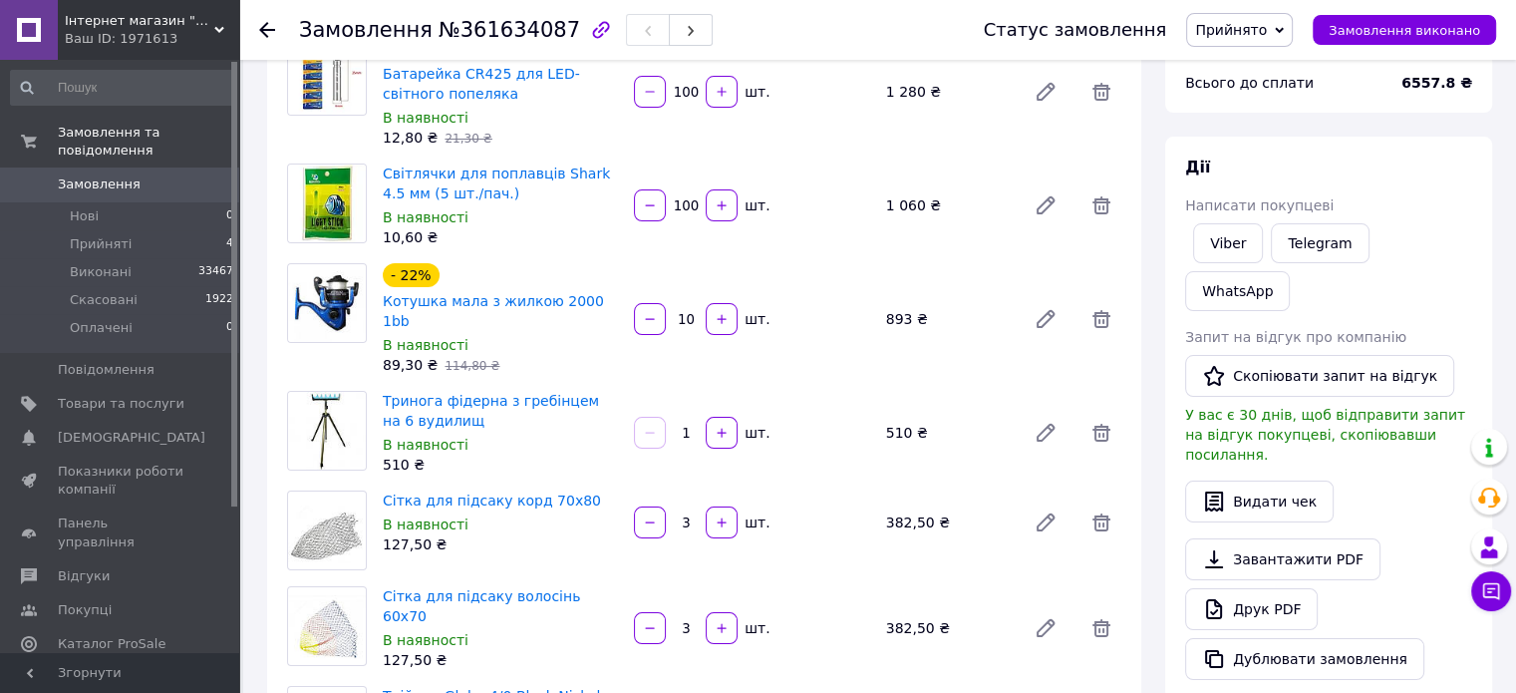
scroll to position [199, 0]
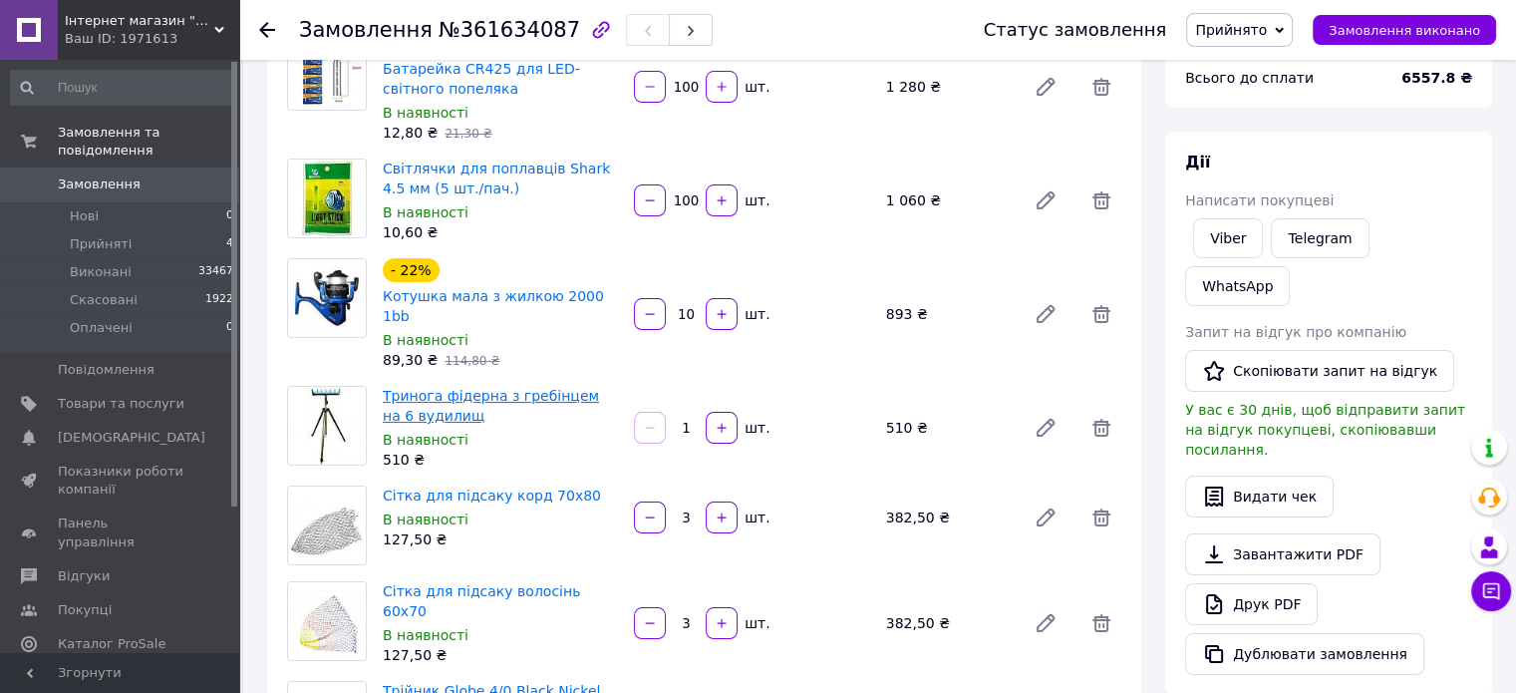
click at [511, 388] on link "Тринога фідерна з гребінцем на 6 вудилищ" at bounding box center [491, 406] width 216 height 36
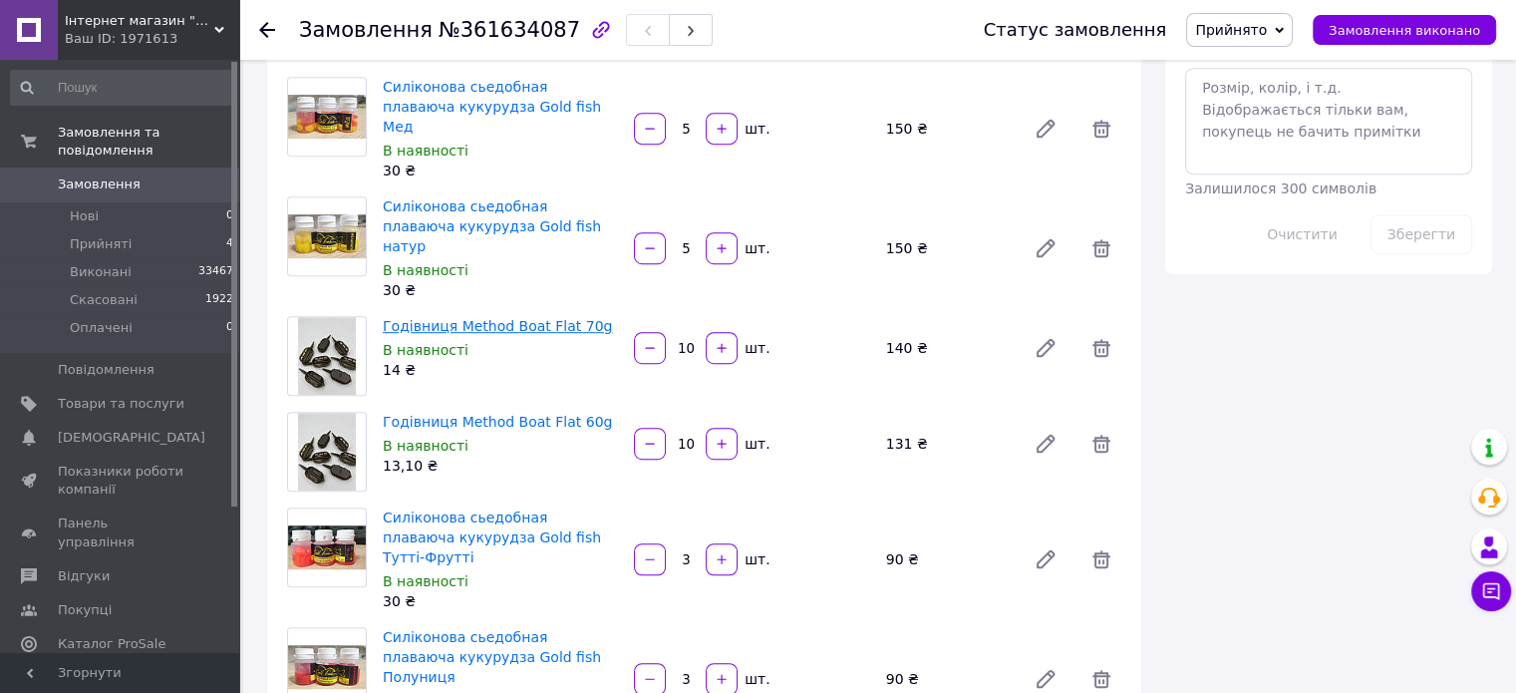
scroll to position [598, 0]
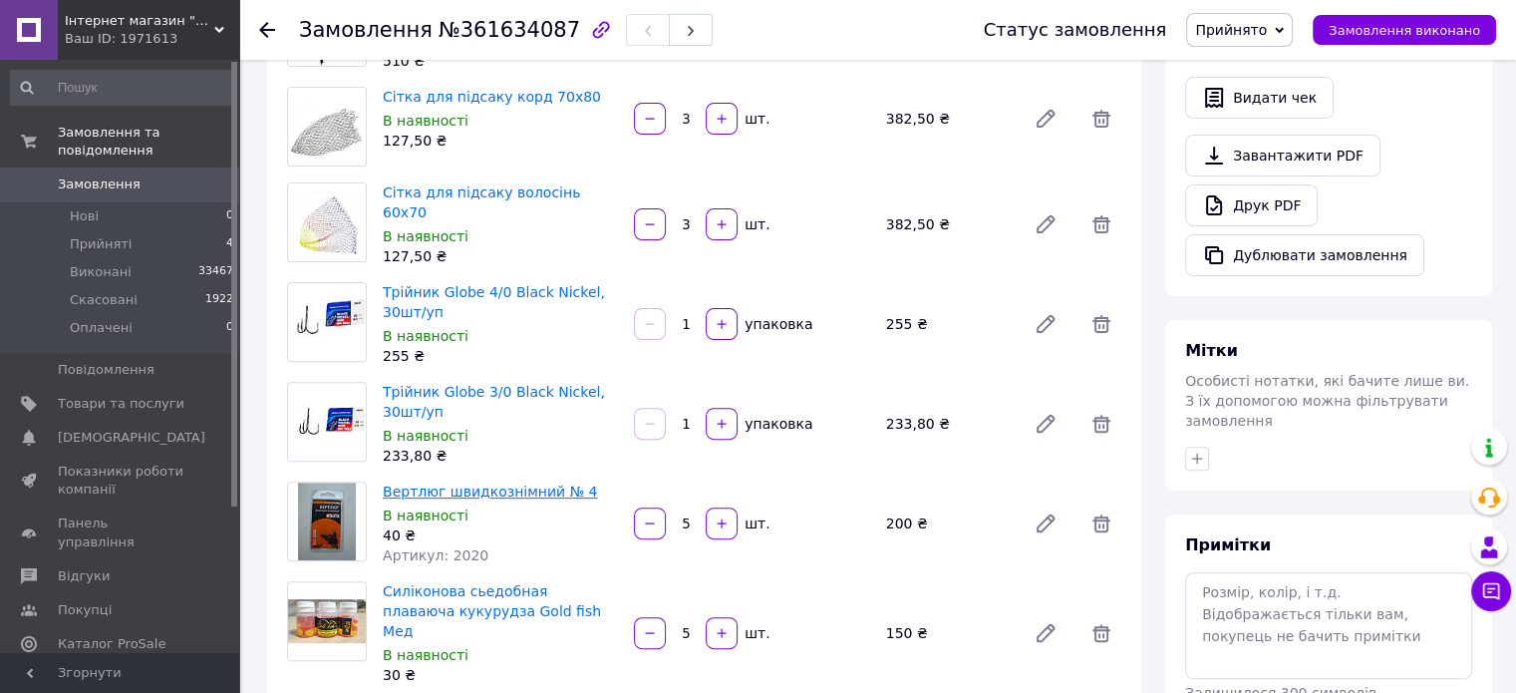
click at [495, 484] on link "Вертлюг швидкознімний № 4" at bounding box center [490, 492] width 214 height 16
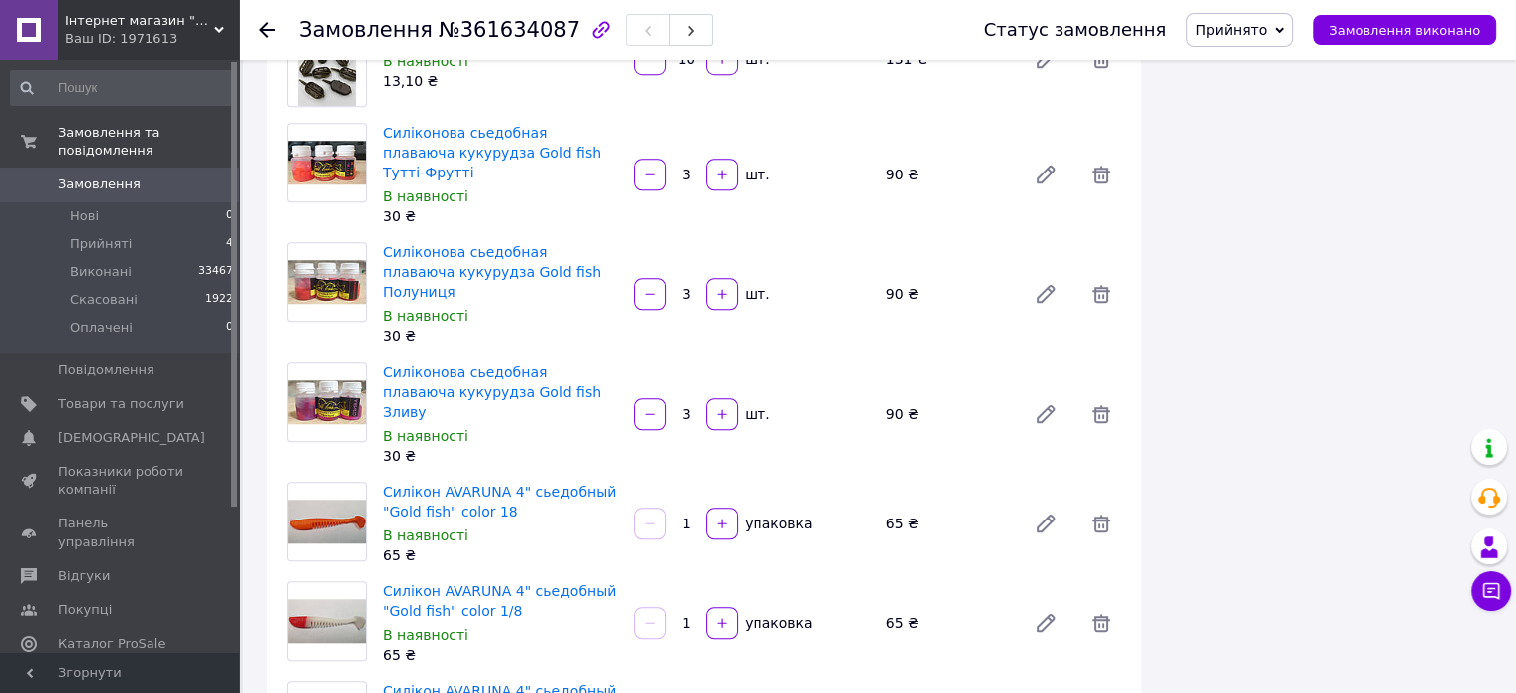
scroll to position [1595, 0]
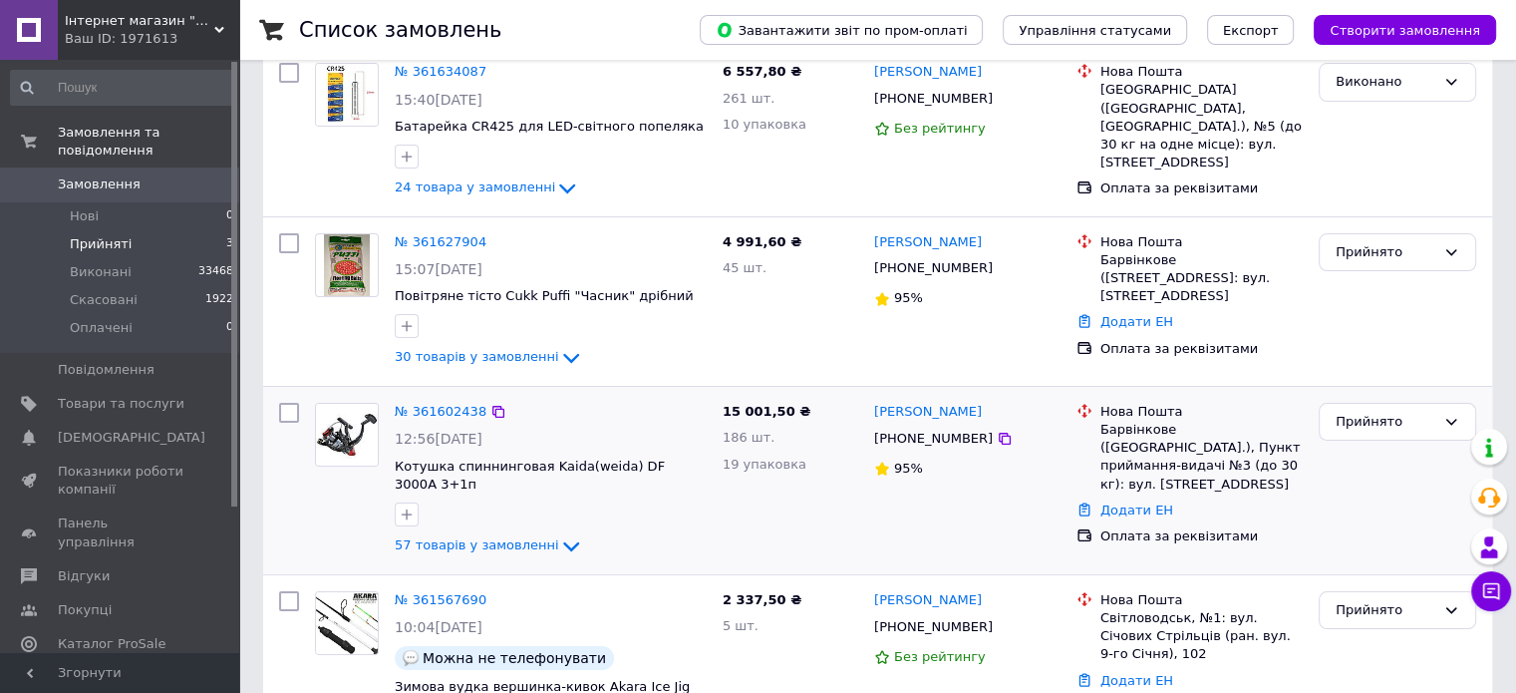
scroll to position [311, 0]
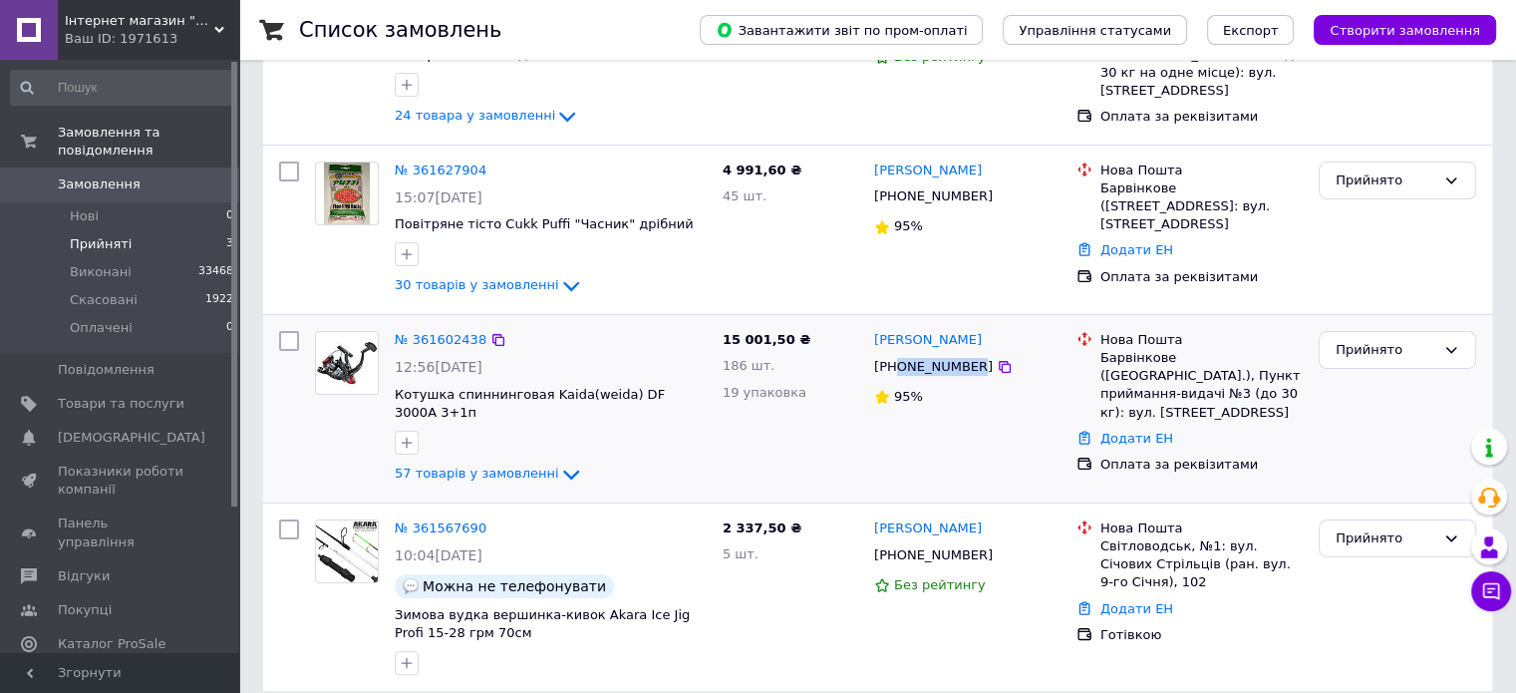
drag, startPoint x: 967, startPoint y: 368, endPoint x: 901, endPoint y: 366, distance: 65.8
click at [899, 366] on div "[PHONE_NUMBER]" at bounding box center [933, 367] width 127 height 26
copy div "0950155843"
click at [1379, 172] on div "Прийнято" at bounding box center [1386, 180] width 100 height 21
click at [1382, 221] on li "Виконано" at bounding box center [1398, 221] width 156 height 37
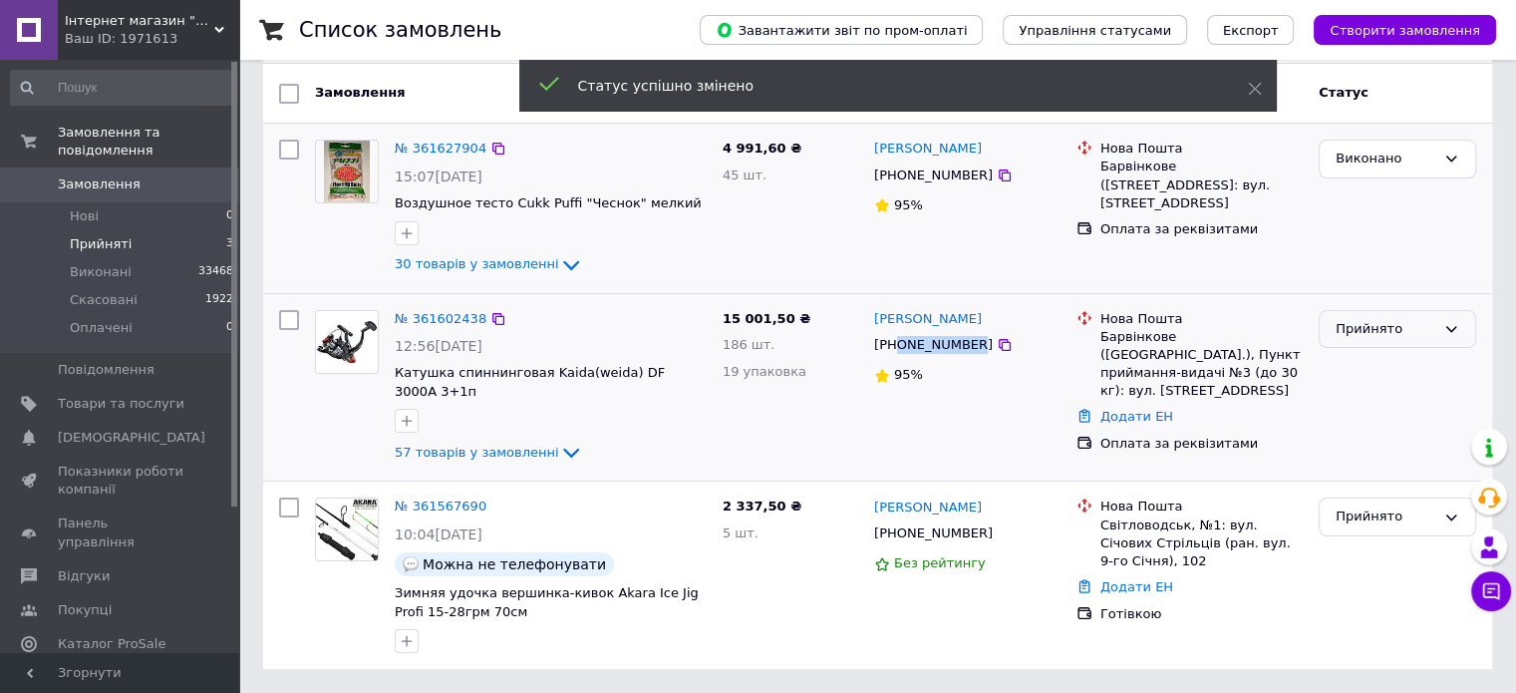
scroll to position [141, 0]
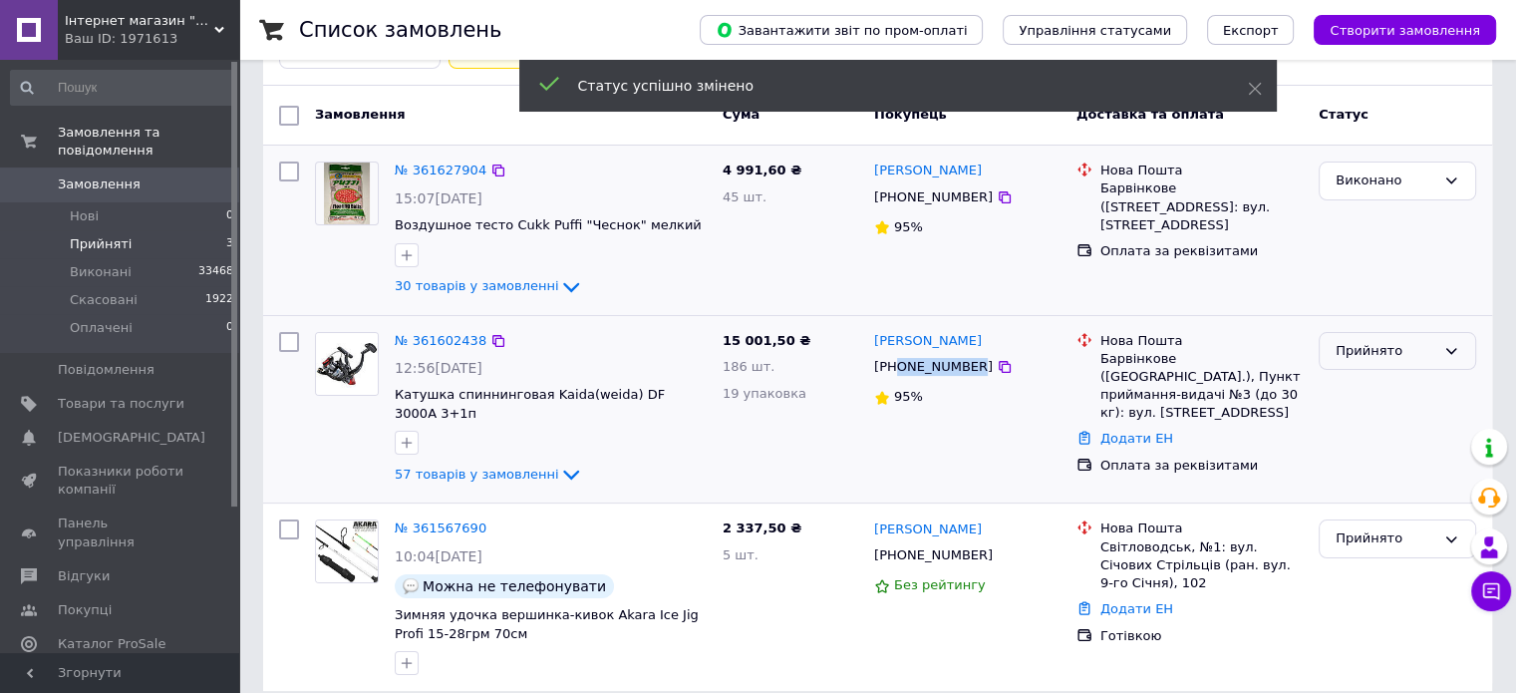
click at [1384, 348] on div "Прийнято" at bounding box center [1386, 351] width 100 height 21
click at [1364, 390] on li "Виконано" at bounding box center [1398, 392] width 156 height 37
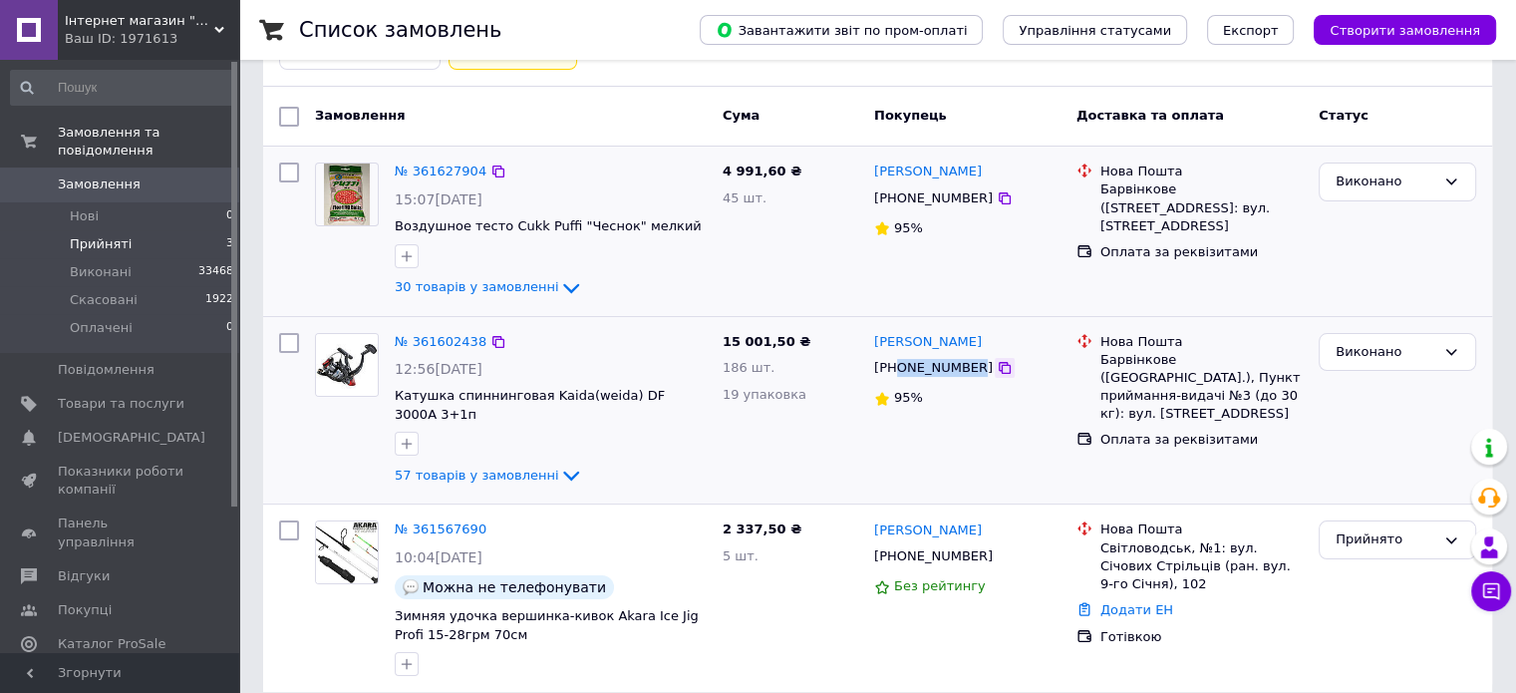
scroll to position [142, 0]
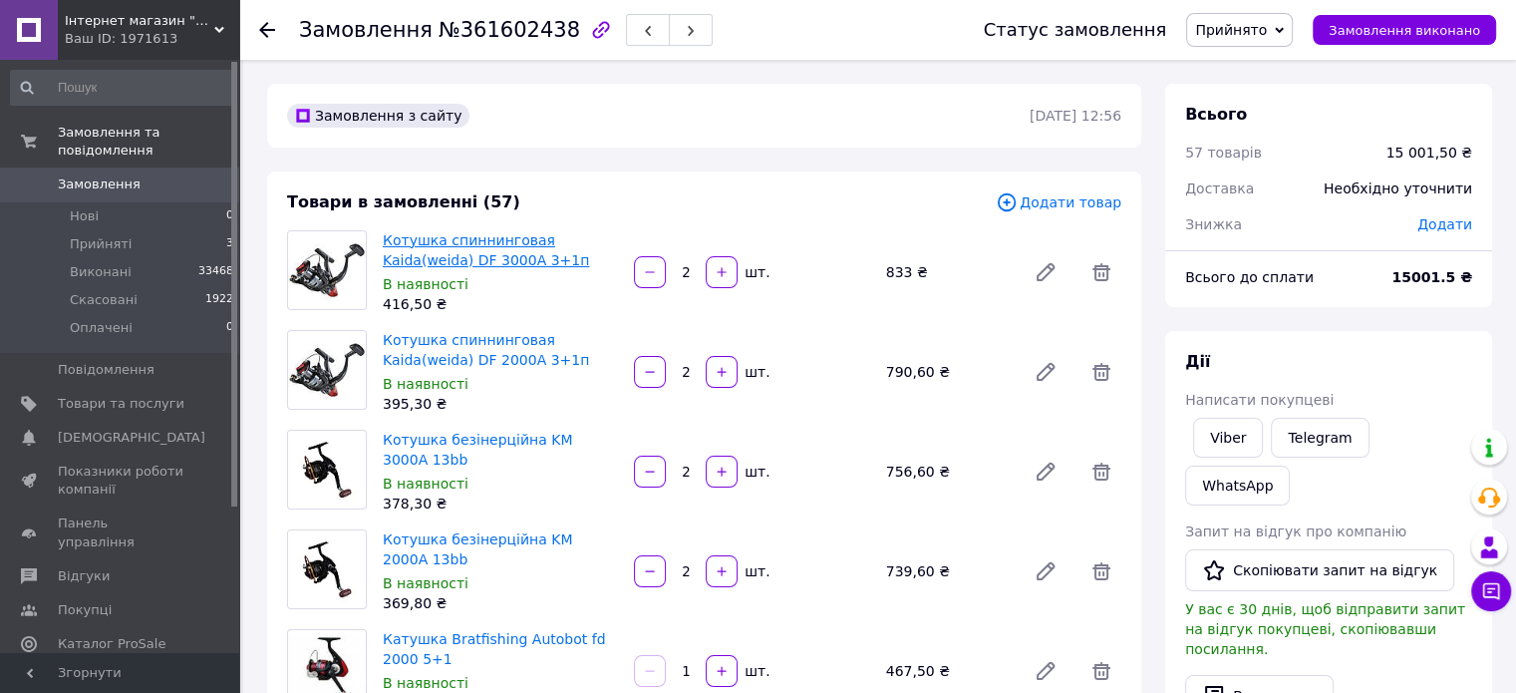
click at [518, 235] on link "Котушка спиннинговая Kaida(weida) DF 3000A 3+1п" at bounding box center [486, 250] width 206 height 36
click at [468, 345] on link "Котушка спиннинговая Kaida(weida) DF 2000A 3+1п" at bounding box center [486, 350] width 206 height 36
click at [476, 439] on link "Котушка безінерційна KM 3000A 13bb" at bounding box center [477, 450] width 189 height 36
click at [498, 539] on link "Котушка безінерційна KM 2000A 13bb" at bounding box center [477, 549] width 189 height 36
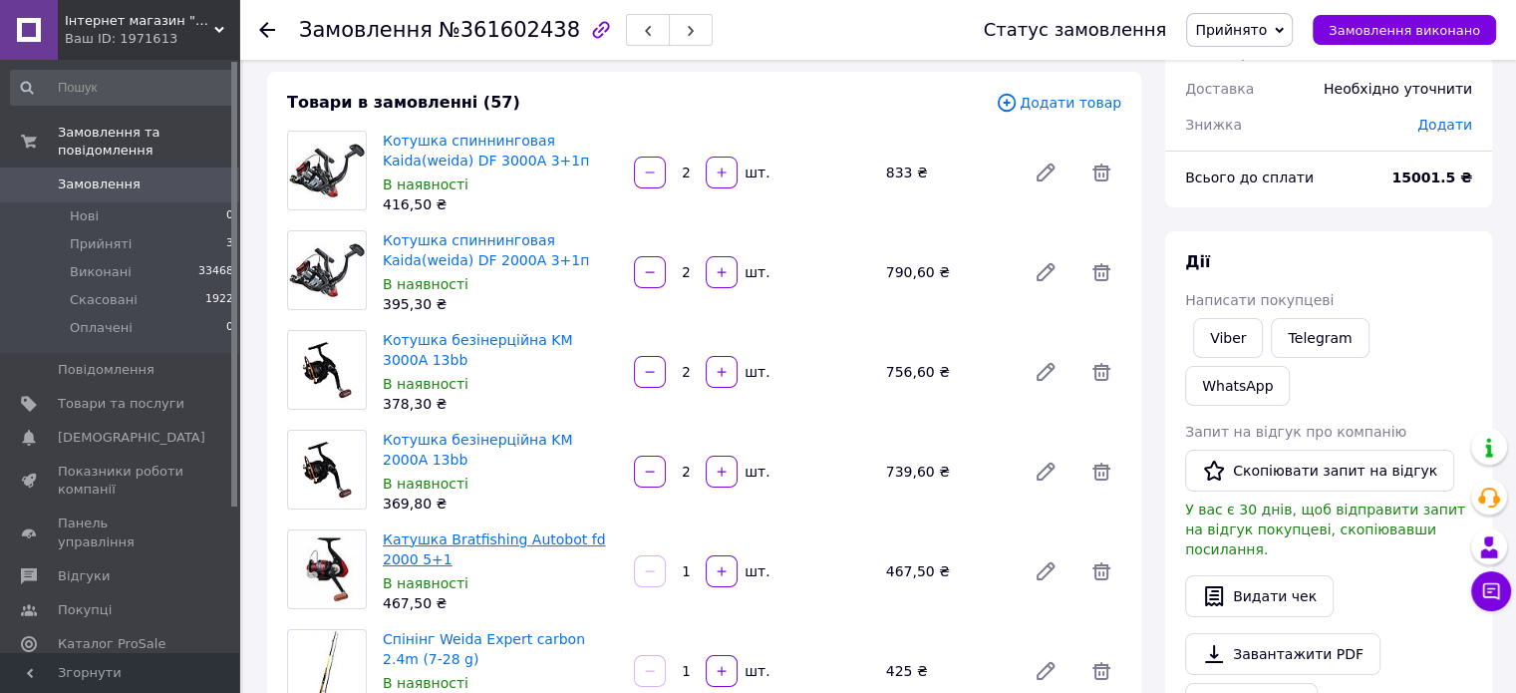
click at [529, 540] on link "Катушка Bratfishing Autobot fd 2000 5+1" at bounding box center [494, 549] width 222 height 36
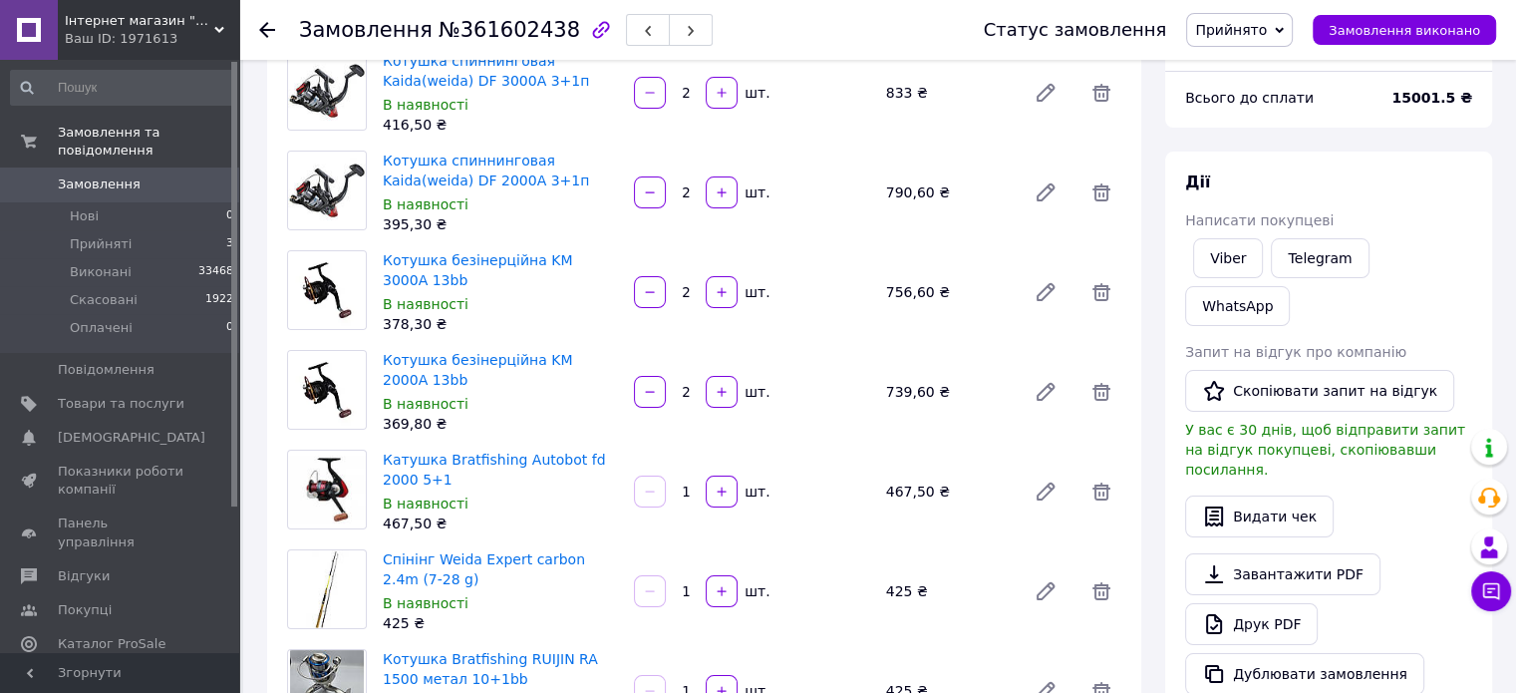
scroll to position [299, 0]
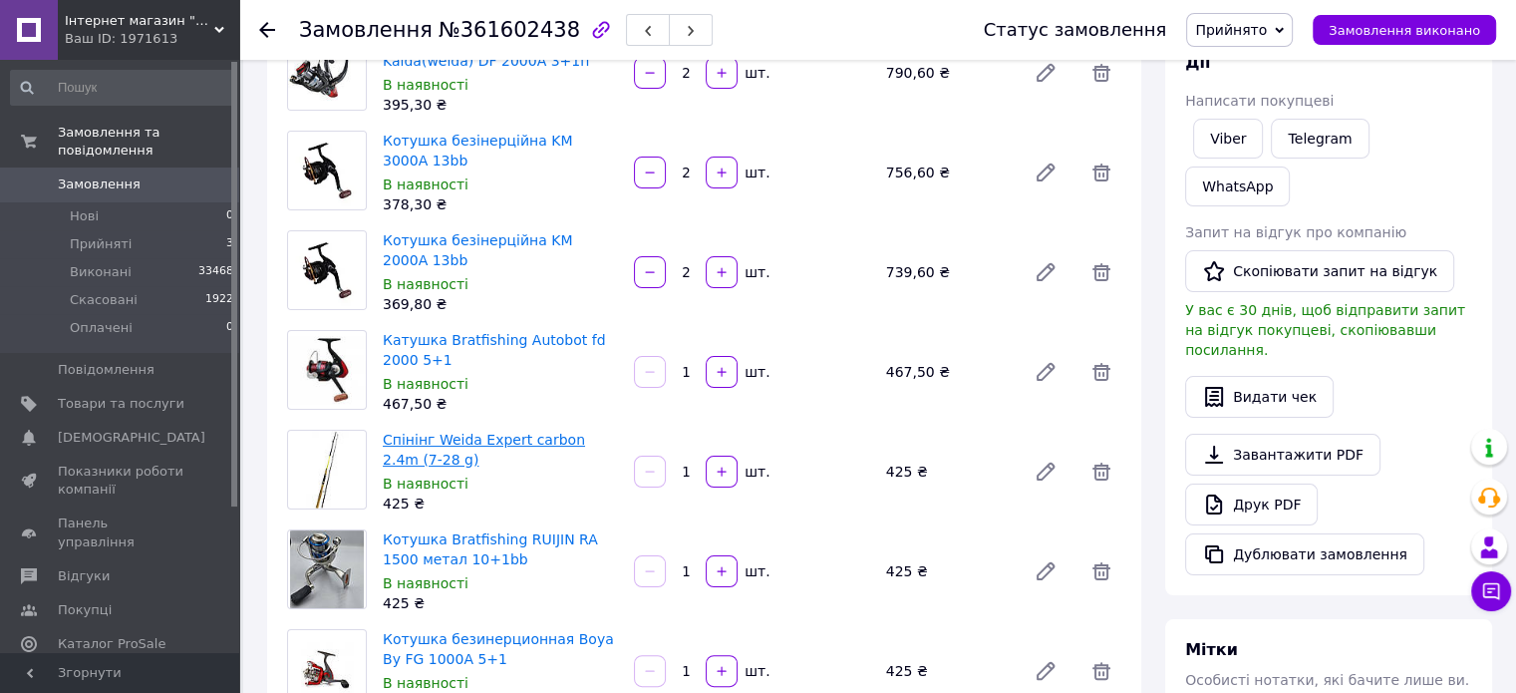
click at [482, 443] on link "Спінінг Weida Expert carbon 2.4m (7-28 g)" at bounding box center [484, 450] width 202 height 36
click at [488, 546] on link "Котушка Bratfishing RUIJIN RA 1500 метал 10+1bb" at bounding box center [490, 549] width 215 height 36
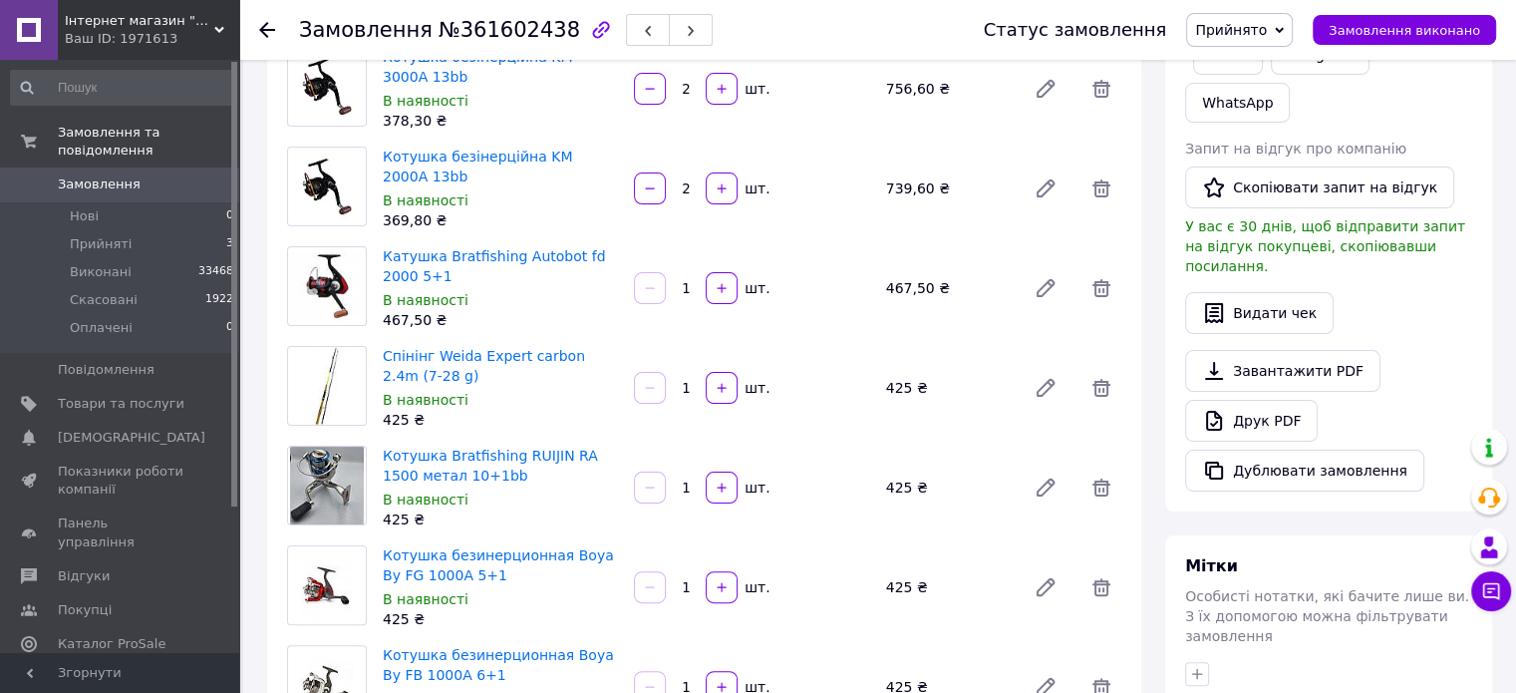
scroll to position [498, 0]
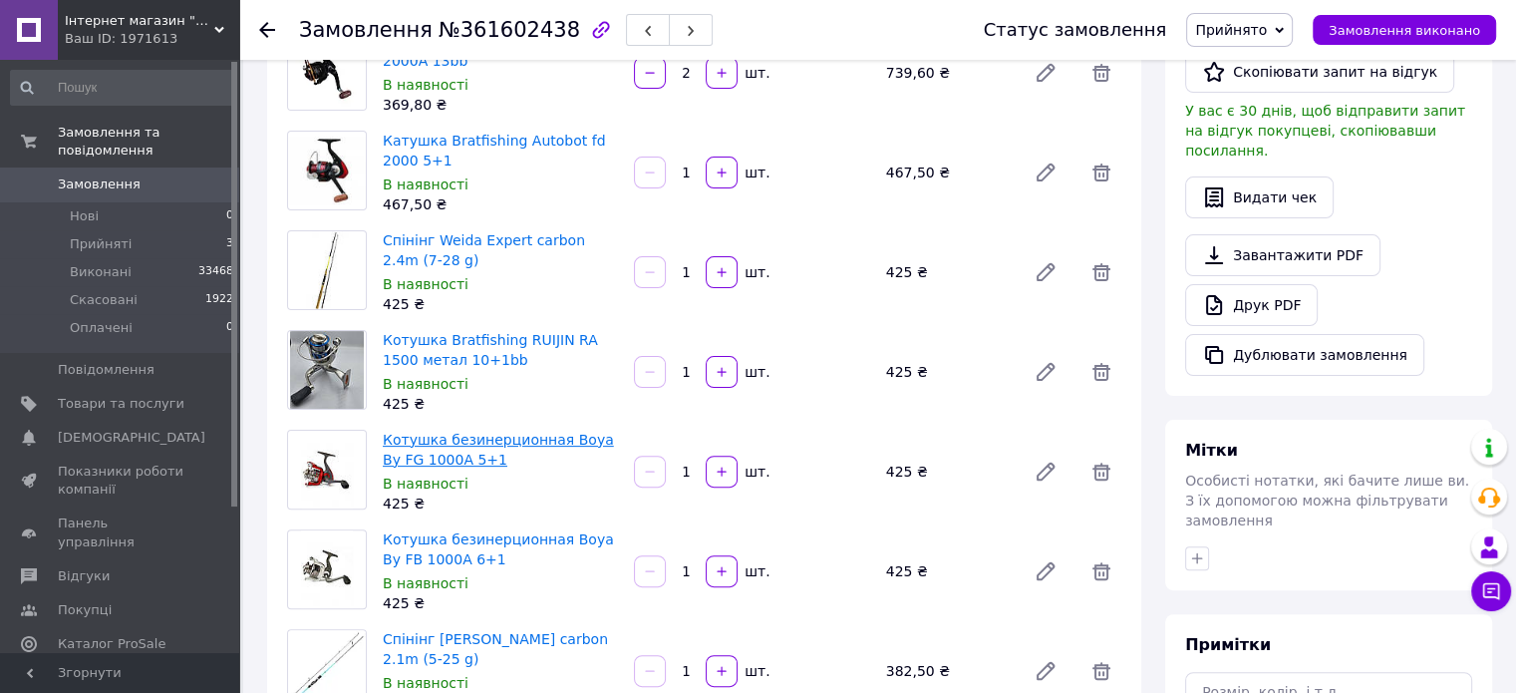
click at [453, 446] on link "Котушка безинерционная Boya By FG 1000A 5+1" at bounding box center [498, 450] width 231 height 36
click at [445, 543] on link "Котушка безинерционная Boya By FB 1000A 6+1" at bounding box center [498, 549] width 231 height 36
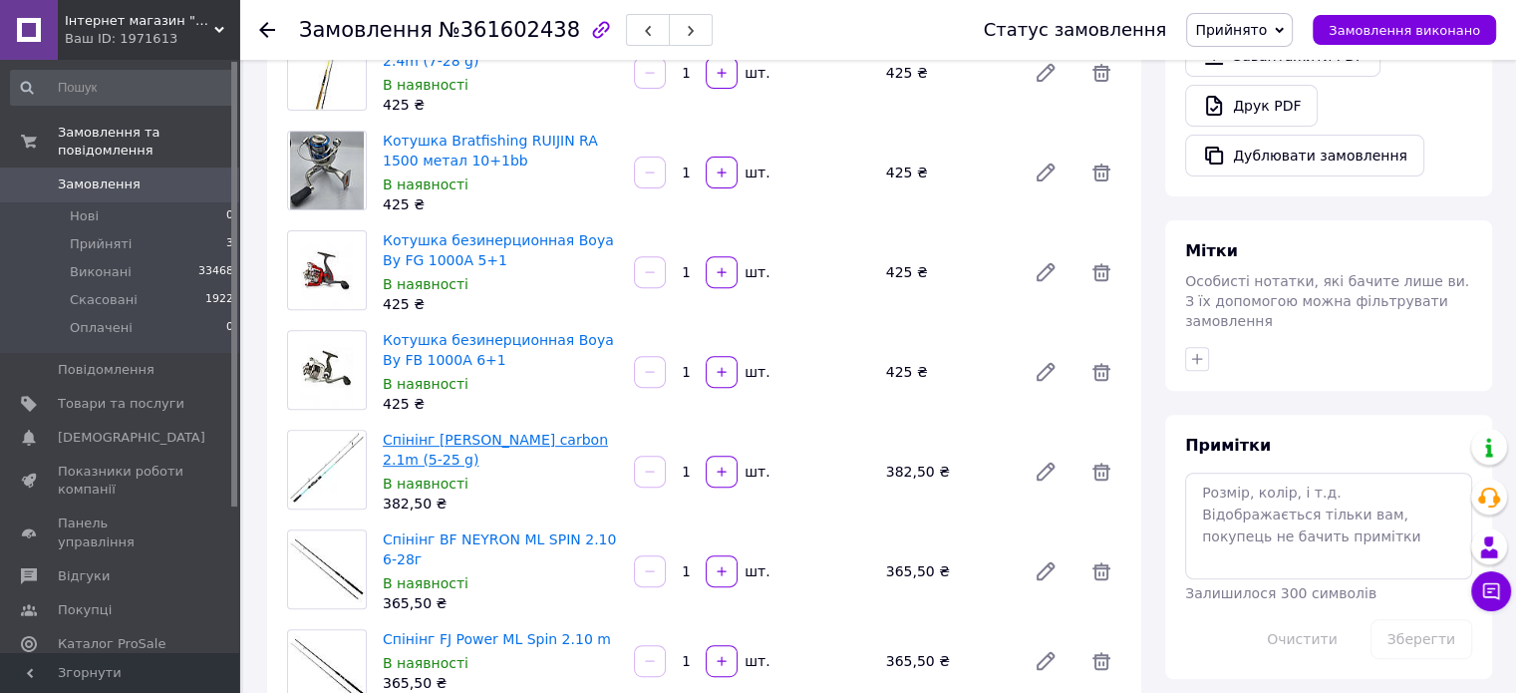
click at [501, 444] on link "Спінінг [PERSON_NAME] carbon 2.1m (5-25 g)" at bounding box center [495, 450] width 225 height 36
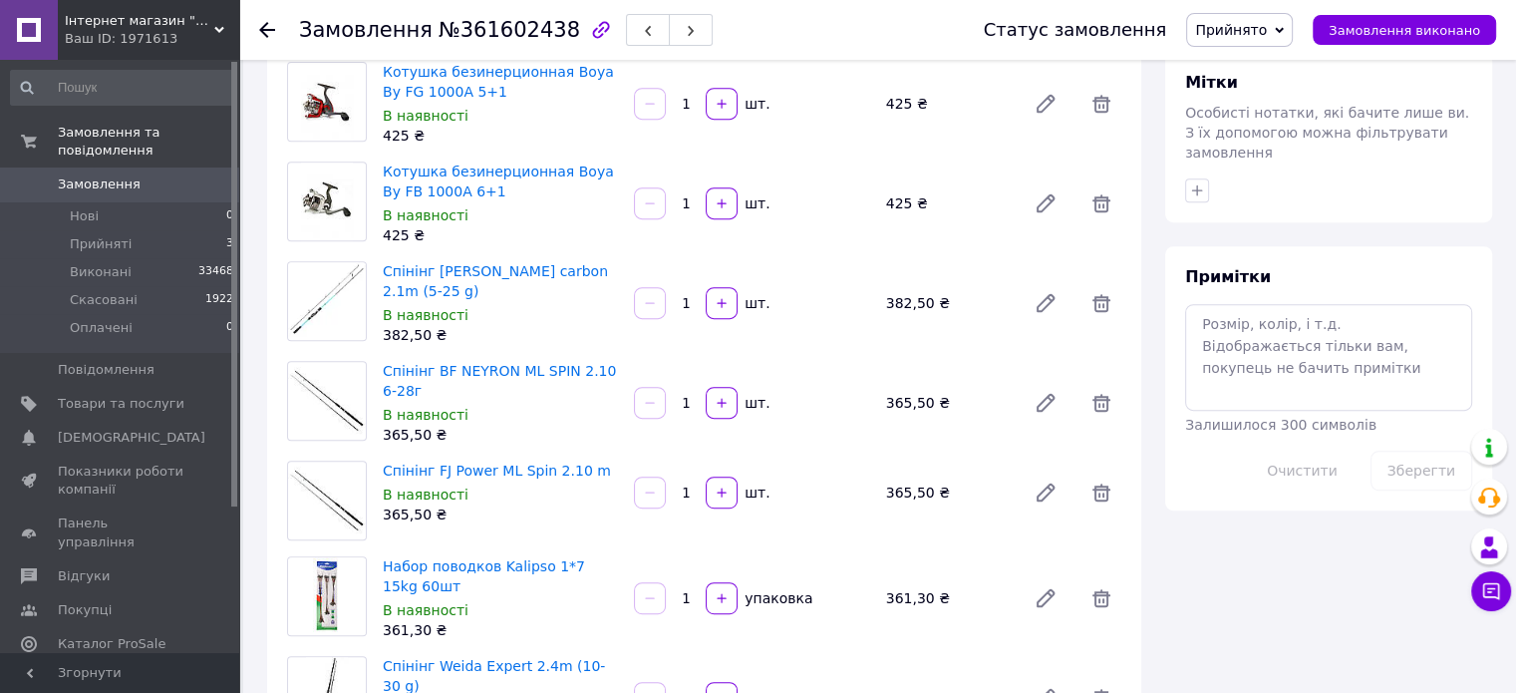
scroll to position [897, 0]
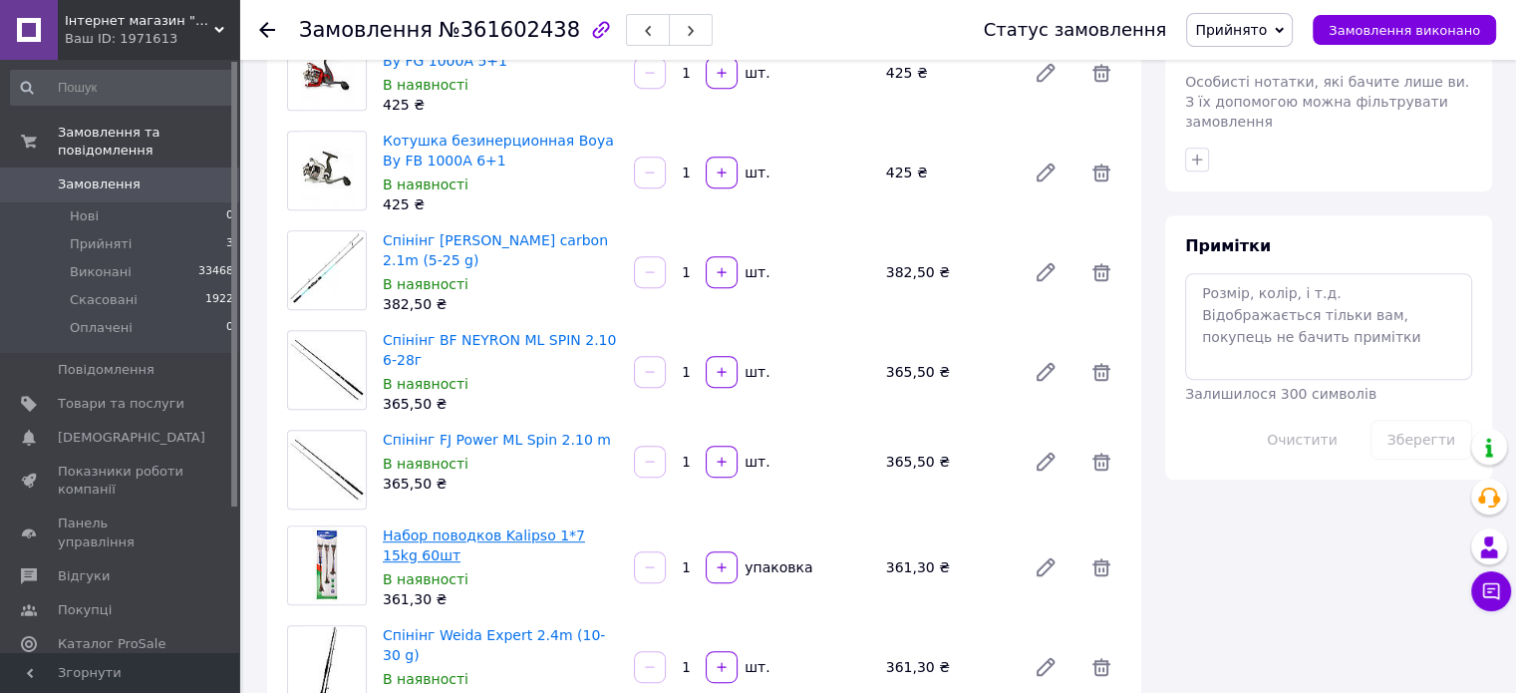
click at [503, 533] on link "Набор поводков Kalipso 1*7 15kg 60шт" at bounding box center [484, 545] width 202 height 36
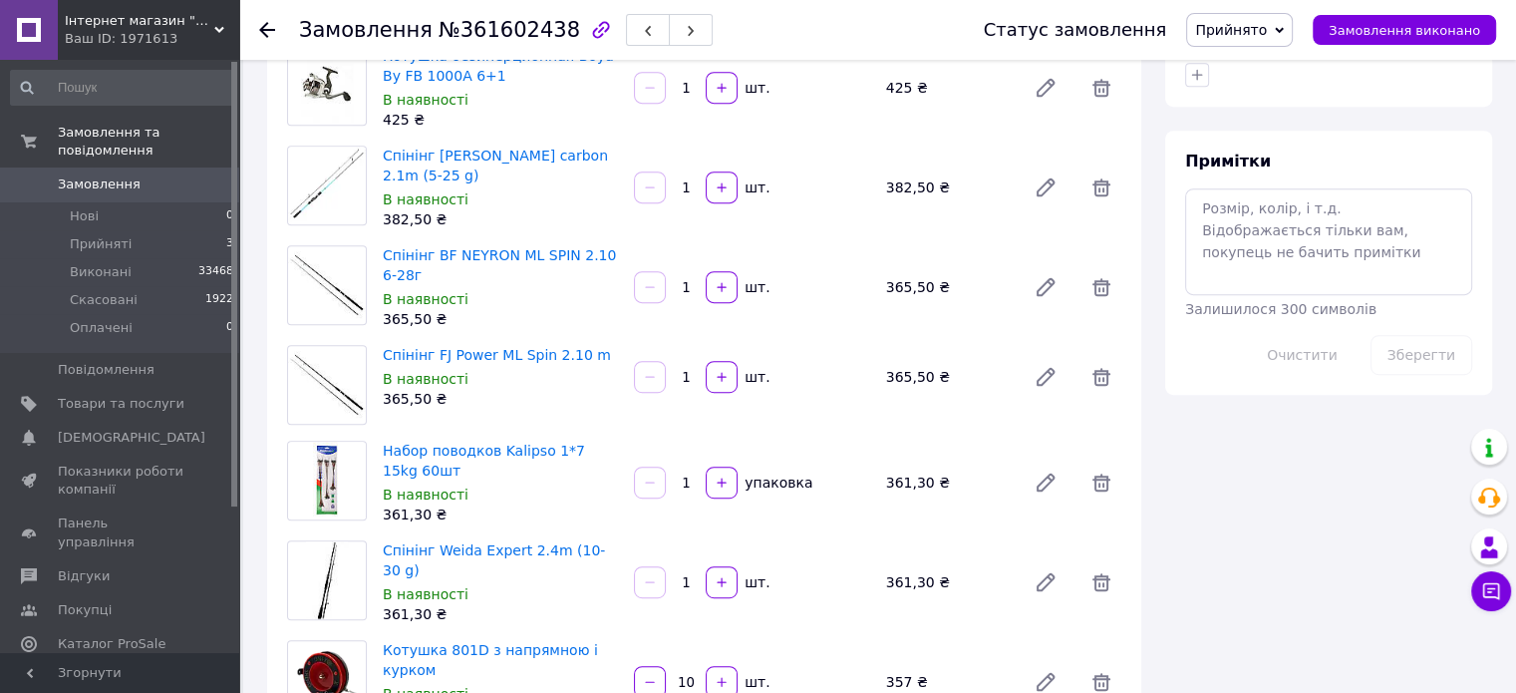
scroll to position [1097, 0]
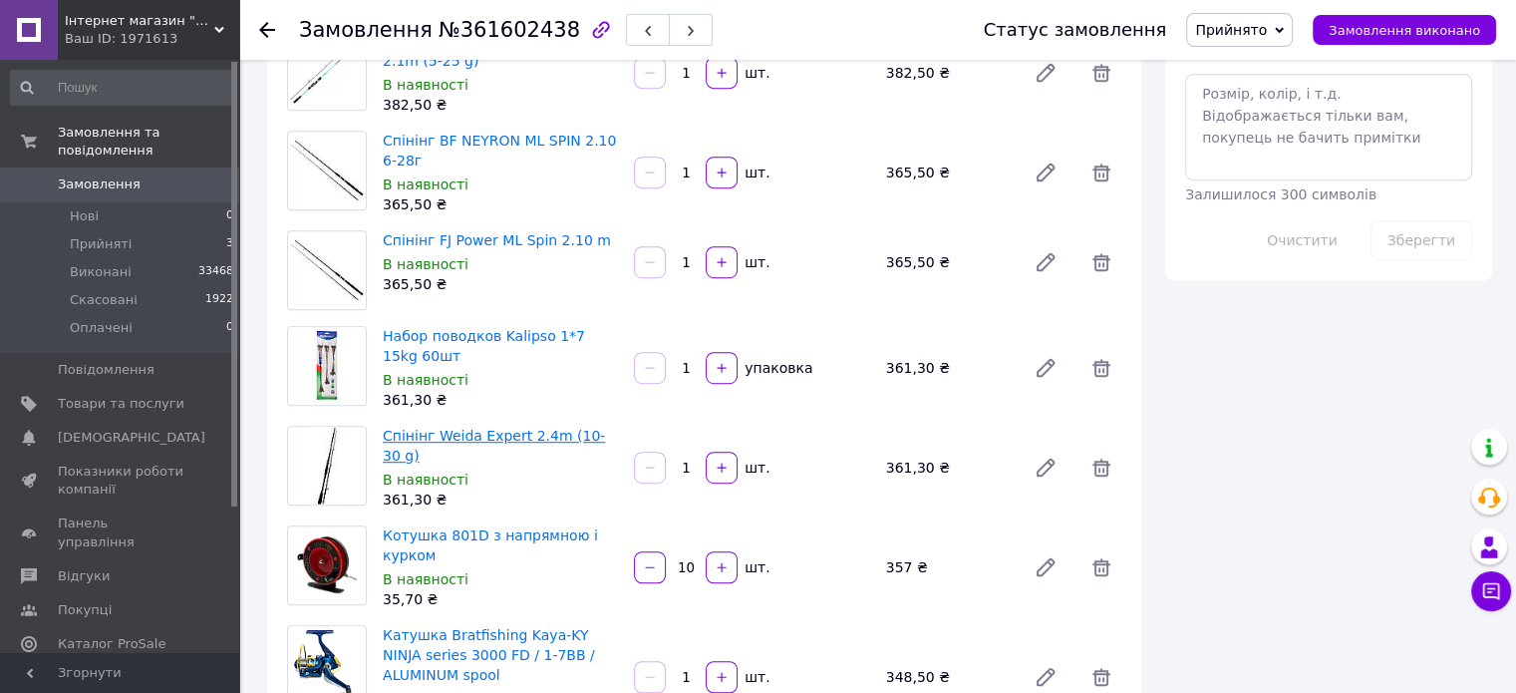
click at [483, 440] on link "Спінінг Weida Expert 2.4m (10-30 g)" at bounding box center [494, 446] width 222 height 36
click at [459, 533] on link "Котушка 801D з напрямною і курком" at bounding box center [490, 545] width 215 height 36
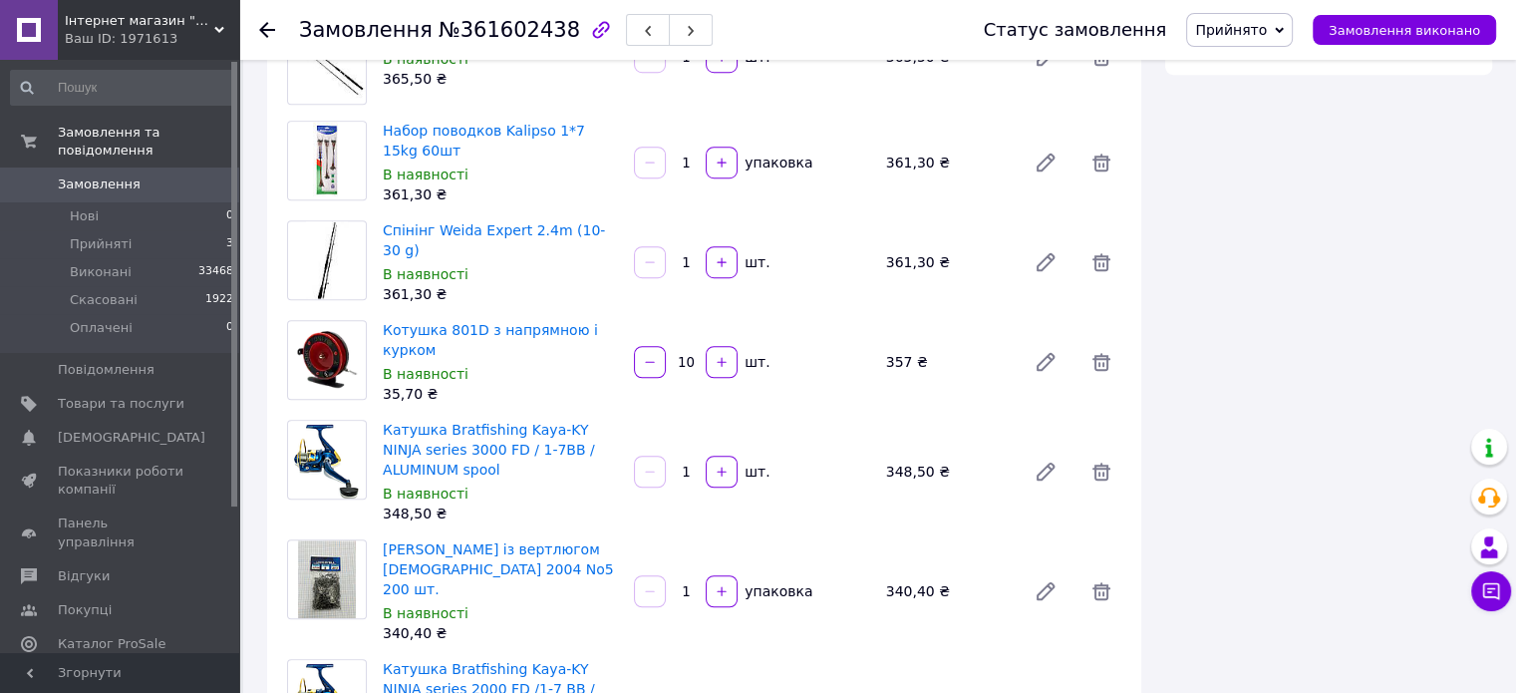
scroll to position [1495, 0]
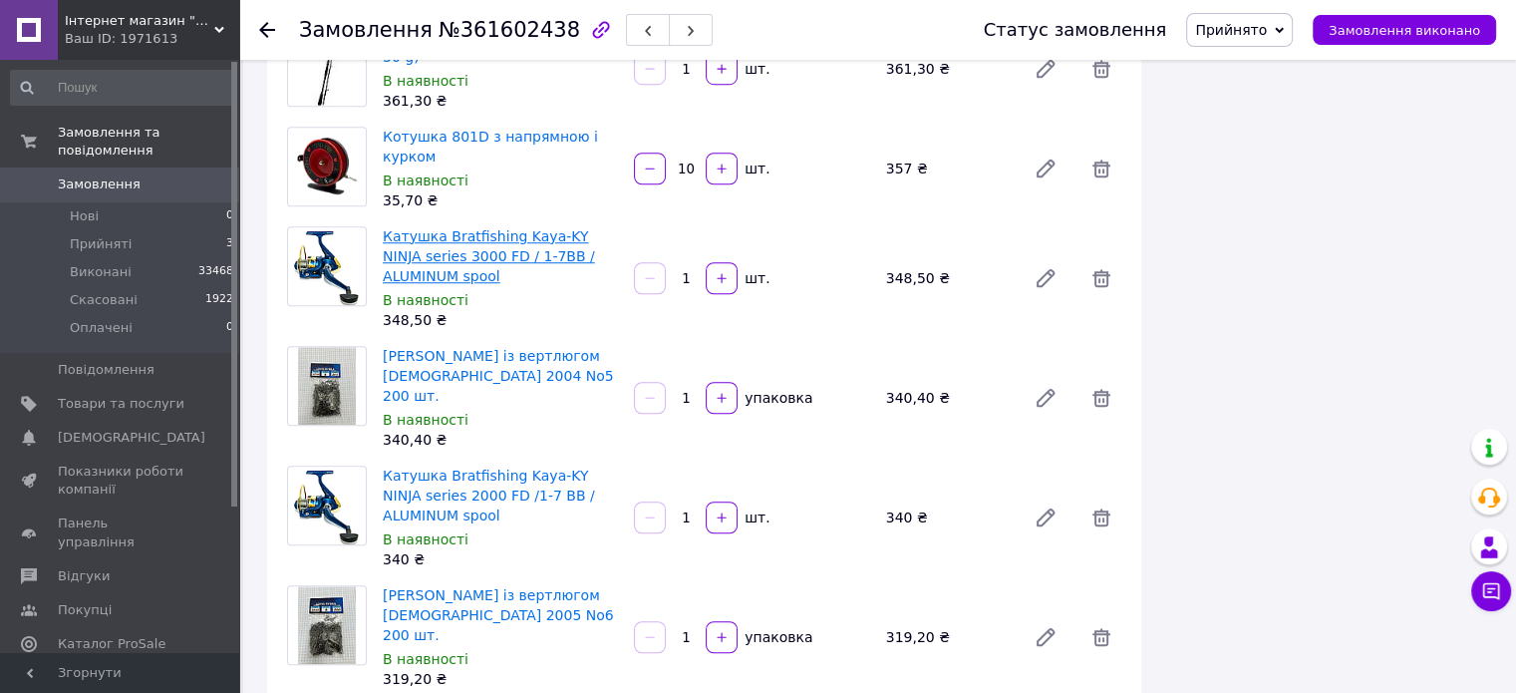
click at [475, 244] on link "Катушка Bratfishing Kaya-KY NINJA series 3000 FD / 1-7BB / ALUMINUM spool" at bounding box center [489, 256] width 212 height 56
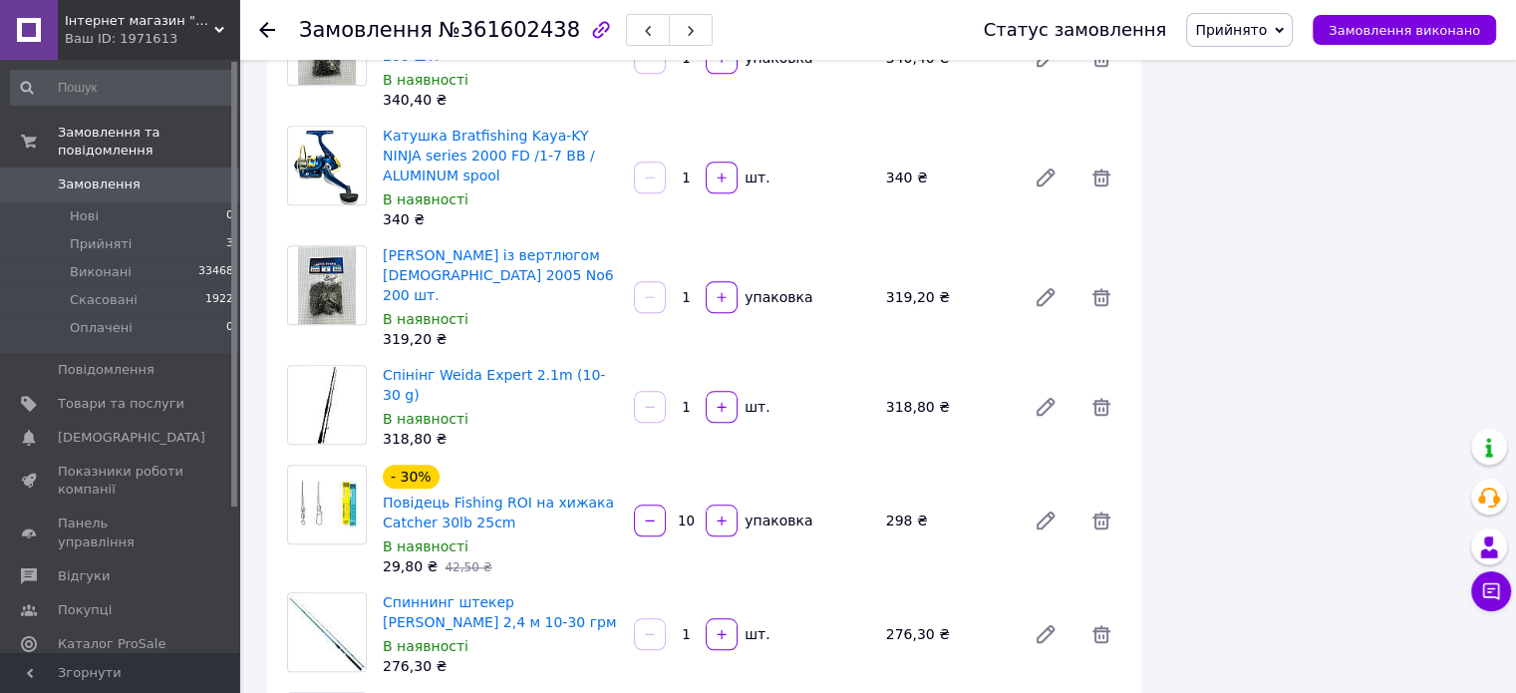
scroll to position [1595, 0]
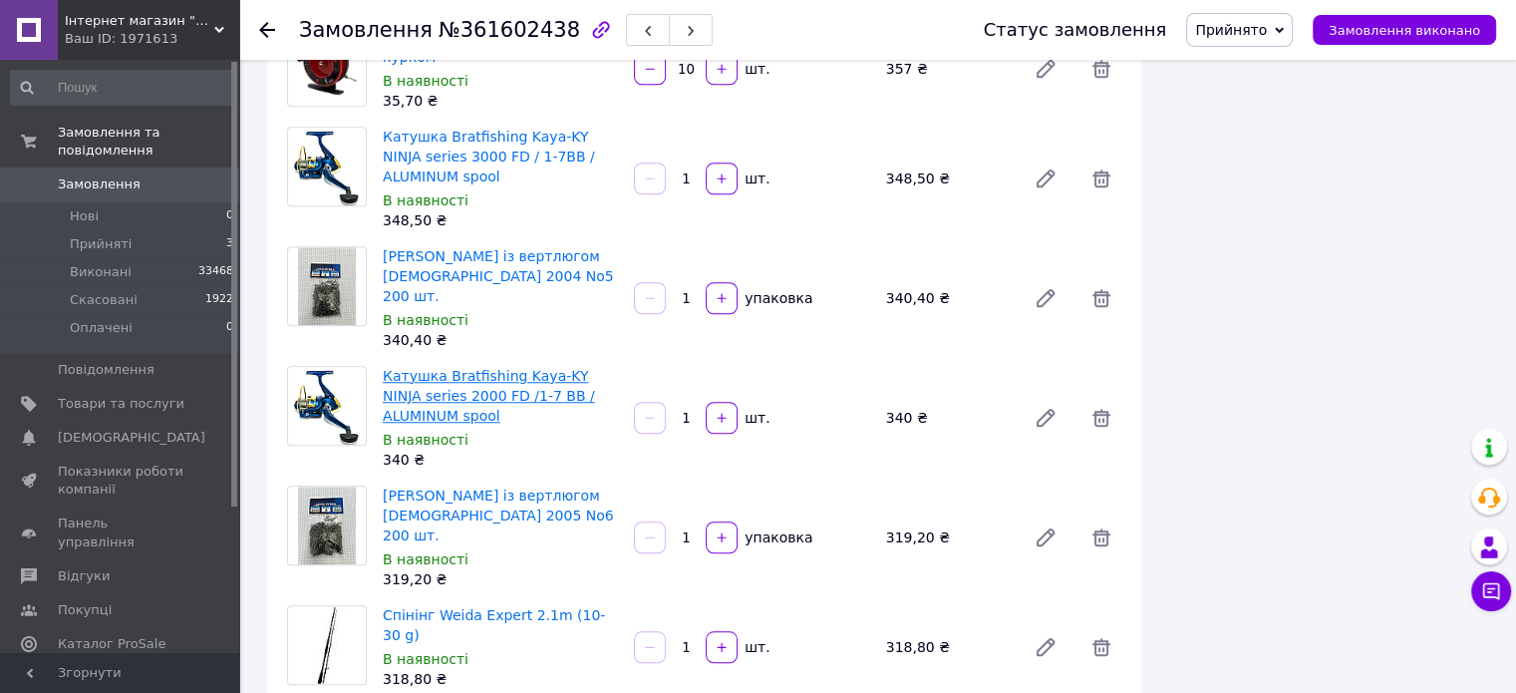
click at [493, 368] on link "Катушка Bratfishing Kaya-KY NINJA series 2000 FD /1-7 BB / ALUMINUM spool" at bounding box center [489, 396] width 212 height 56
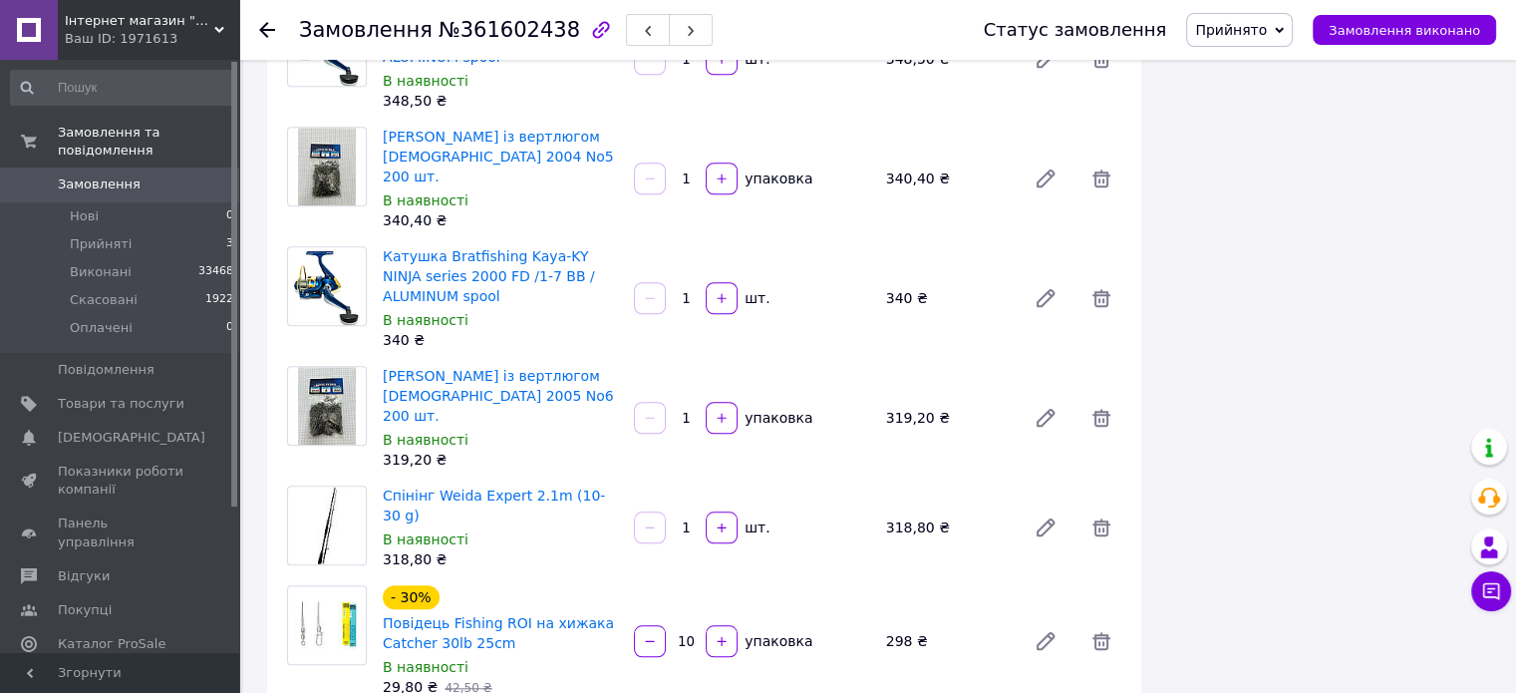
scroll to position [1894, 0]
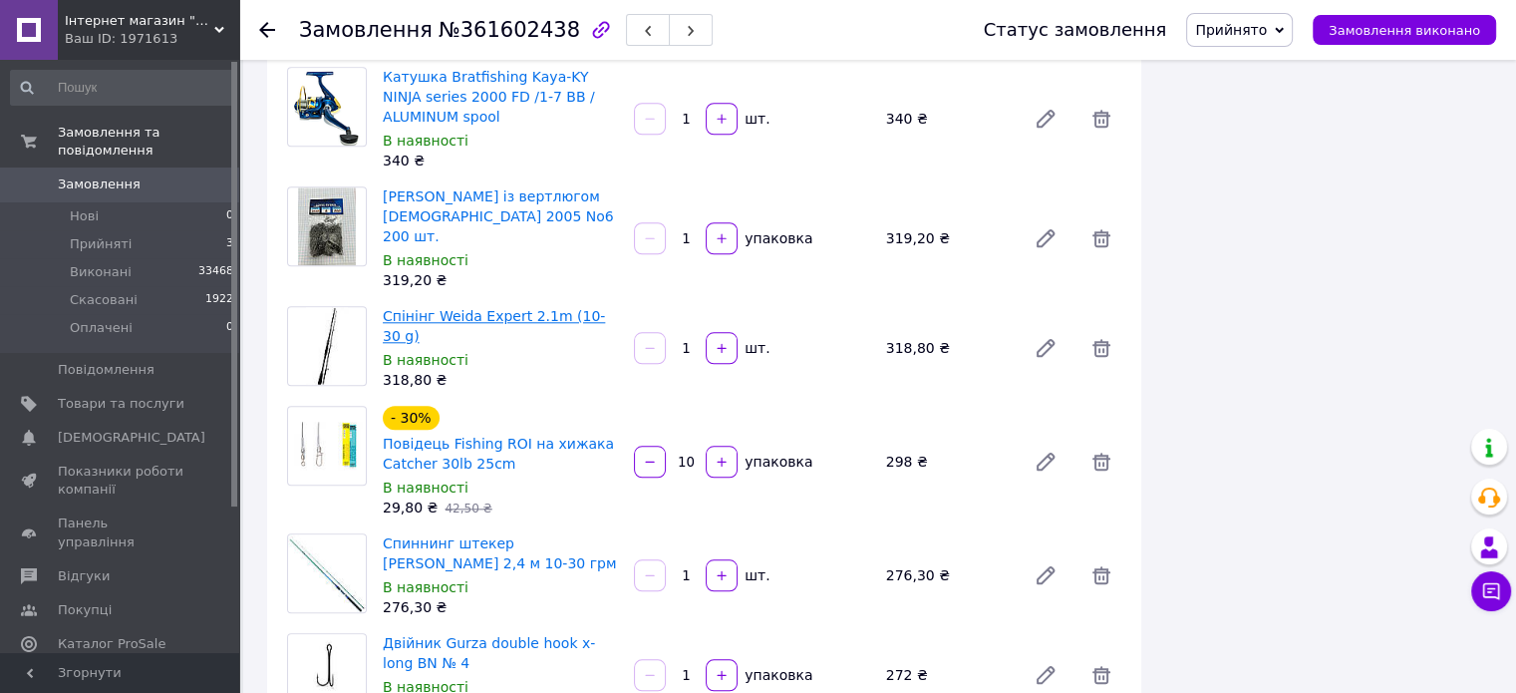
click at [469, 308] on link "Спінінг Weida Expert 2.1m (10-30 g)" at bounding box center [494, 326] width 222 height 36
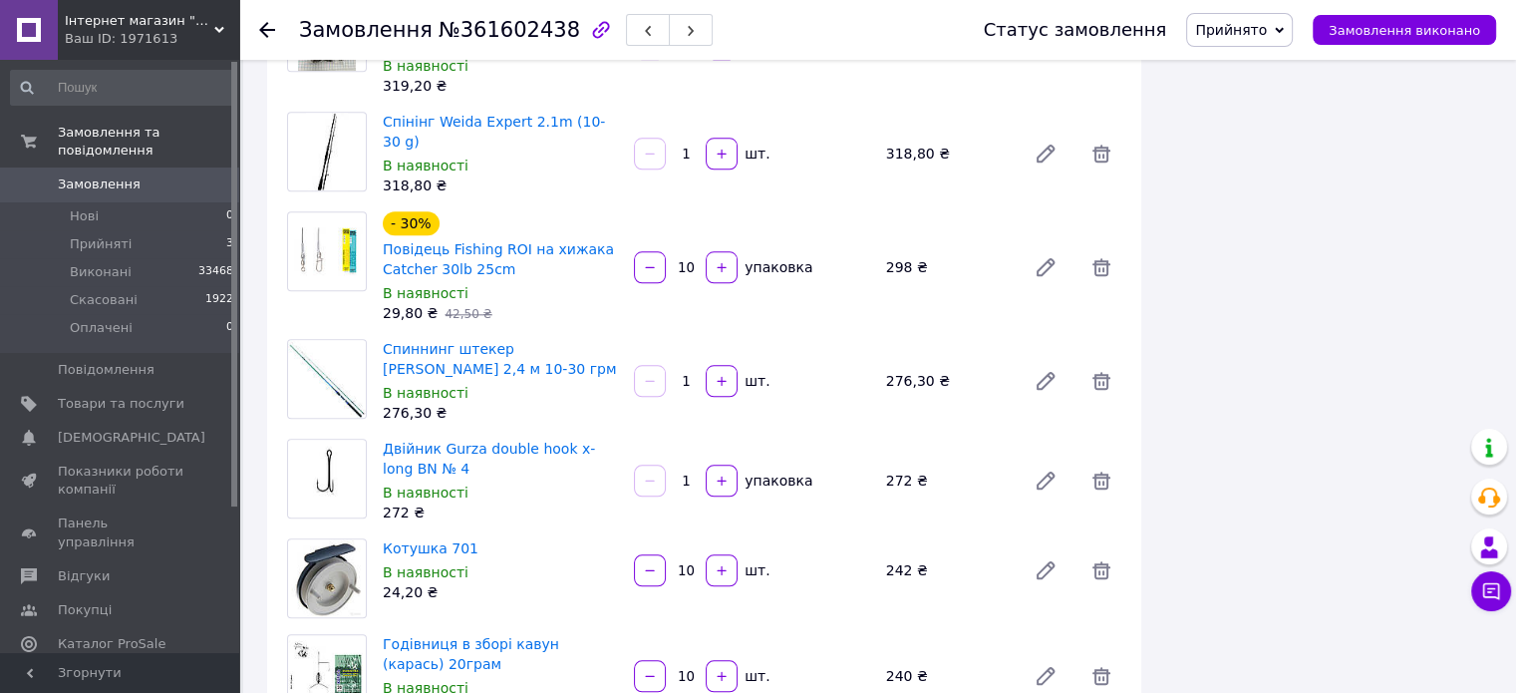
scroll to position [2094, 0]
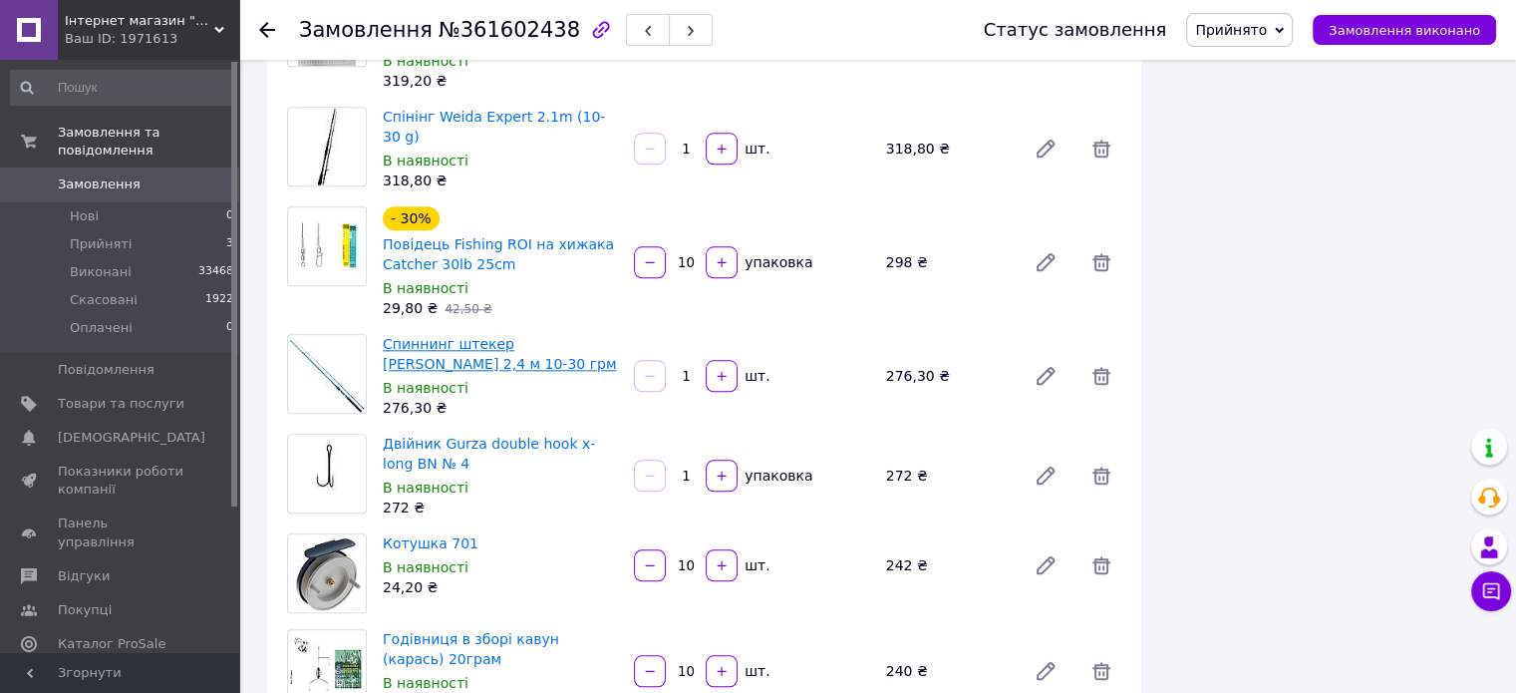
click at [468, 336] on link "Спиннинг штекер [PERSON_NAME] 2,4 м 10-30 грм" at bounding box center [499, 354] width 233 height 36
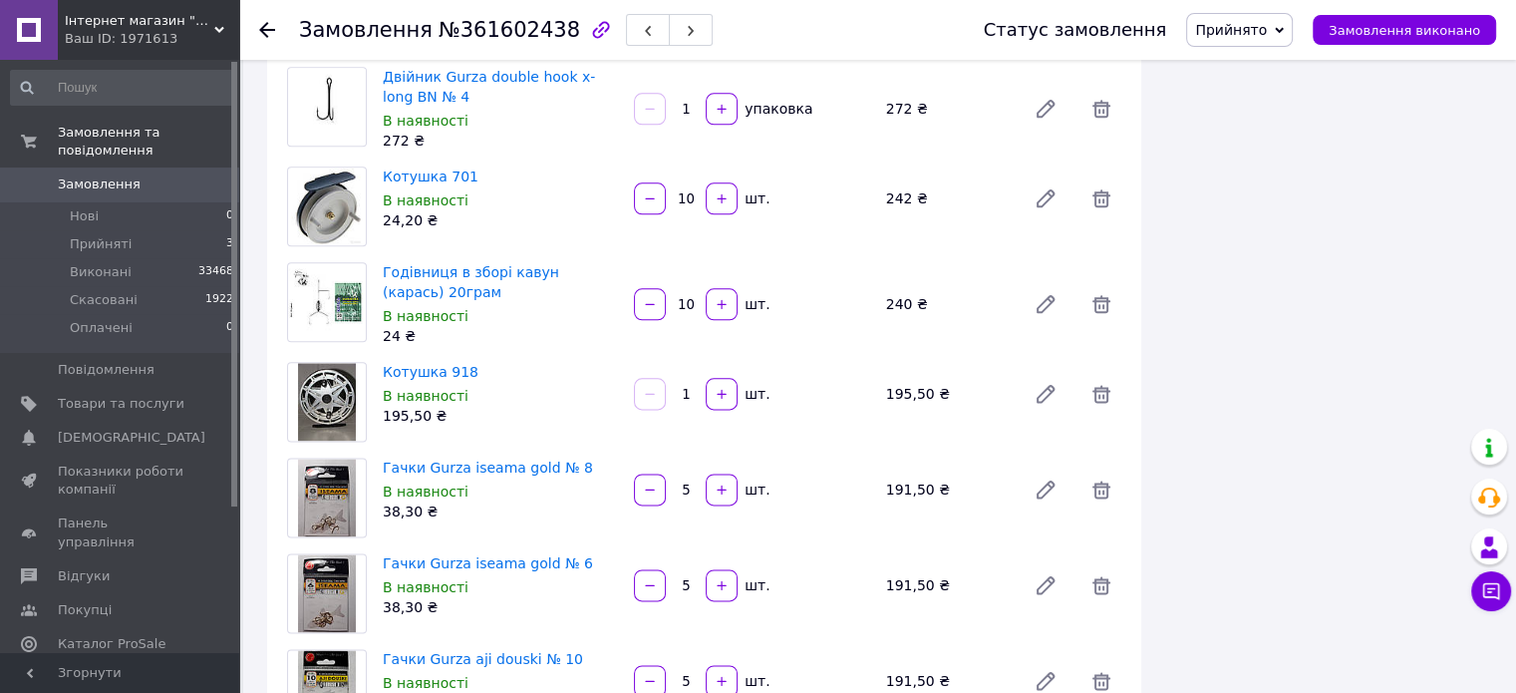
scroll to position [2492, 0]
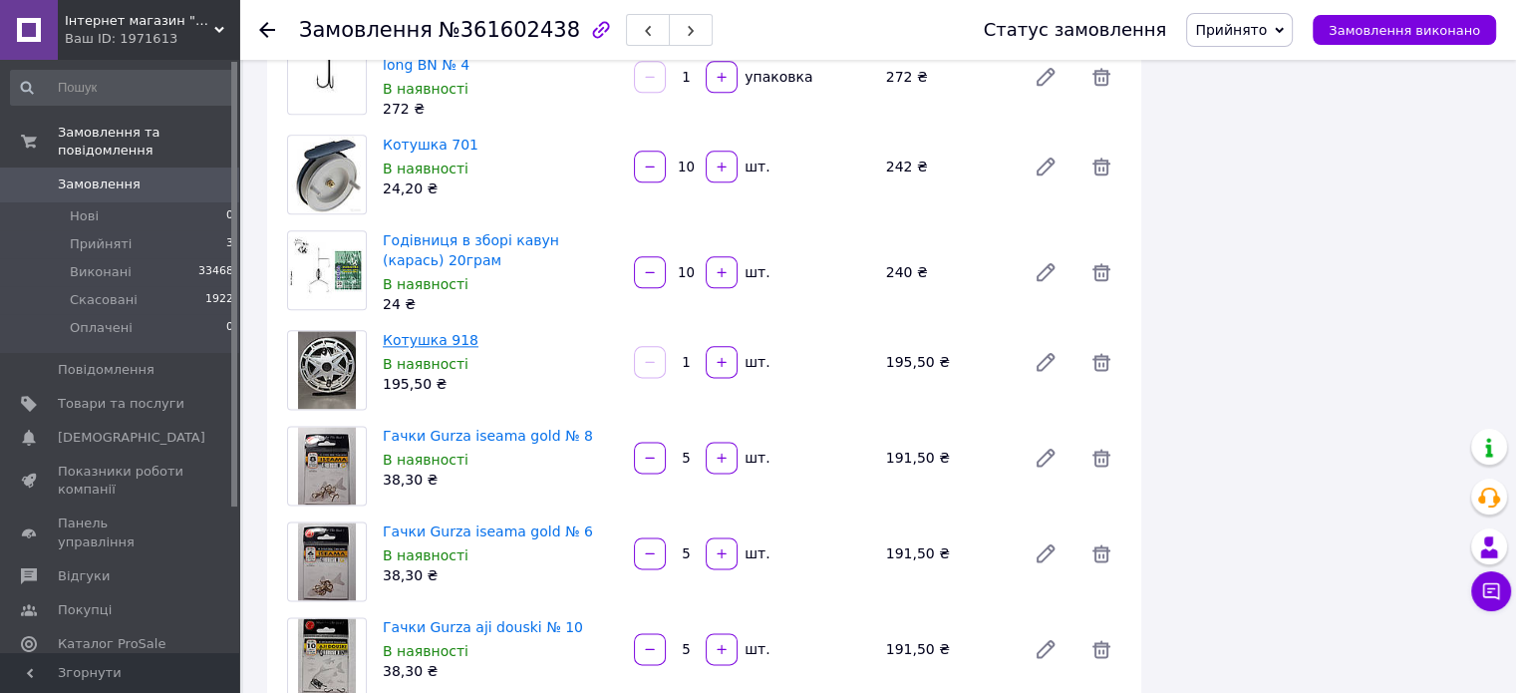
click at [436, 332] on link "Котушка 918" at bounding box center [431, 340] width 96 height 16
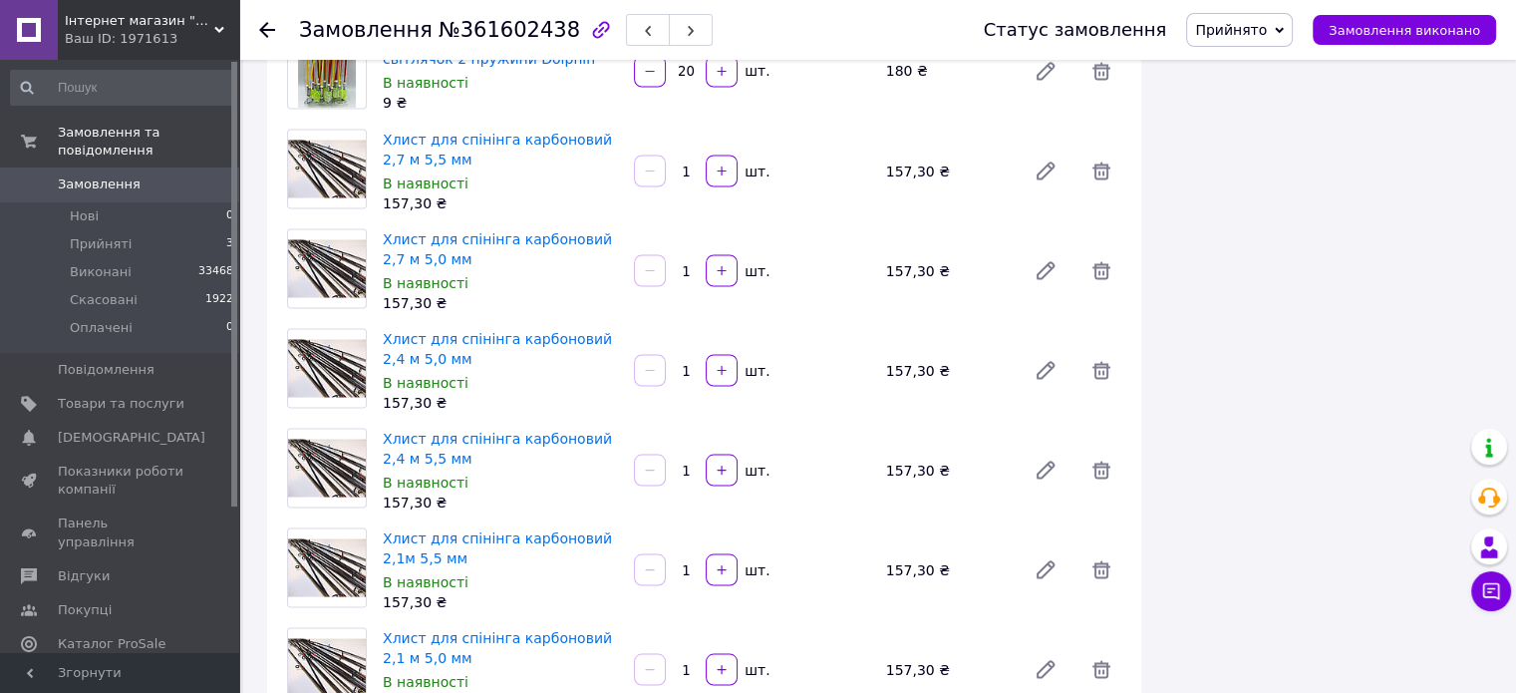
scroll to position [3390, 0]
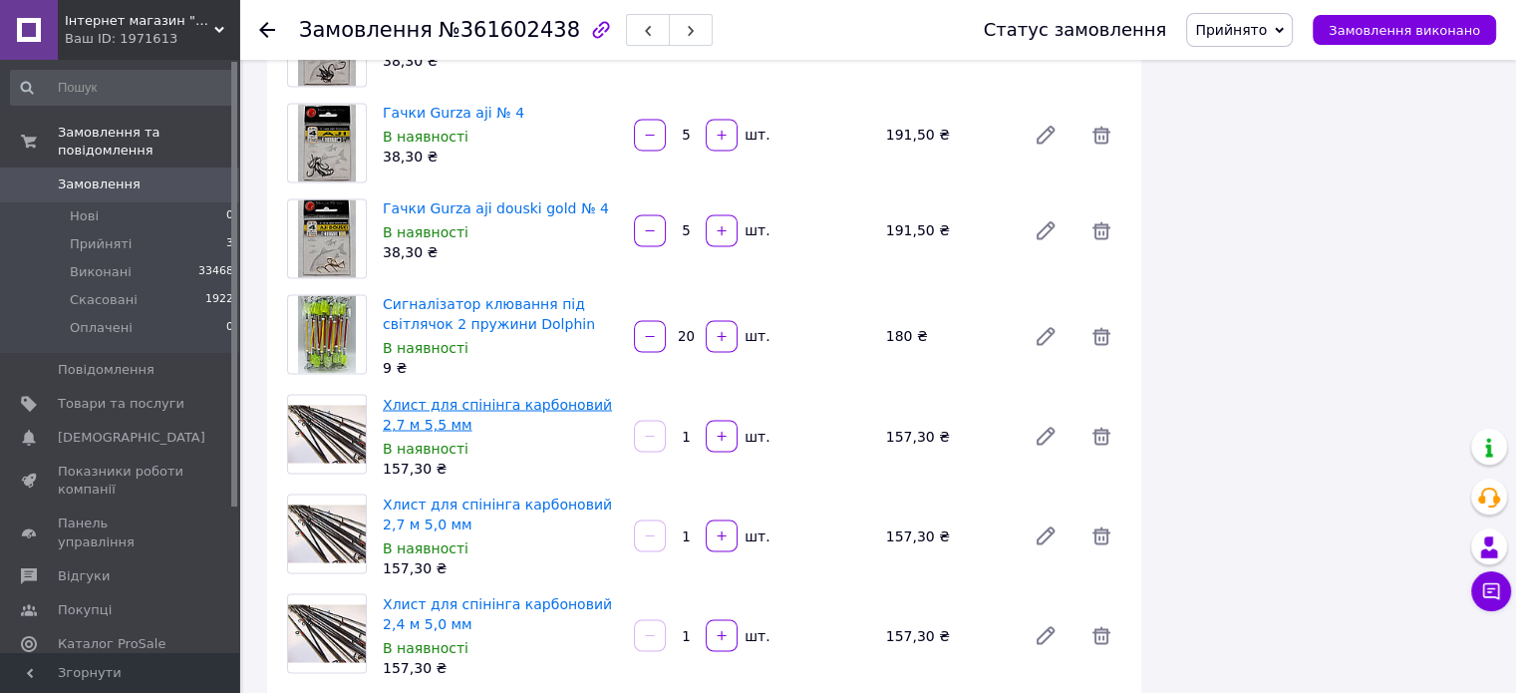
click at [441, 396] on link "Хлист для спінінга карбоновий 2,7 м 5,5 мм" at bounding box center [497, 414] width 229 height 36
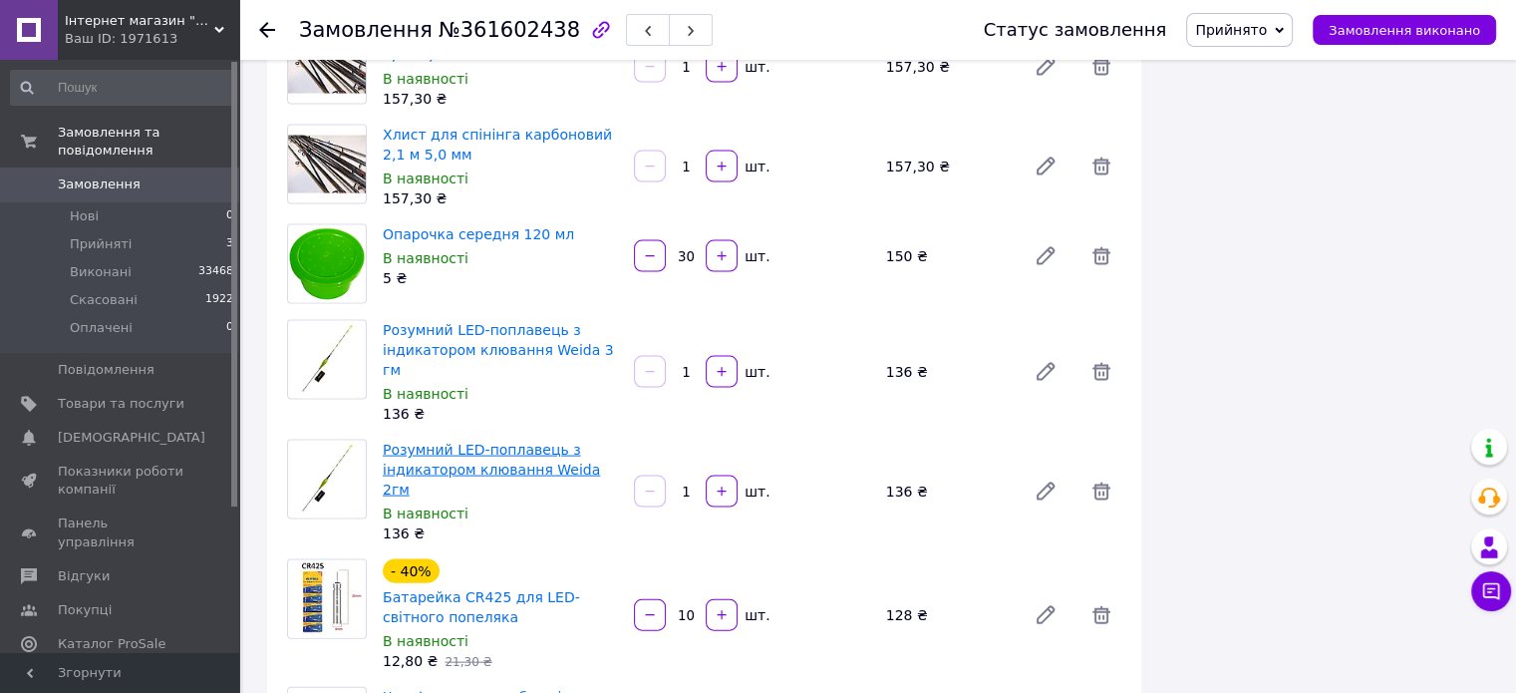
scroll to position [4187, 0]
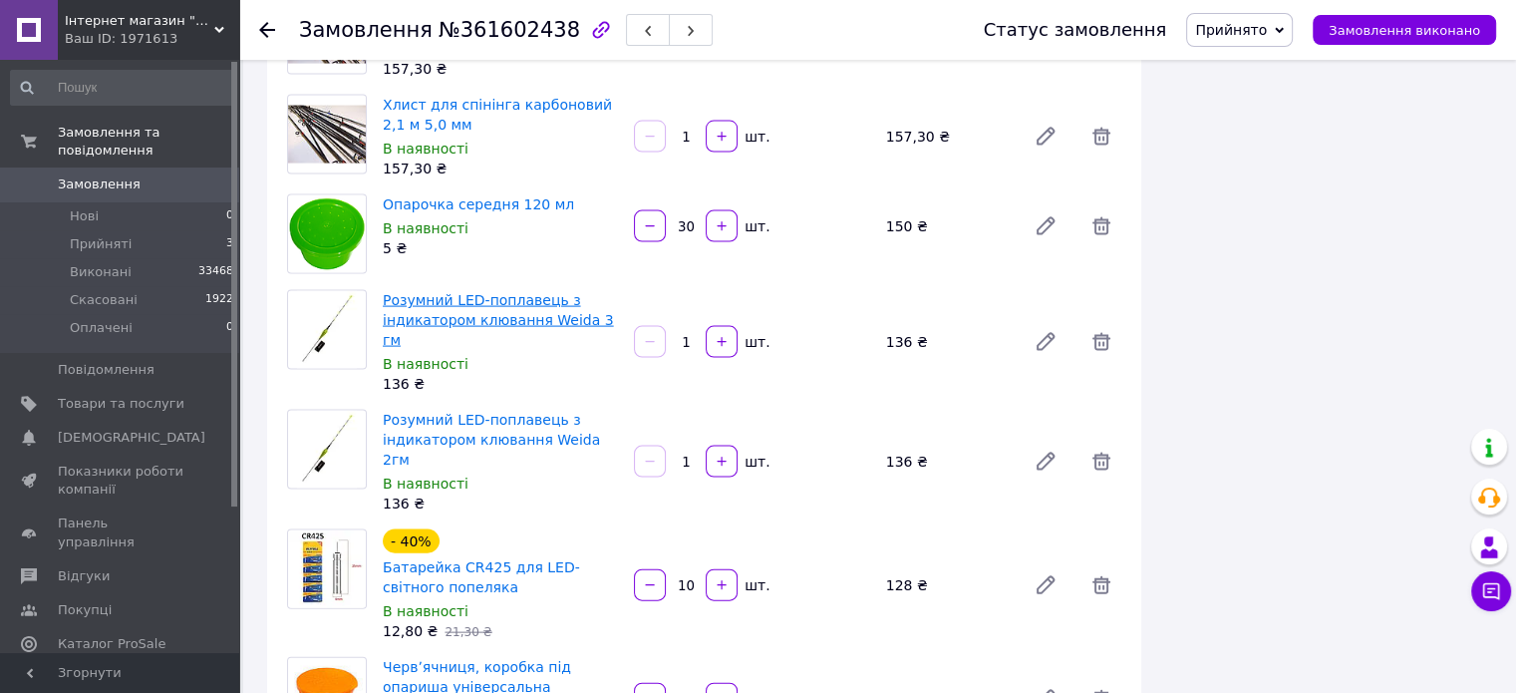
click at [468, 292] on link "Розумний LED-поплавець з індикатором клювання Weida 3 гм" at bounding box center [498, 320] width 231 height 56
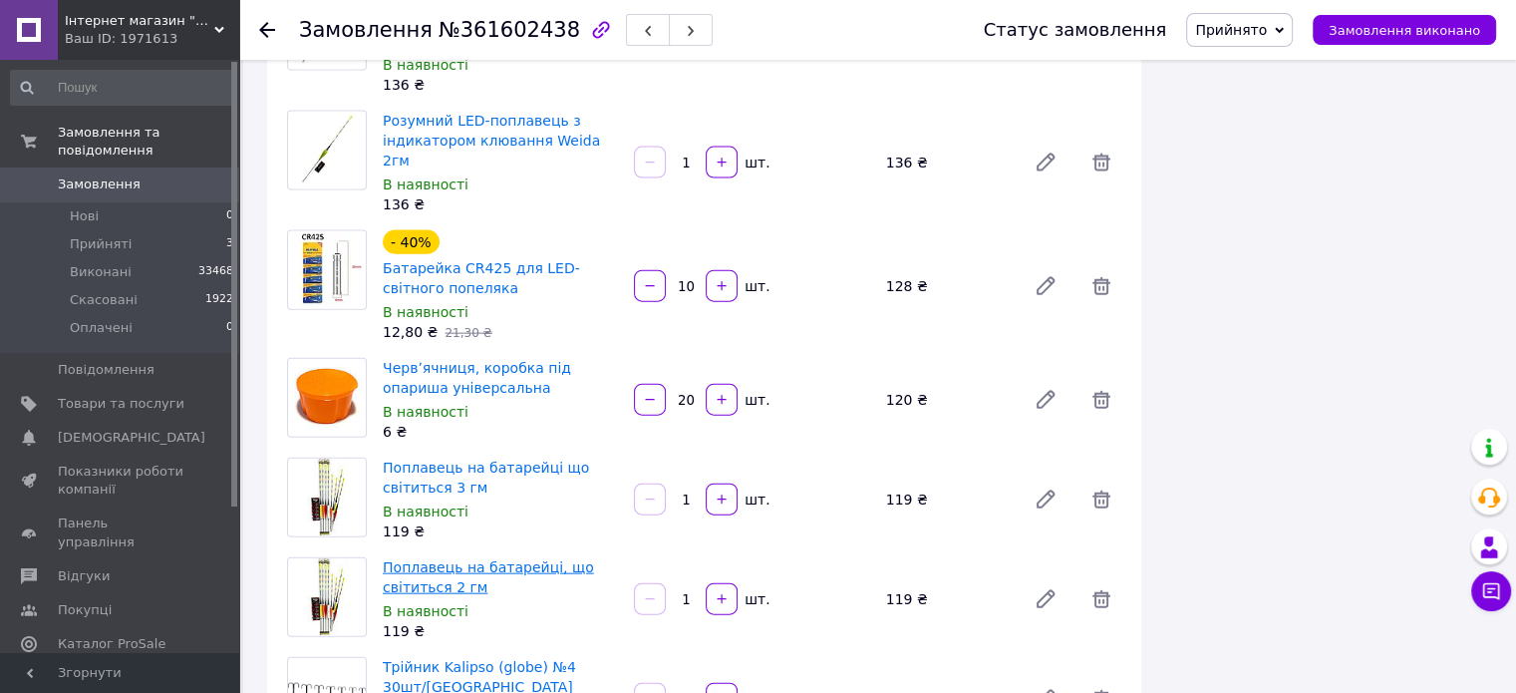
scroll to position [4586, 0]
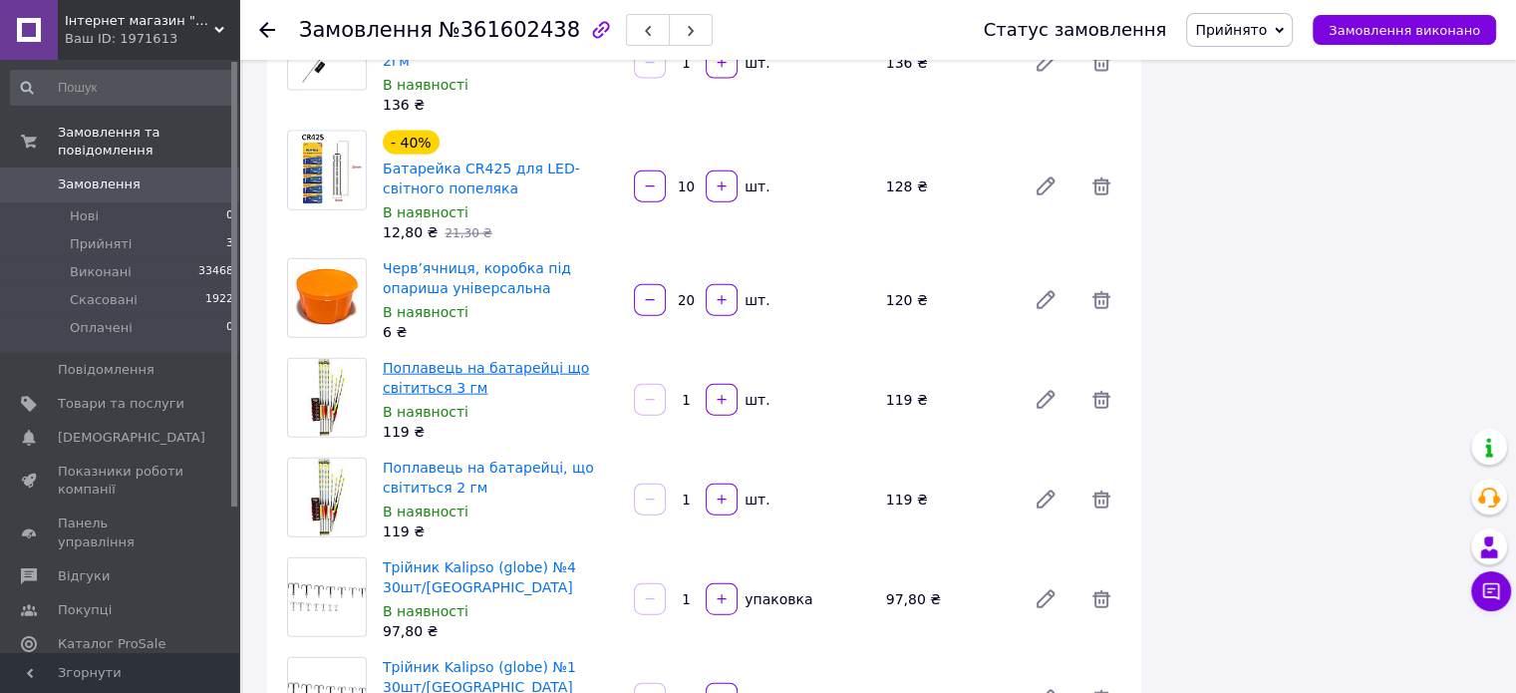
click at [445, 360] on link "Поплавець на батарейці що світиться 3 гм" at bounding box center [486, 378] width 206 height 36
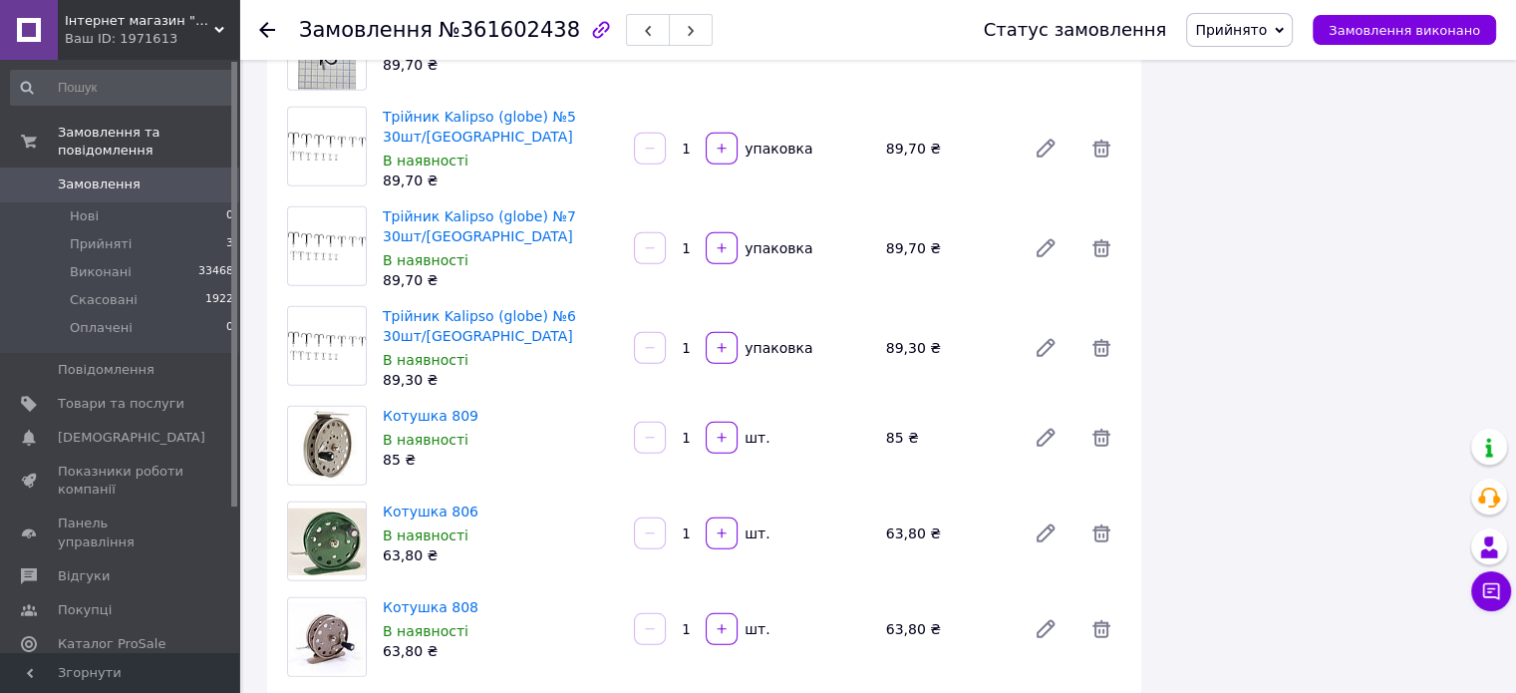
scroll to position [5483, 0]
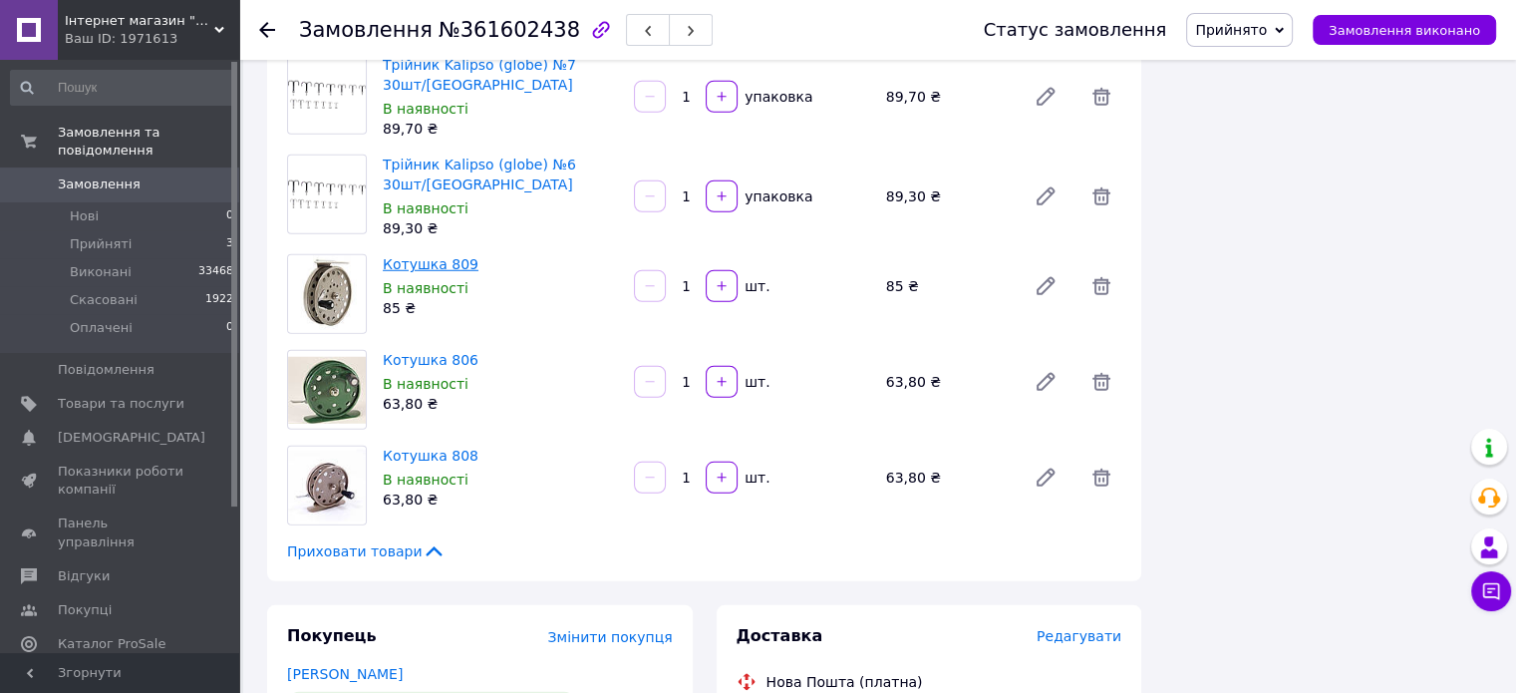
click at [425, 256] on link "Котушка 809" at bounding box center [431, 264] width 96 height 16
click at [439, 352] on link "Котушка 806" at bounding box center [431, 360] width 96 height 16
click at [407, 448] on link "Котушка 808" at bounding box center [431, 456] width 96 height 16
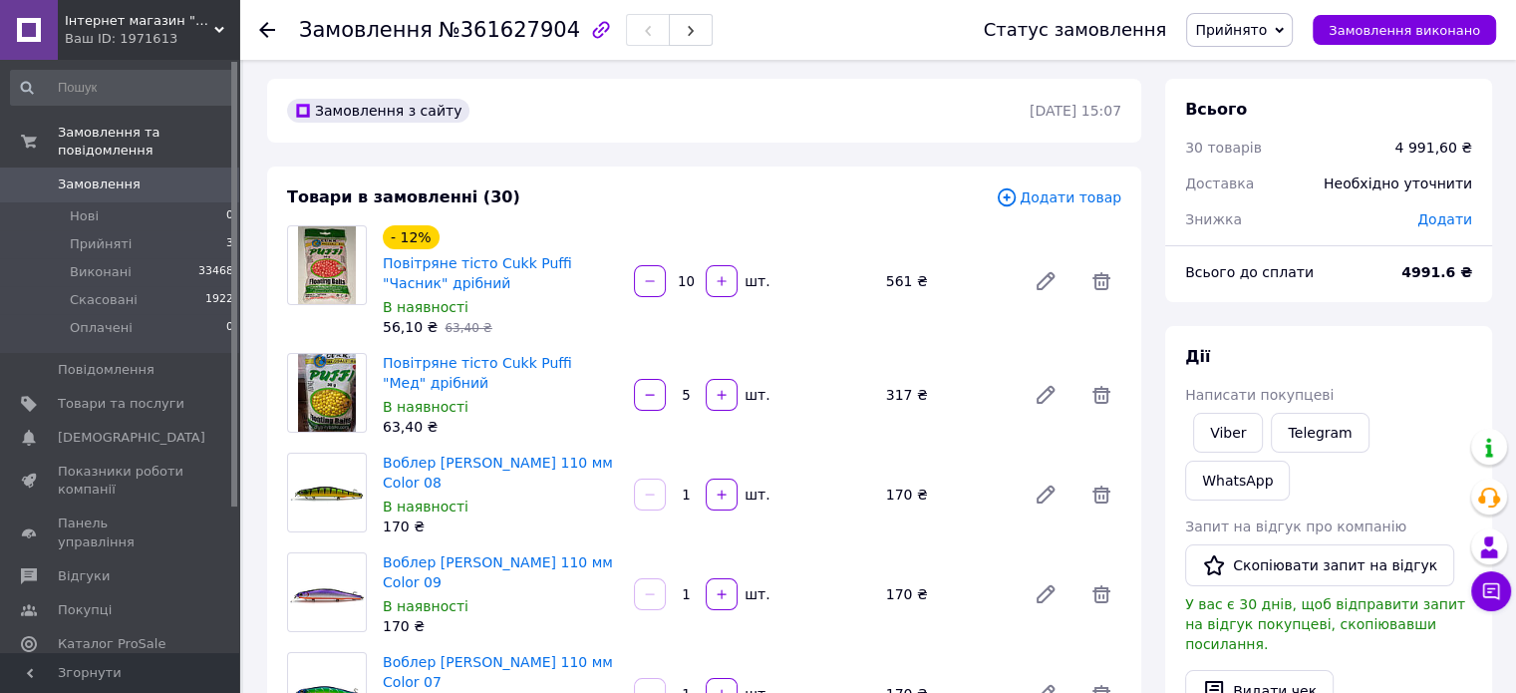
scroll to position [299, 0]
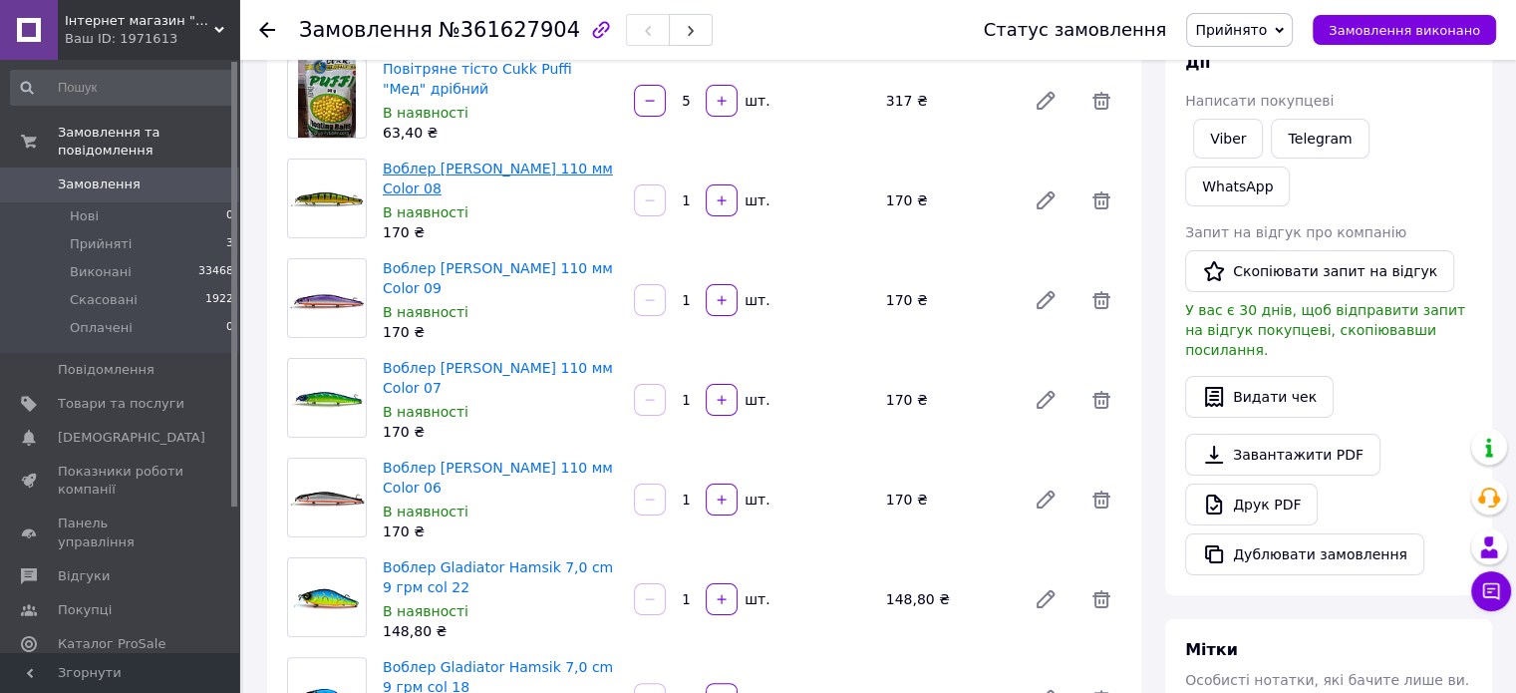
click at [503, 175] on link "Воблер [PERSON_NAME] 110 мм Color 08" at bounding box center [498, 179] width 230 height 36
click at [510, 569] on link "Воблер Gladiator Hamsik 7,0 cm 9 грм col 22" at bounding box center [498, 577] width 230 height 36
